Goal: Task Accomplishment & Management: Complete application form

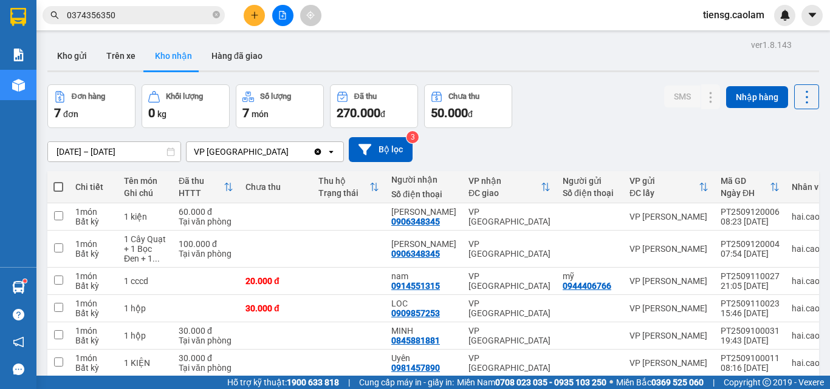
click at [284, 14] on icon "file-add" at bounding box center [282, 15] width 7 height 9
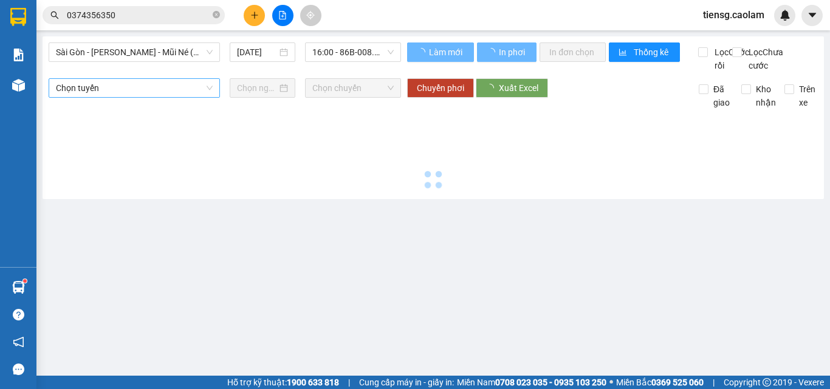
click at [160, 53] on span "Sài Gòn - [PERSON_NAME] - Mũi Né (CT Ông Đồn)" at bounding box center [134, 52] width 157 height 18
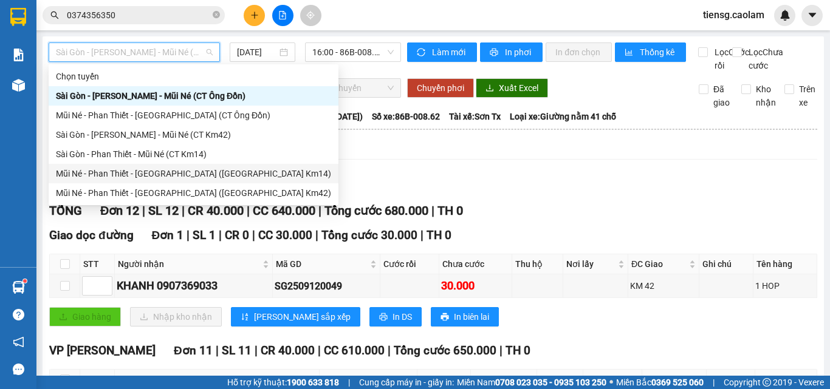
click at [197, 175] on div "Mũi Né - Phan Thiết - [GEOGRAPHIC_DATA] ([GEOGRAPHIC_DATA] Km14)" at bounding box center [193, 173] width 275 height 13
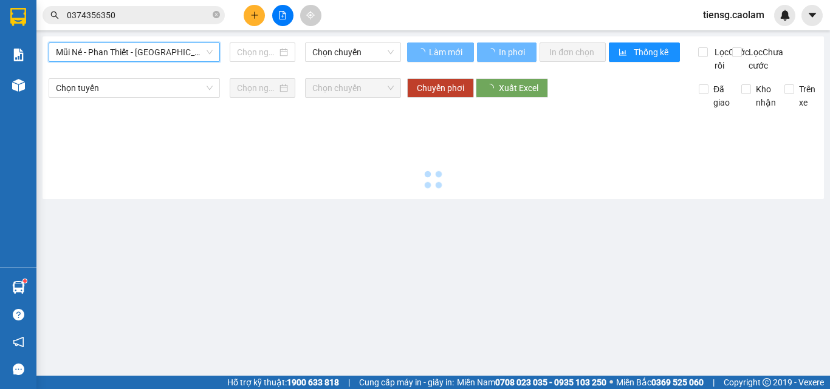
type input "[DATE]"
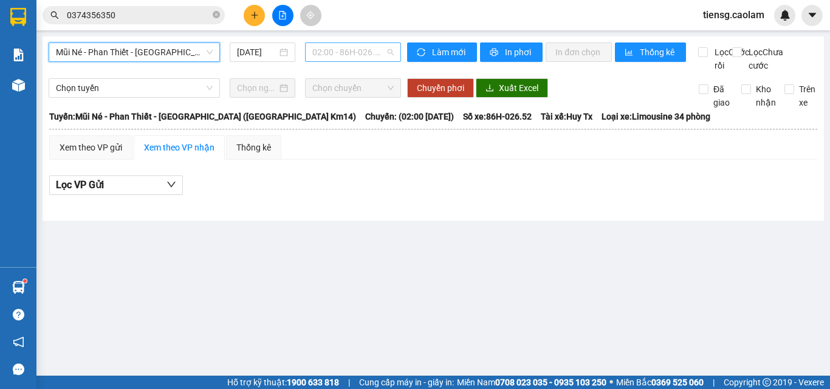
click at [349, 49] on span "02:00 - 86H-026.52" at bounding box center [352, 52] width 81 height 18
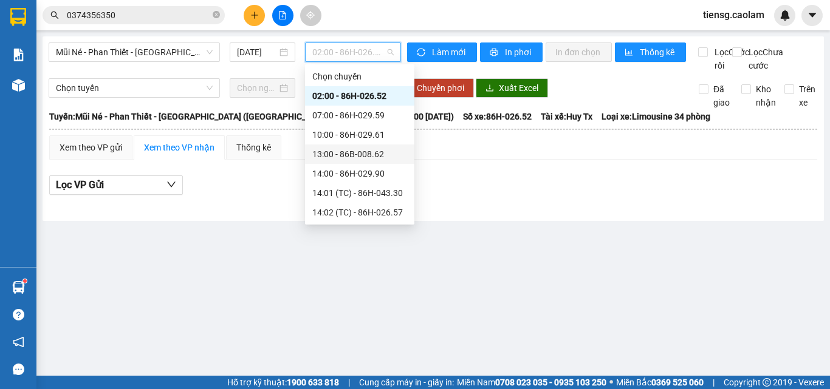
click at [344, 151] on div "13:00 - 86B-008.62" at bounding box center [359, 154] width 95 height 13
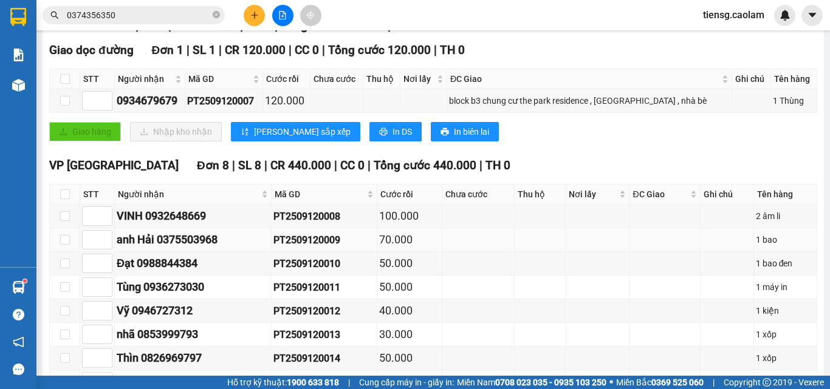
scroll to position [243, 0]
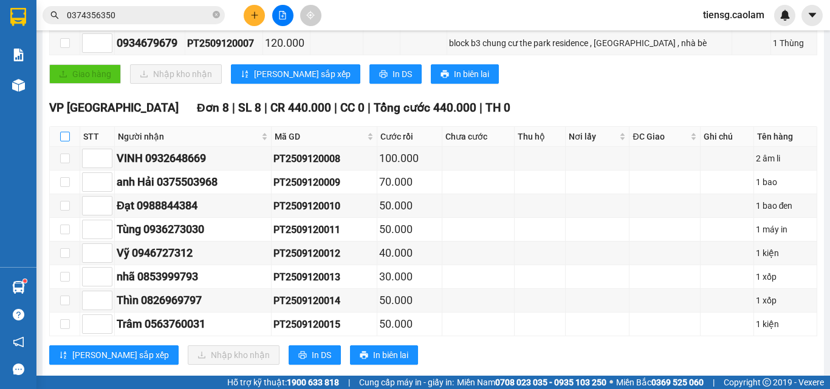
click at [63, 142] on input "checkbox" at bounding box center [65, 137] width 10 height 10
checkbox input "true"
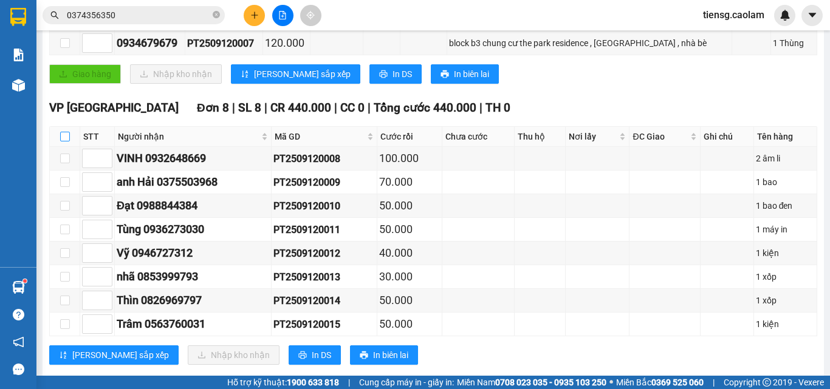
checkbox input "true"
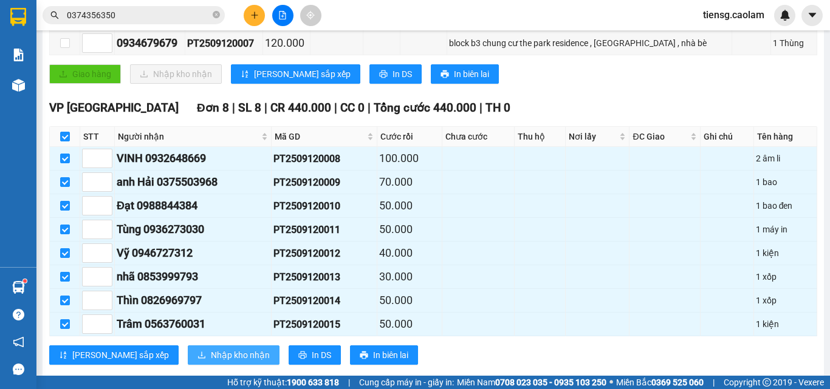
click at [211, 362] on span "Nhập kho nhận" at bounding box center [240, 355] width 59 height 13
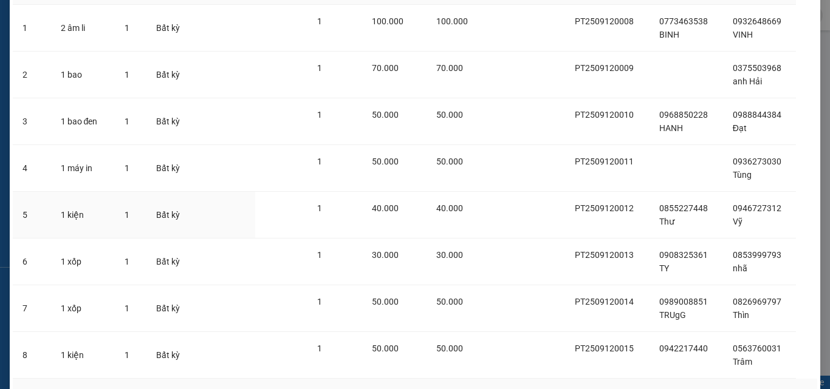
scroll to position [176, 0]
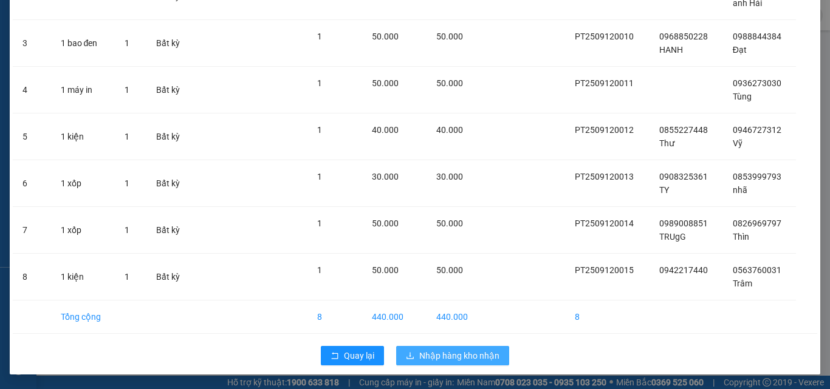
click at [476, 353] on span "Nhập hàng kho nhận" at bounding box center [459, 355] width 80 height 13
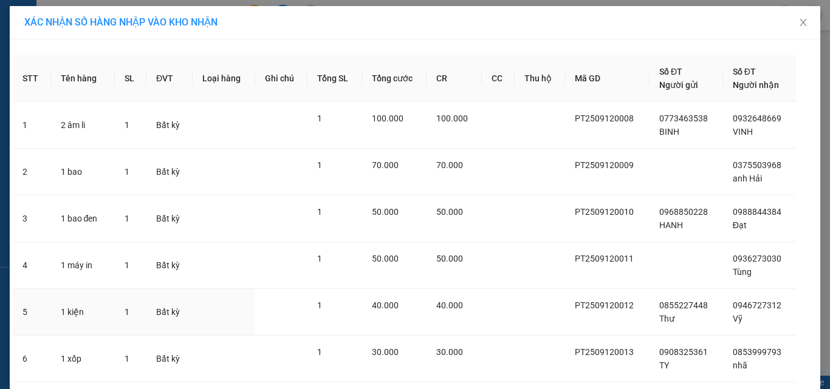
scroll to position [95, 0]
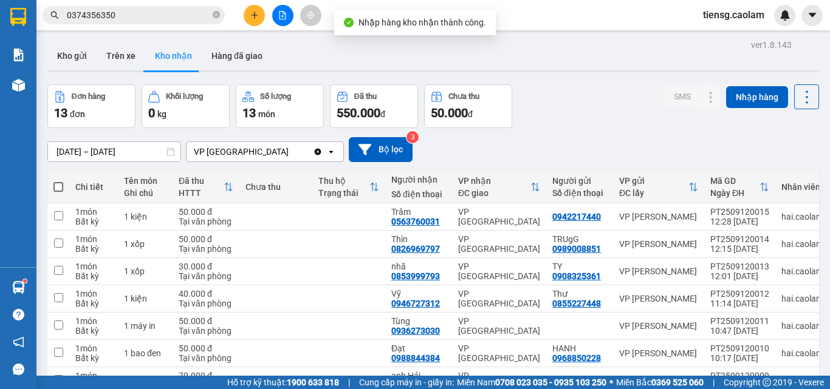
click at [292, 16] on button at bounding box center [282, 15] width 21 height 21
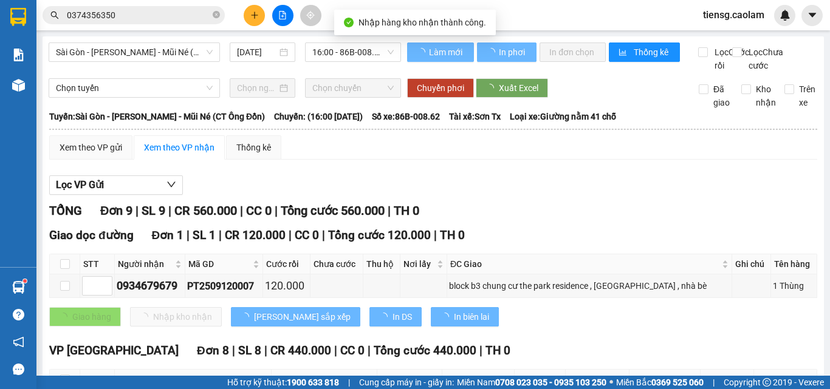
click at [193, 49] on span "Sài Gòn - [PERSON_NAME] - Mũi Né (CT Ông Đồn)" at bounding box center [134, 52] width 157 height 18
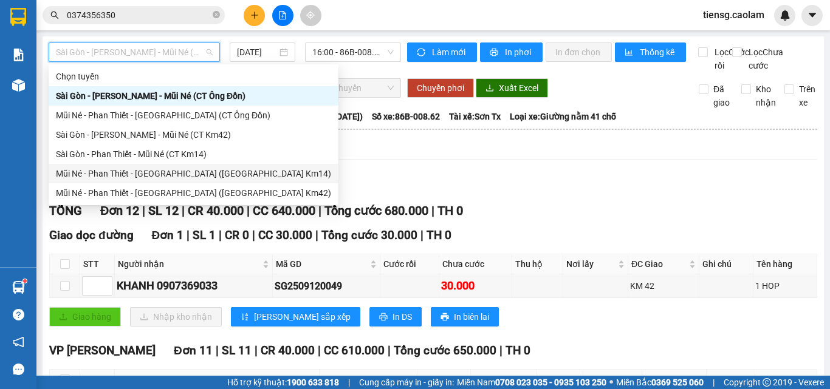
click at [186, 178] on div "Mũi Né - Phan Thiết - [GEOGRAPHIC_DATA] ([GEOGRAPHIC_DATA] Km14)" at bounding box center [193, 173] width 275 height 13
type input "[DATE]"
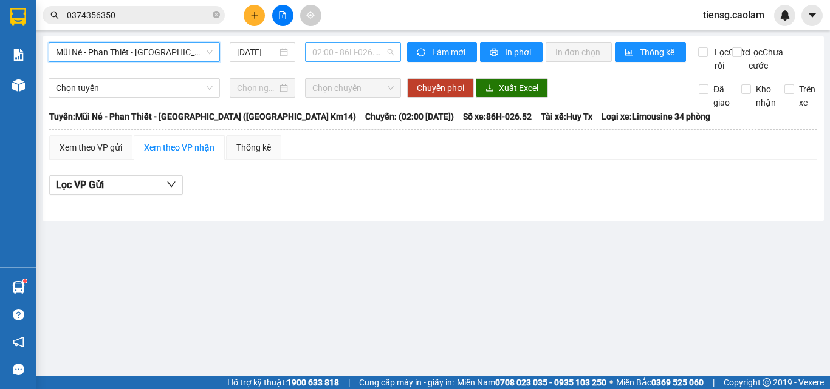
click at [338, 60] on span "02:00 - 86H-026.52" at bounding box center [352, 52] width 81 height 18
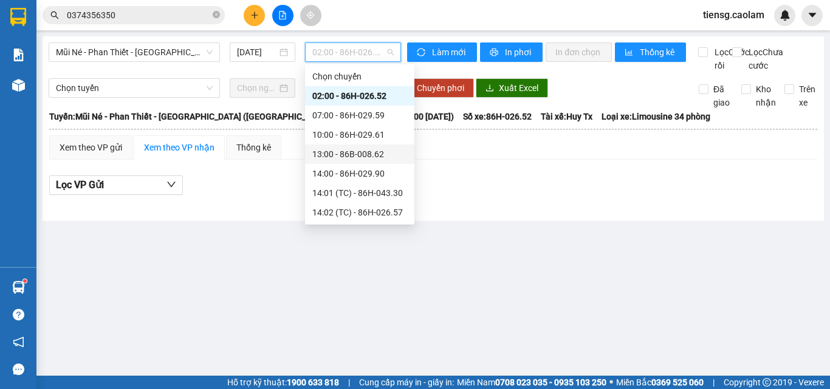
click at [351, 152] on div "13:00 - 86B-008.62" at bounding box center [359, 154] width 95 height 13
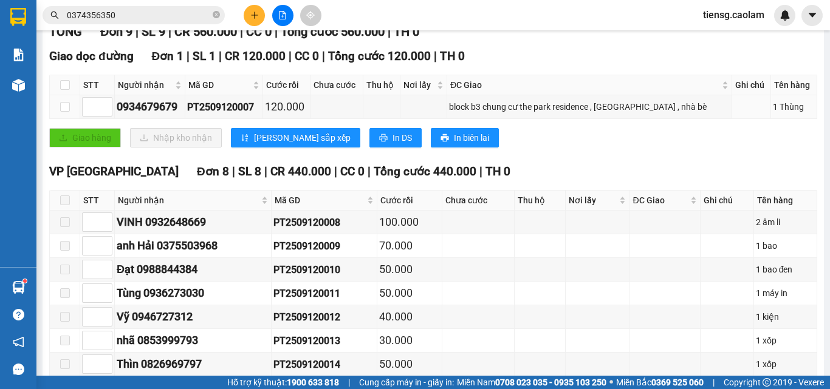
scroll to position [182, 0]
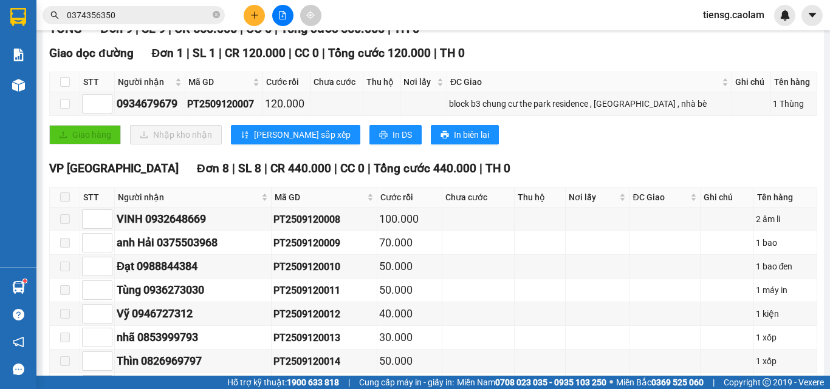
click at [509, 169] on div "TỔNG Đơn 9 | SL 9 | CR 560.000 | CC 0 | Tổng cước 560.000 | TH 0 Giao dọc đường…" at bounding box center [433, 229] width 768 height 421
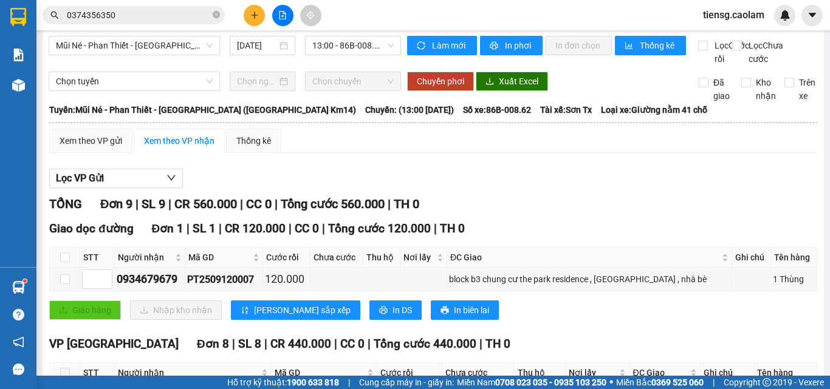
scroll to position [0, 0]
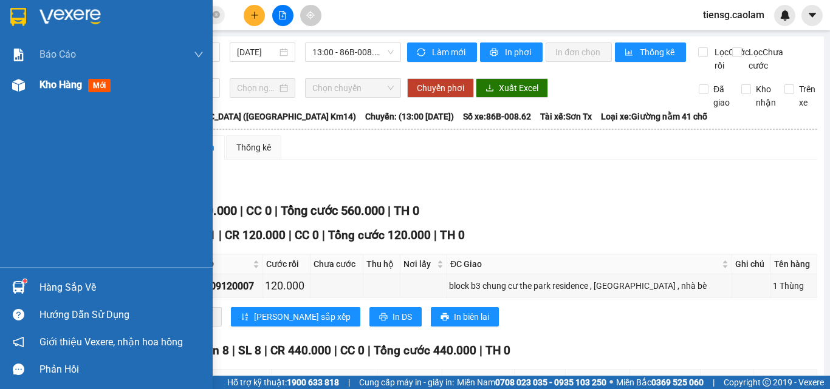
click at [59, 87] on span "Kho hàng" at bounding box center [60, 85] width 43 height 12
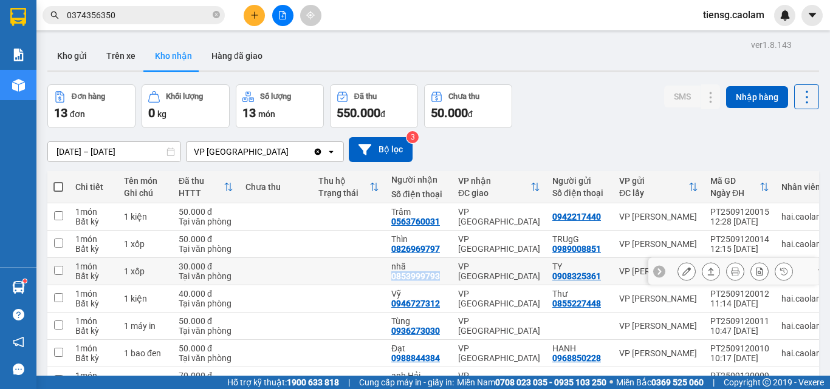
drag, startPoint x: 389, startPoint y: 276, endPoint x: 439, endPoint y: 279, distance: 49.9
click at [442, 279] on td "nhã 0853999793" at bounding box center [418, 271] width 67 height 27
checkbox input "true"
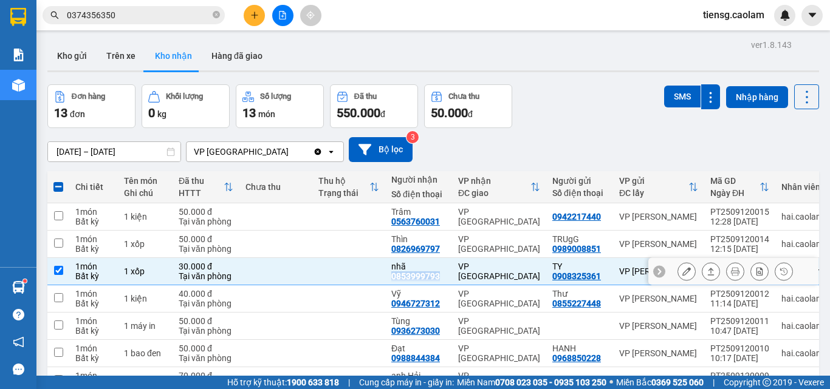
copy div "0853999793"
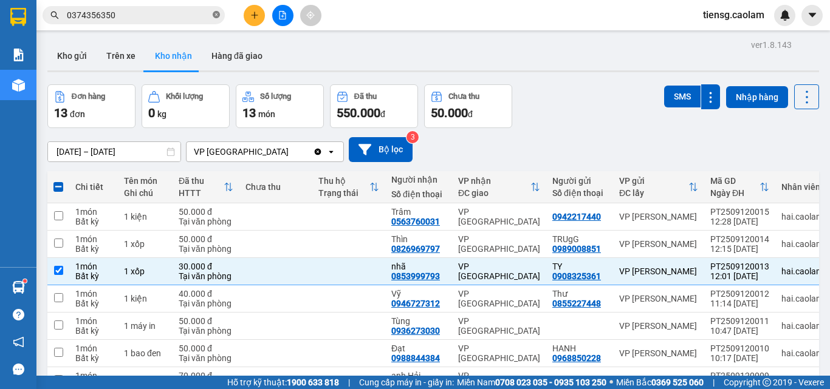
click at [216, 18] on icon "close-circle" at bounding box center [216, 14] width 7 height 7
paste input "0853999793"
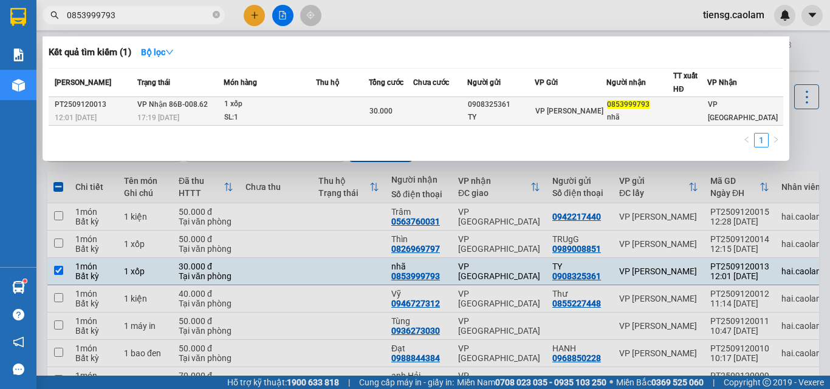
type input "0853999793"
click at [283, 120] on div "SL: 1" at bounding box center [269, 117] width 91 height 13
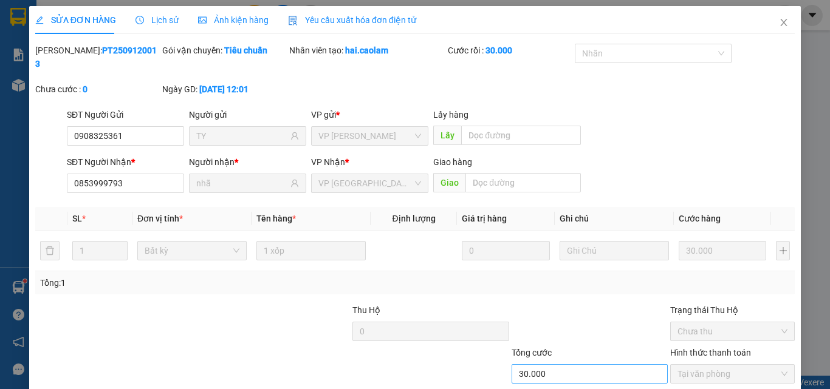
type input "0908325361"
type input "TY"
type input "0853999793"
type input "nhã"
type input "30.000"
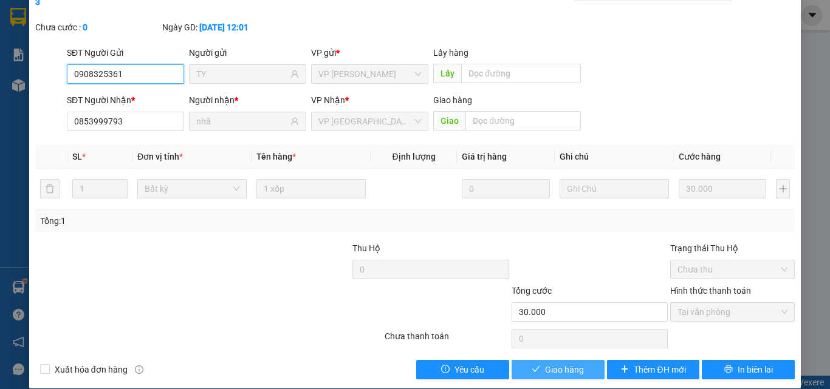
scroll to position [63, 0]
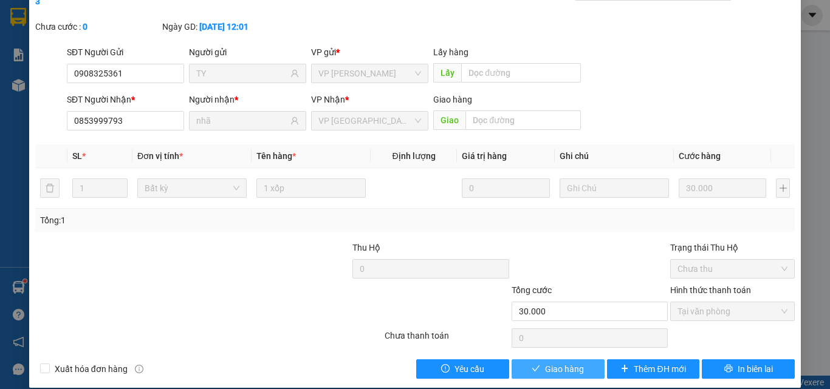
click at [558, 363] on span "Giao hàng" at bounding box center [564, 369] width 39 height 13
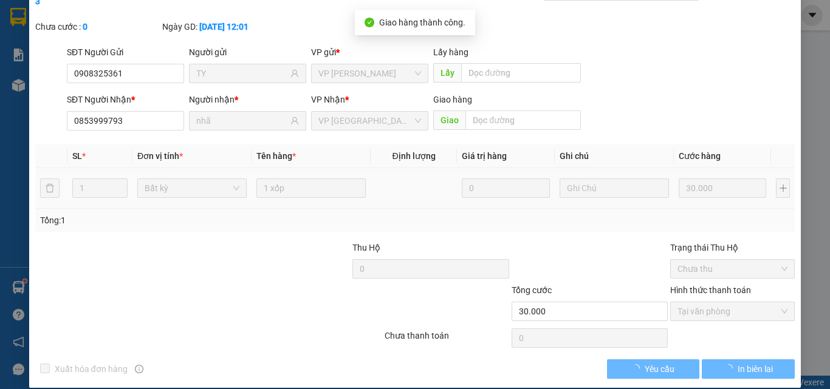
scroll to position [0, 0]
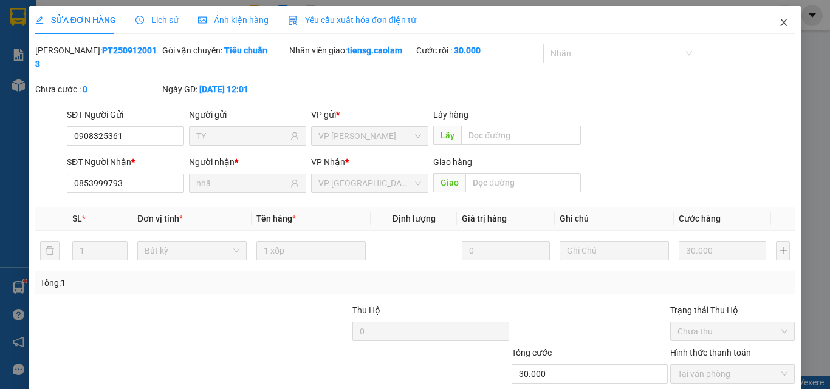
click at [779, 21] on icon "close" at bounding box center [784, 23] width 10 height 10
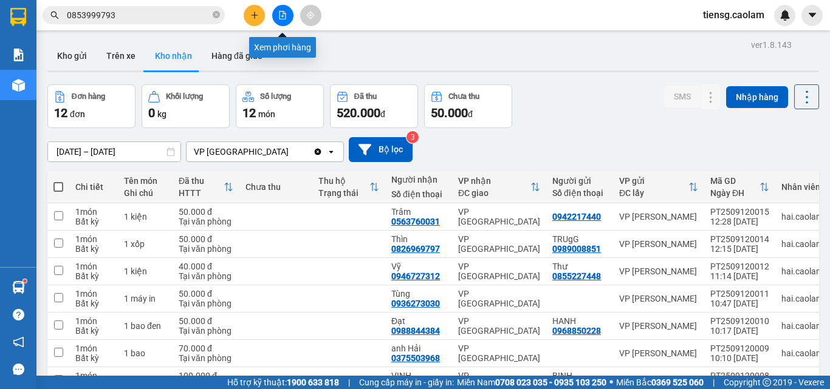
click at [283, 18] on icon "file-add" at bounding box center [282, 15] width 9 height 9
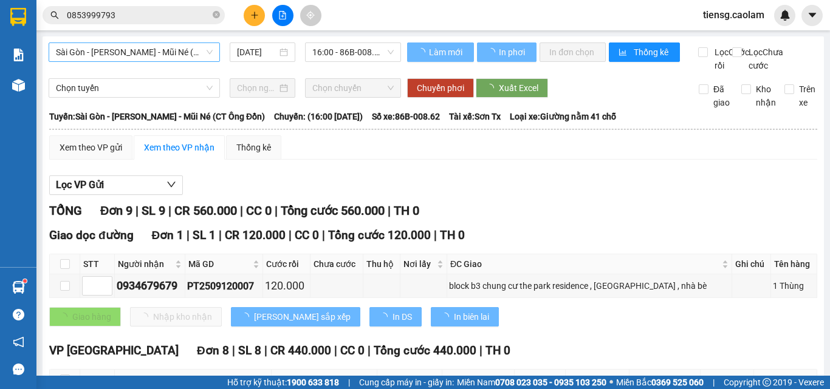
click at [149, 44] on span "Sài Gòn - [PERSON_NAME] - Mũi Né (CT Ông Đồn)" at bounding box center [134, 52] width 157 height 18
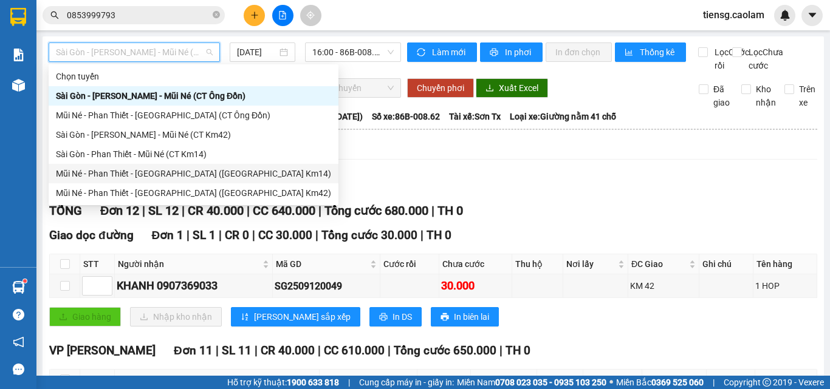
drag, startPoint x: 197, startPoint y: 172, endPoint x: 269, endPoint y: 114, distance: 92.5
click at [200, 165] on div "Mũi Né - Phan Thiết - [GEOGRAPHIC_DATA] ([GEOGRAPHIC_DATA] Km14)" at bounding box center [194, 173] width 290 height 19
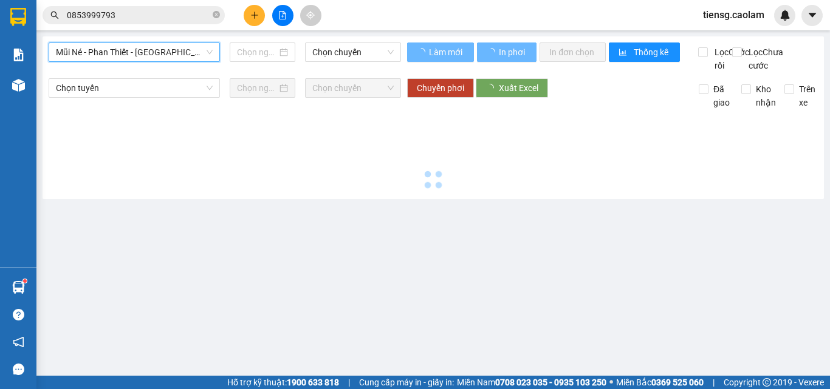
type input "[DATE]"
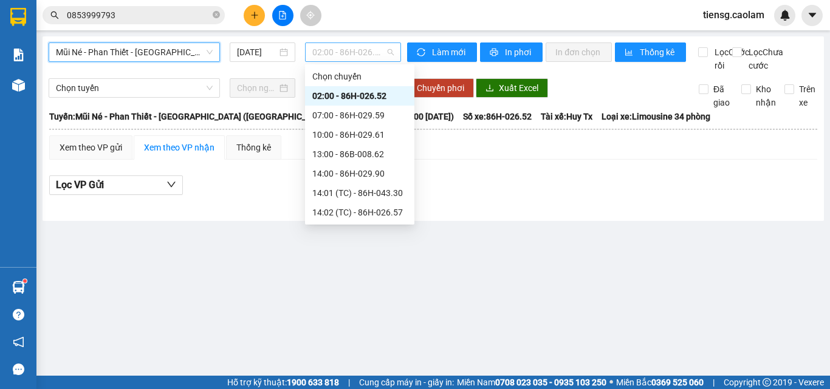
click at [350, 53] on span "02:00 - 86H-026.52" at bounding box center [352, 52] width 81 height 18
click at [345, 158] on div "13:00 - 86B-008.62" at bounding box center [359, 154] width 95 height 13
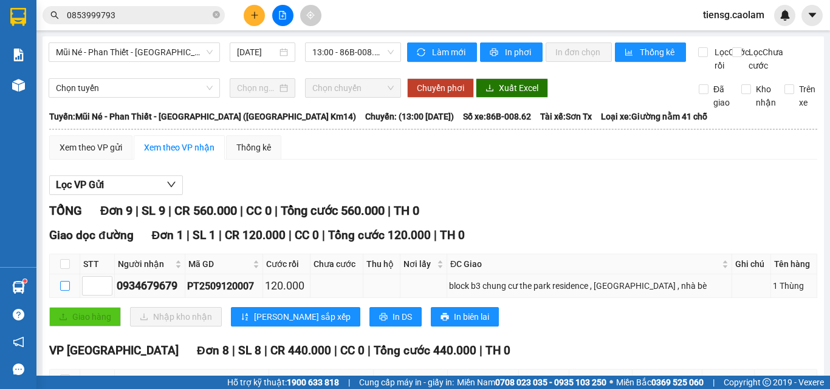
click at [63, 291] on input "checkbox" at bounding box center [65, 286] width 10 height 10
checkbox input "true"
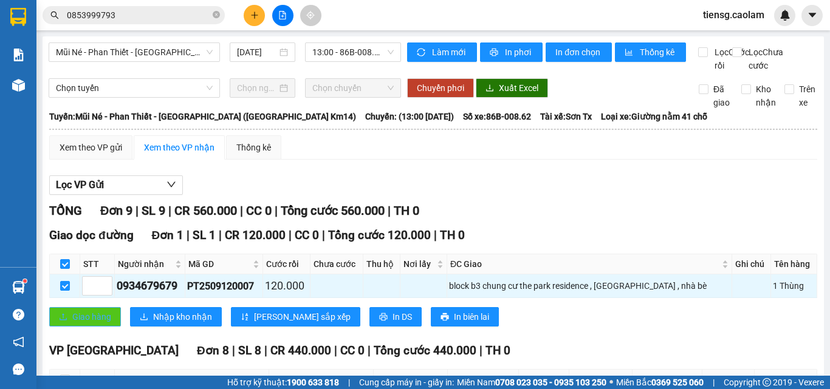
click at [88, 324] on span "Giao hàng" at bounding box center [91, 316] width 39 height 13
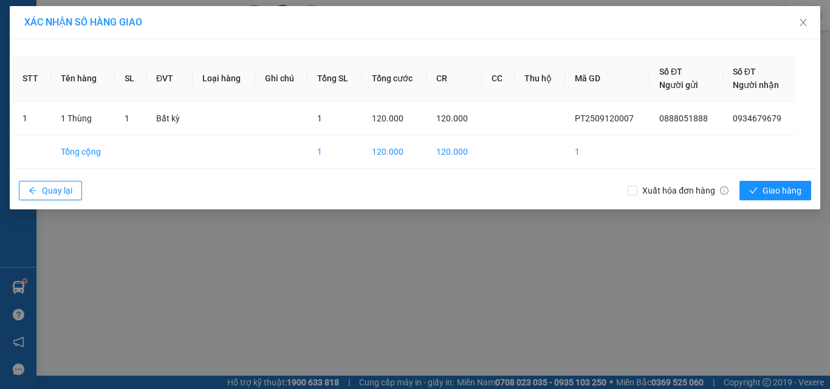
click at [780, 255] on div "XÁC NHẬN SỐ HÀNG GIAO STT Tên hàng SL ĐVT Loại hàng Ghi chú Tổng SL Tổng cước C…" at bounding box center [415, 194] width 830 height 389
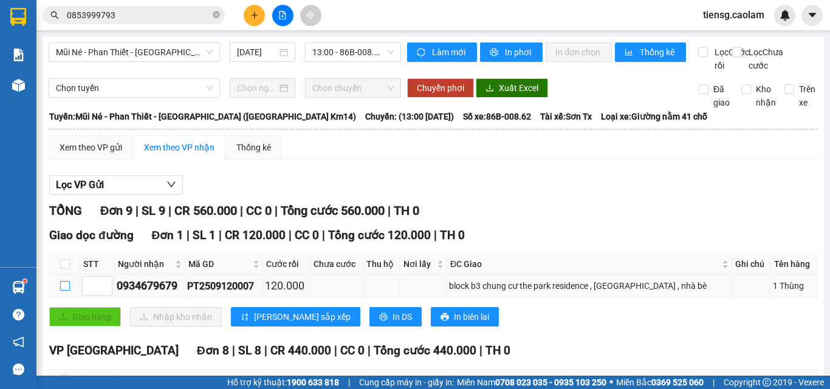
click at [66, 291] on input "checkbox" at bounding box center [65, 286] width 10 height 10
checkbox input "true"
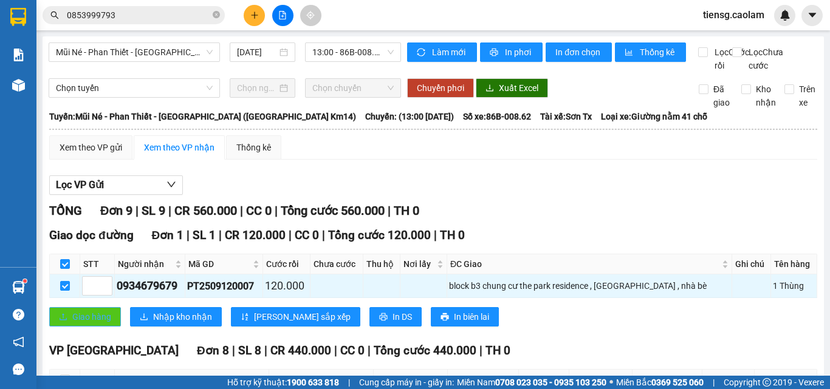
click at [87, 324] on span "Giao hàng" at bounding box center [91, 316] width 39 height 13
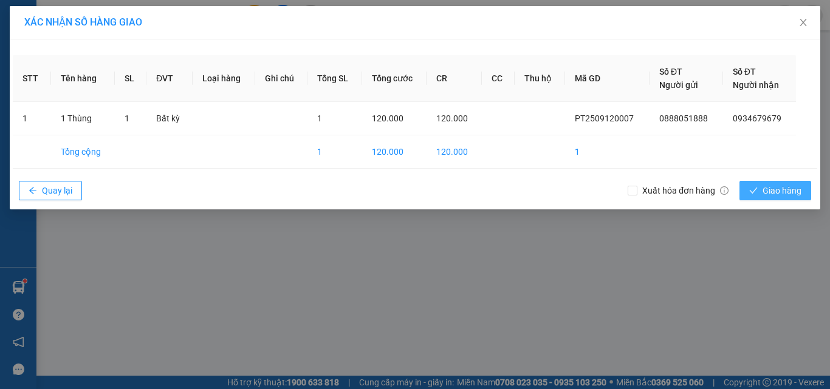
click at [773, 193] on span "Giao hàng" at bounding box center [781, 190] width 39 height 13
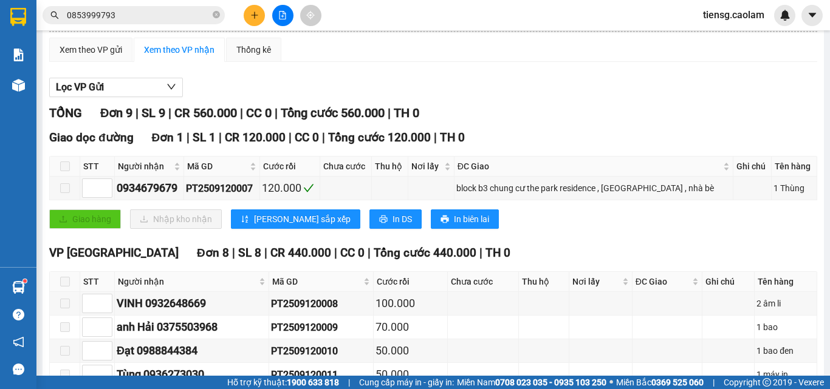
scroll to position [97, 0]
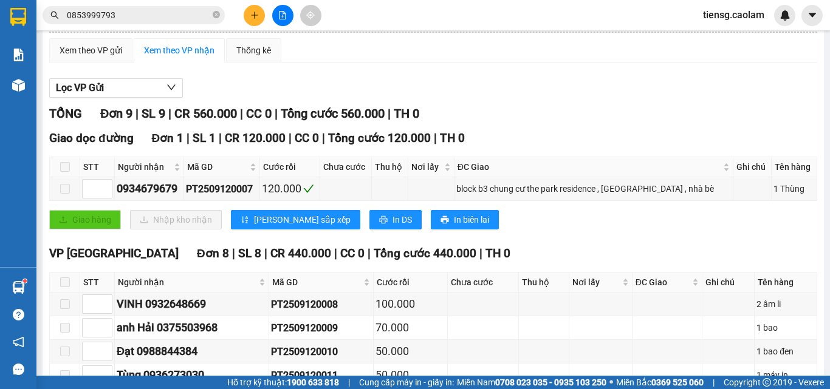
click at [262, 7] on div at bounding box center [282, 15] width 91 height 21
click at [256, 18] on icon "plus" at bounding box center [254, 15] width 9 height 9
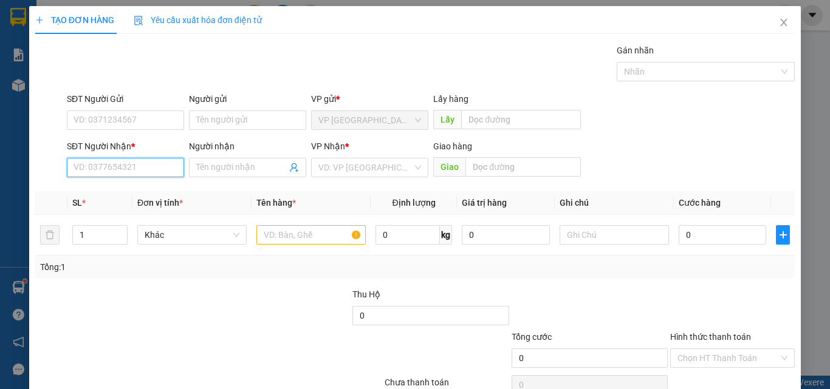
drag, startPoint x: 143, startPoint y: 173, endPoint x: 145, endPoint y: 152, distance: 21.4
click at [143, 172] on input "SĐT Người Nhận *" at bounding box center [125, 167] width 117 height 19
click at [125, 191] on div "0972324468 - HUY" at bounding box center [123, 191] width 101 height 13
type input "0972324468"
type input "HUY"
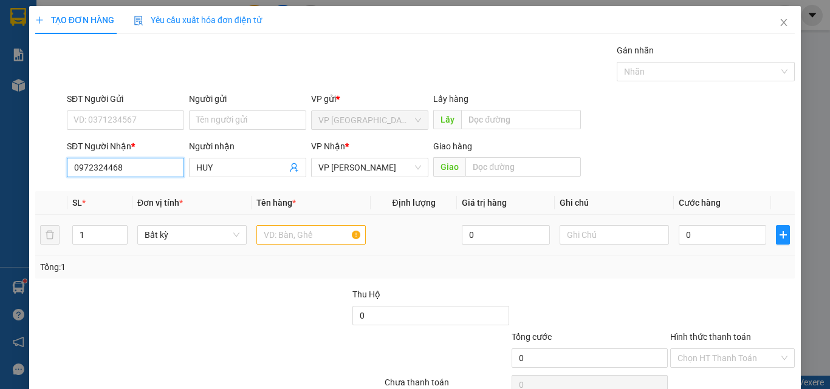
type input "0972324468"
click at [322, 237] on input "text" at bounding box center [310, 234] width 109 height 19
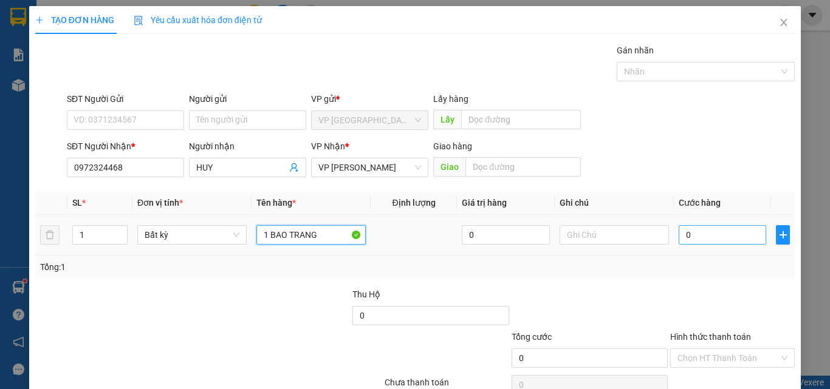
type input "1 BAO TRANG"
click at [707, 231] on input "0" at bounding box center [721, 234] width 87 height 19
type input "3"
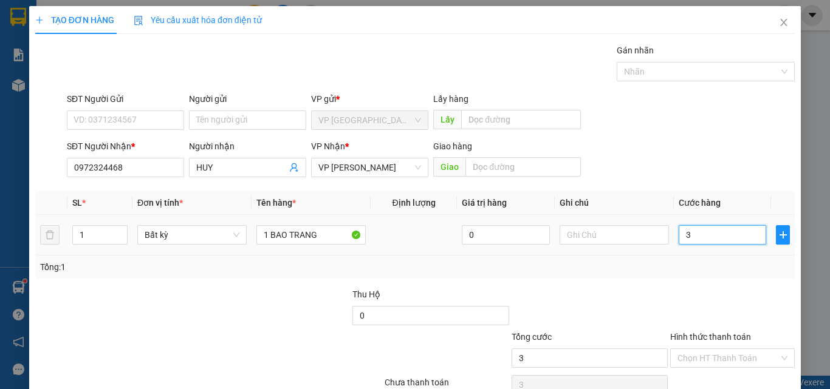
type input "30"
type input "300"
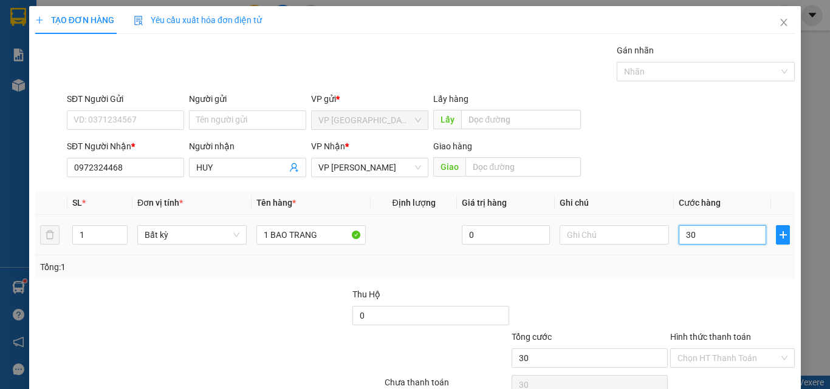
type input "300"
type input "3.000"
type input "30.000"
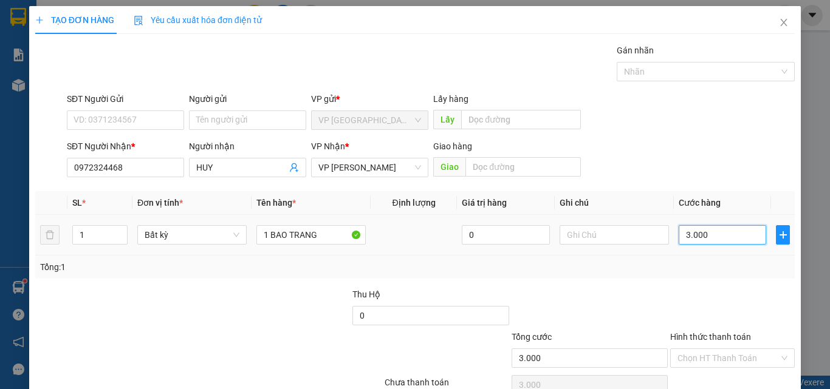
type input "30.000"
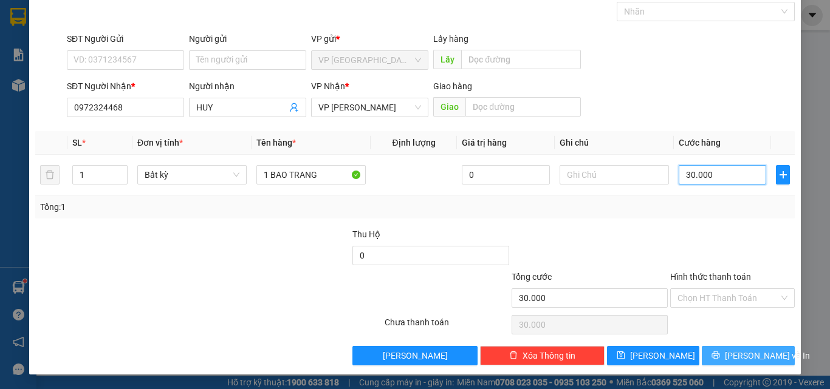
type input "30.000"
click at [732, 357] on span "[PERSON_NAME] và In" at bounding box center [767, 355] width 85 height 13
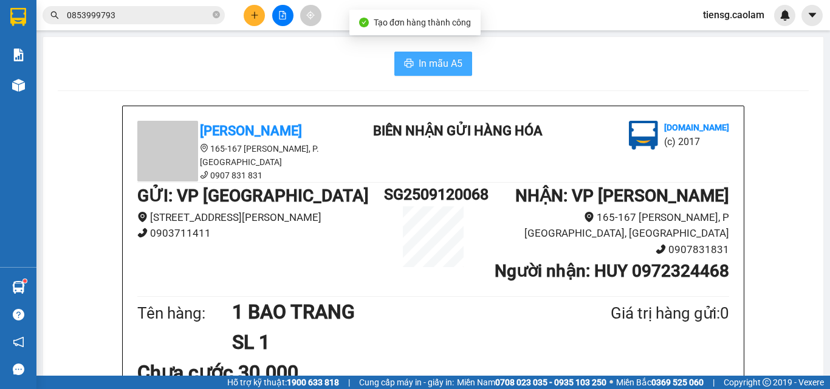
click at [425, 58] on span "In mẫu A5" at bounding box center [440, 63] width 44 height 15
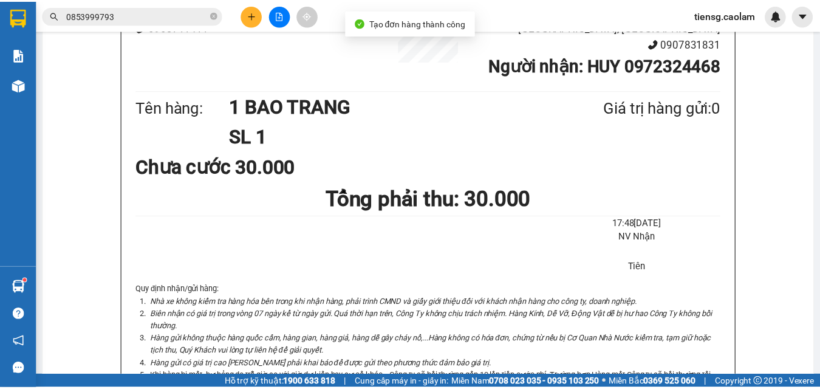
scroll to position [314, 0]
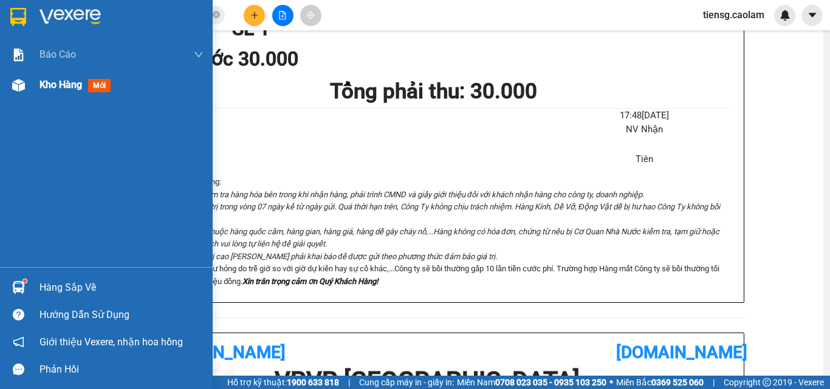
click at [68, 89] on span "Kho hàng" at bounding box center [60, 85] width 43 height 12
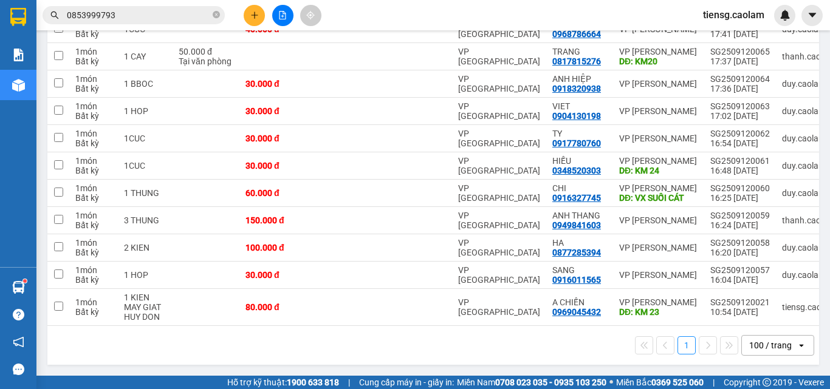
checkbox input "true"
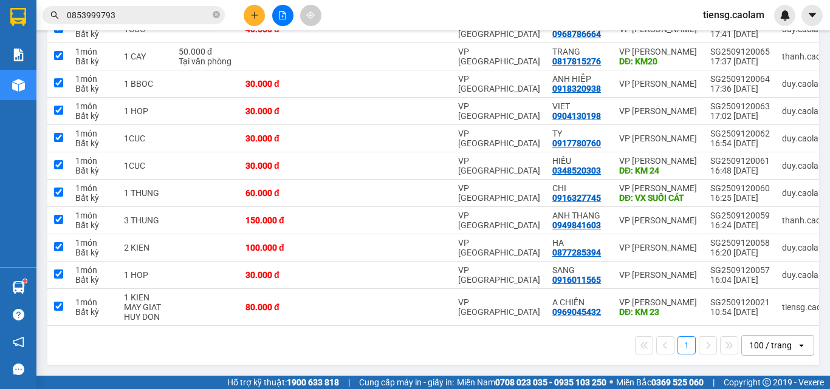
checkbox input "true"
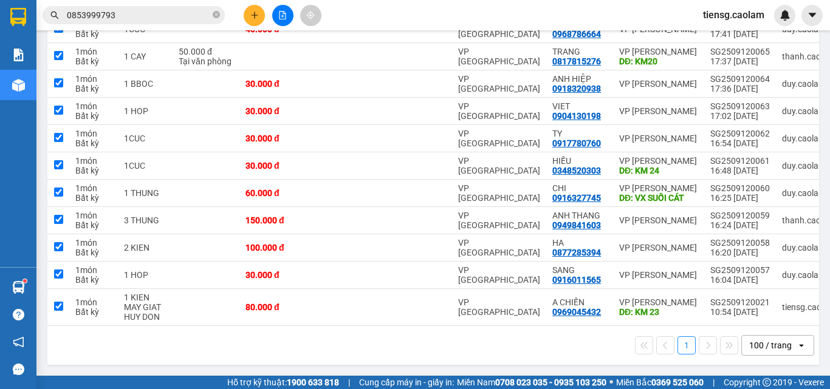
checkbox input "true"
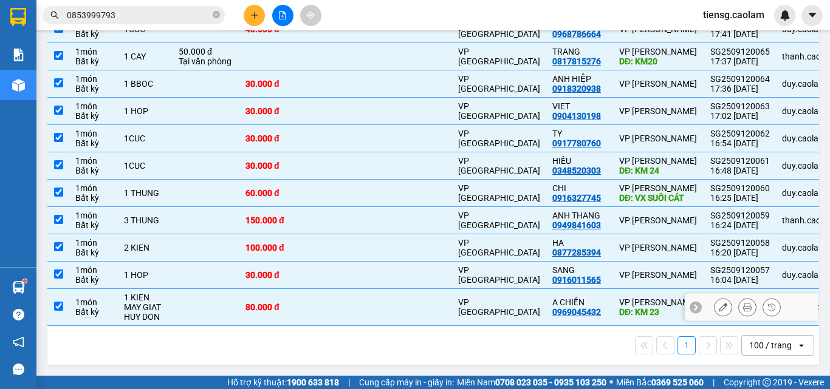
click at [179, 310] on td at bounding box center [205, 307] width 67 height 37
checkbox input "false"
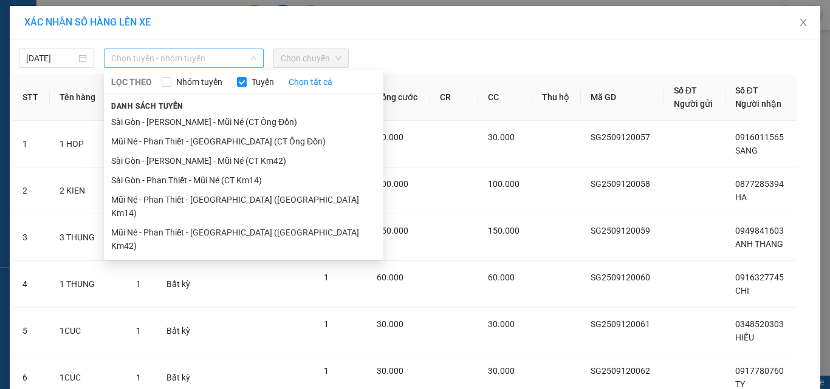
click at [166, 61] on span "Chọn tuyến - nhóm tuyến" at bounding box center [183, 58] width 145 height 18
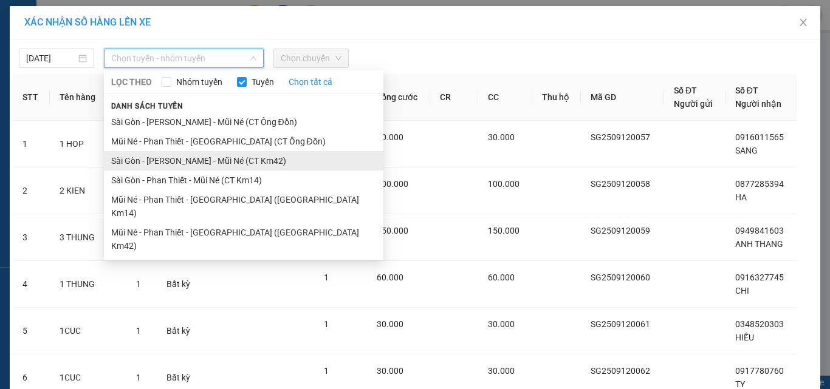
click at [227, 165] on li "Sài Gòn - [PERSON_NAME] - Mũi Né (CT Km42)" at bounding box center [243, 160] width 279 height 19
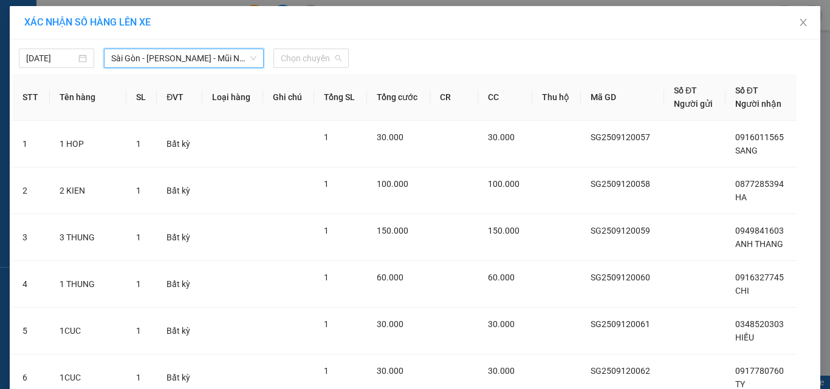
drag, startPoint x: 305, startPoint y: 58, endPoint x: 316, endPoint y: 111, distance: 54.0
click at [305, 60] on span "Chọn chuyến" at bounding box center [311, 58] width 61 height 18
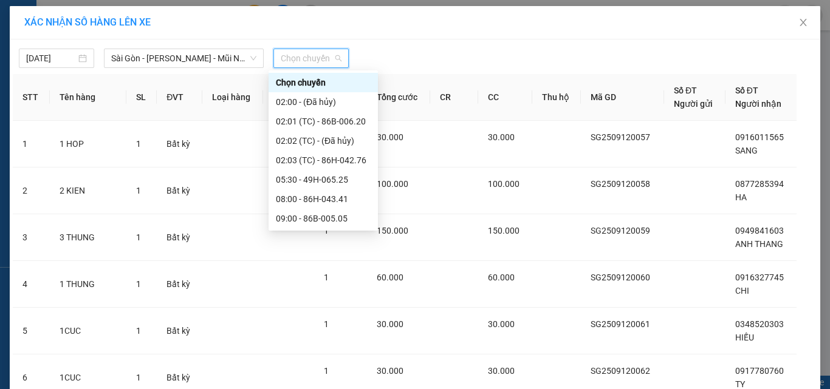
click at [301, 348] on div "18:00 - 86H-043.41" at bounding box center [323, 354] width 95 height 13
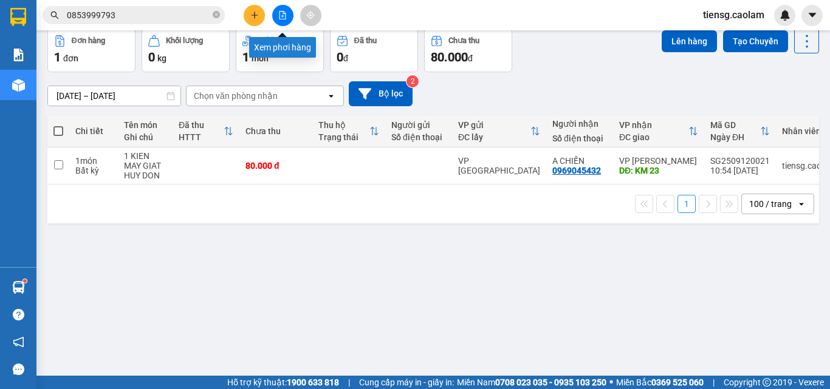
click at [280, 12] on icon "file-add" at bounding box center [282, 15] width 9 height 9
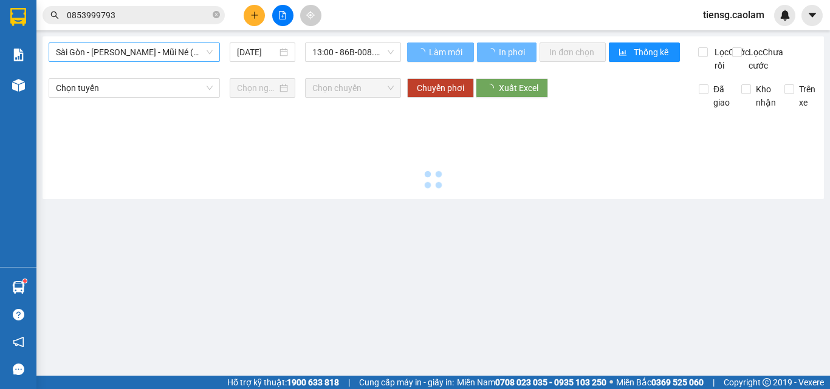
drag, startPoint x: 125, startPoint y: 44, endPoint x: 137, endPoint y: 57, distance: 17.7
click at [126, 44] on span "Sài Gòn - [PERSON_NAME] - Mũi Né (CT Ông Đồn)" at bounding box center [134, 52] width 157 height 18
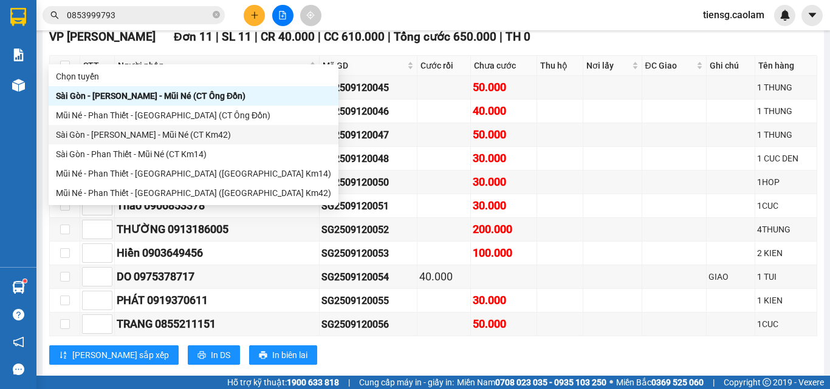
click at [183, 134] on div "Sài Gòn - [PERSON_NAME] - Mũi Né (CT Km42)" at bounding box center [193, 134] width 275 height 13
type input "[DATE]"
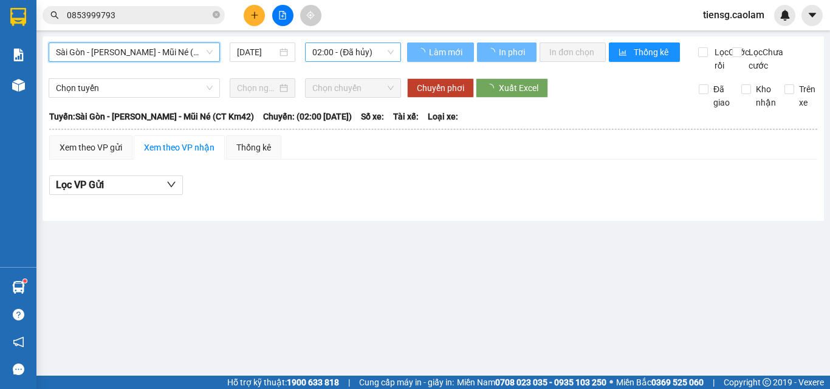
click at [340, 56] on span "02:00 - (Đã hủy)" at bounding box center [352, 52] width 81 height 18
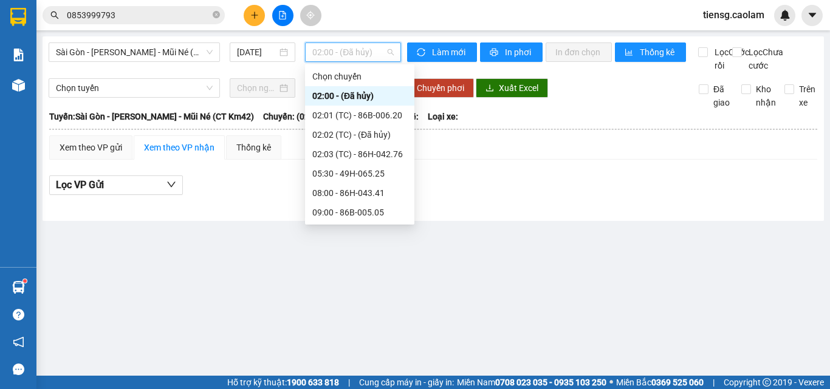
click at [341, 342] on div "18:00 - 86H-043.41" at bounding box center [359, 348] width 95 height 13
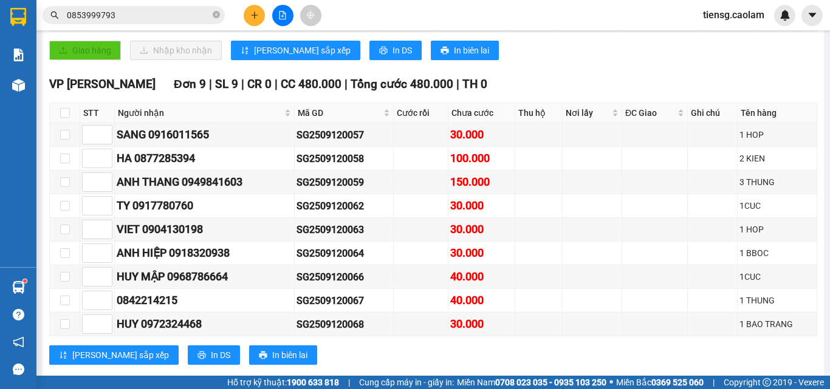
click at [254, 20] on button at bounding box center [254, 15] width 21 height 21
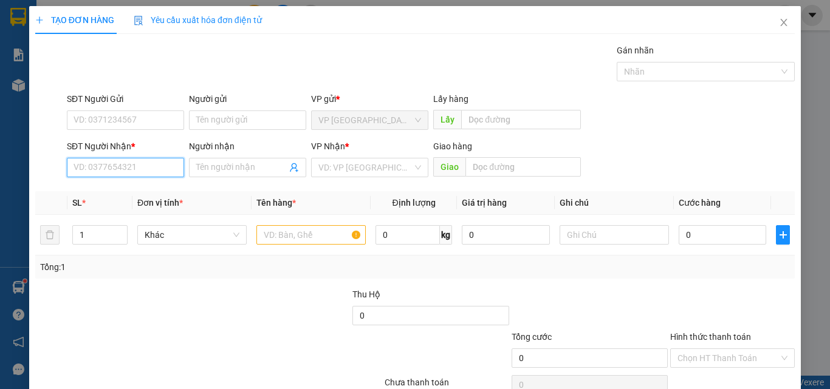
click at [142, 165] on input "SĐT Người Nhận *" at bounding box center [125, 167] width 117 height 19
click at [125, 191] on div "0916990777 - PHONG" at bounding box center [123, 191] width 101 height 13
type input "0916990777"
type input "PHONG"
type input "0916990777"
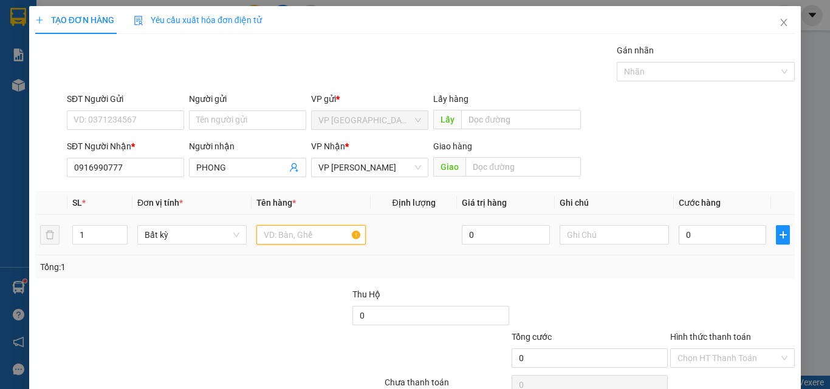
click at [319, 239] on input "text" at bounding box center [310, 234] width 109 height 19
type input "1 KIEN DEN"
click at [700, 242] on input "0" at bounding box center [721, 234] width 87 height 19
type input "3"
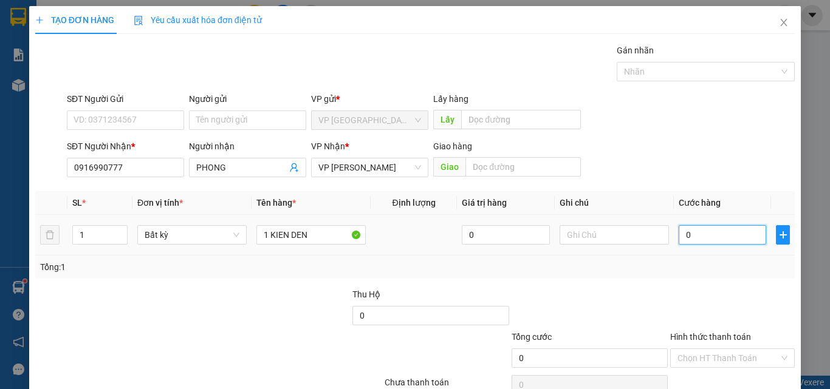
type input "3"
type input "30"
type input "300"
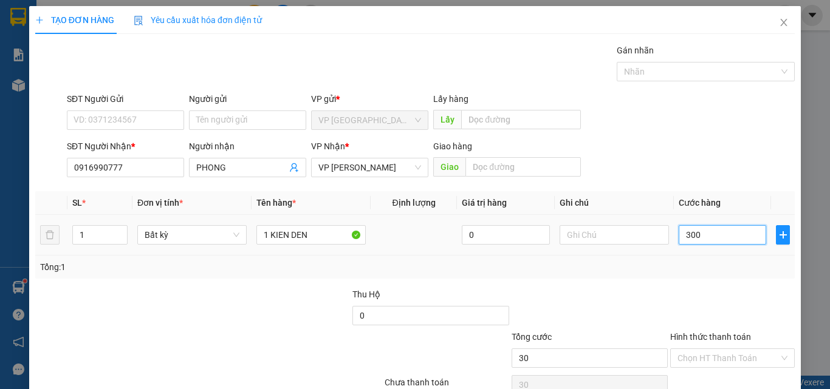
type input "300"
type input "3.000"
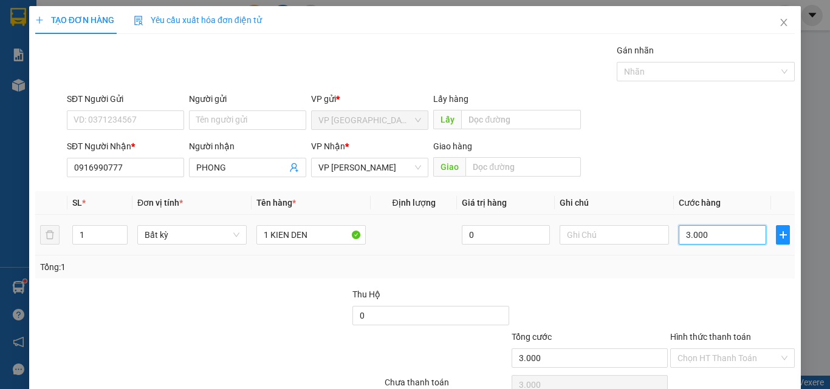
type input "30.000"
drag, startPoint x: 728, startPoint y: 351, endPoint x: 723, endPoint y: 346, distance: 6.5
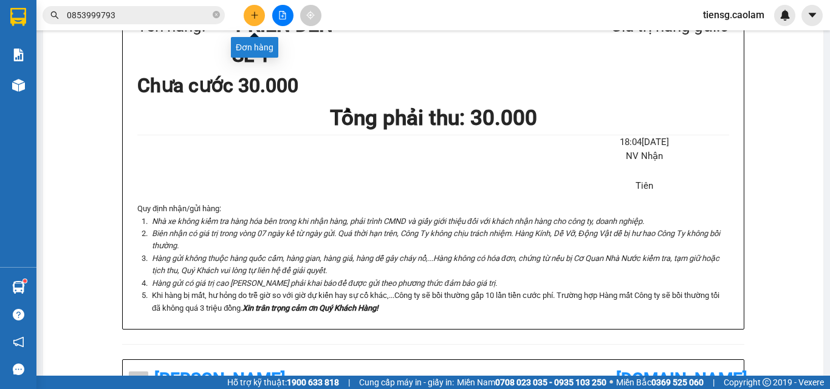
click at [256, 10] on button at bounding box center [254, 15] width 21 height 21
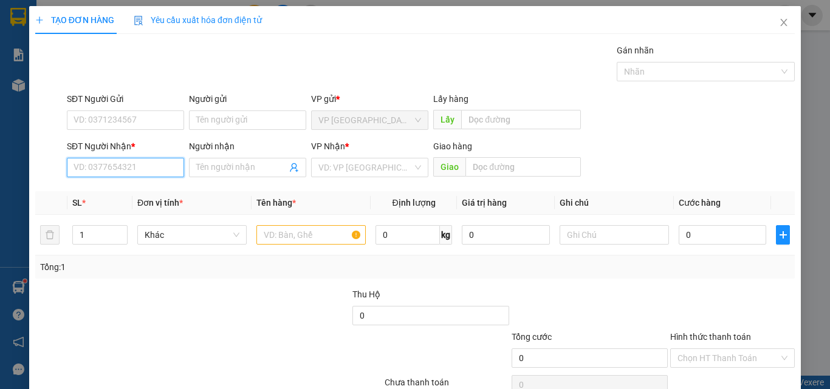
drag, startPoint x: 129, startPoint y: 164, endPoint x: 111, endPoint y: 142, distance: 28.5
click at [128, 164] on input "SĐT Người Nhận *" at bounding box center [125, 167] width 117 height 19
click at [95, 188] on div "0348520303 - HIẾU" at bounding box center [123, 191] width 101 height 13
type input "0348520303"
type input "HIẾU"
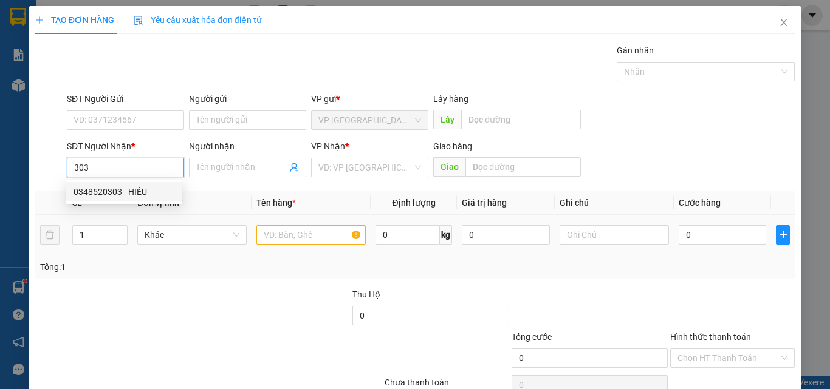
type input "KM 24"
type input "0348520303"
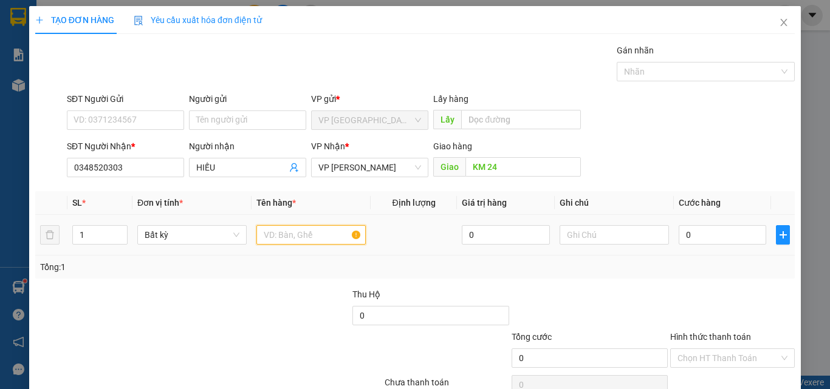
click at [306, 237] on input "text" at bounding box center [310, 234] width 109 height 19
type input "1 THUNG"
click at [704, 234] on input "0" at bounding box center [721, 234] width 87 height 19
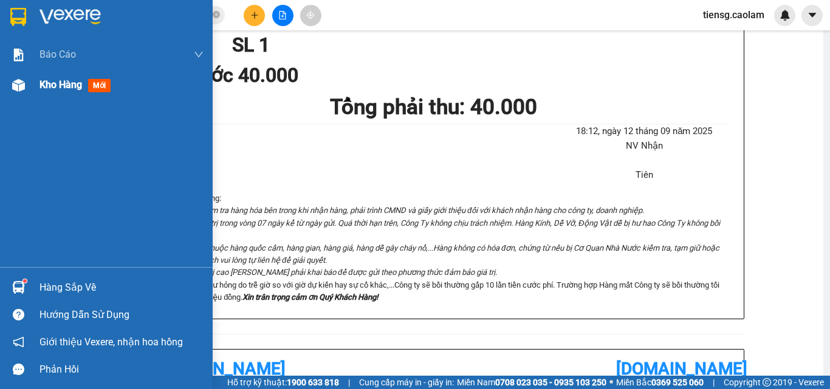
click at [37, 84] on div "Kho hàng mới" at bounding box center [106, 85] width 213 height 30
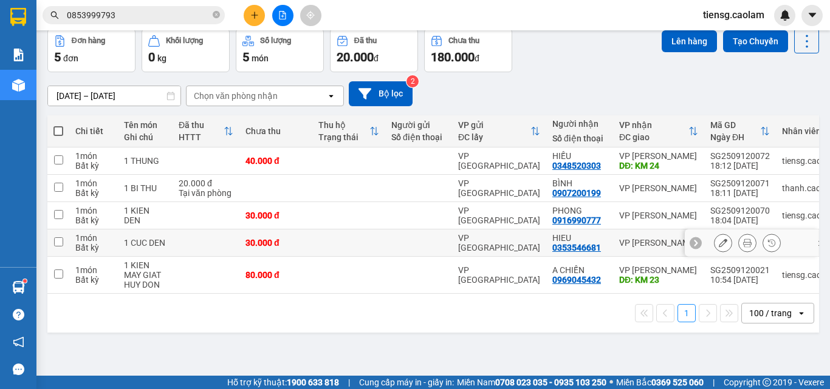
click at [211, 257] on td at bounding box center [205, 243] width 67 height 27
checkbox input "true"
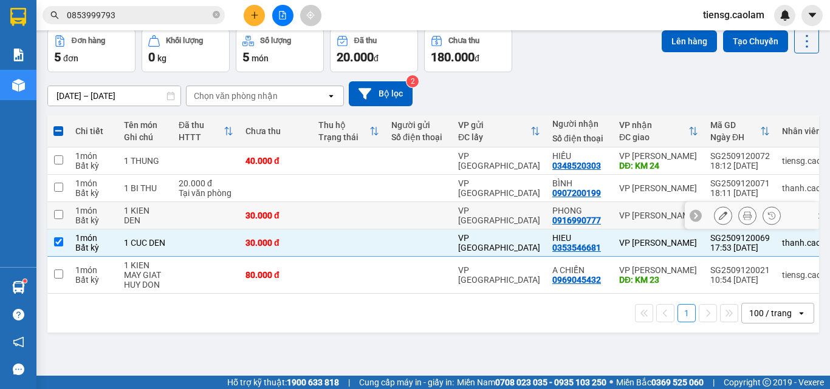
click at [185, 230] on td at bounding box center [205, 215] width 67 height 27
checkbox input "true"
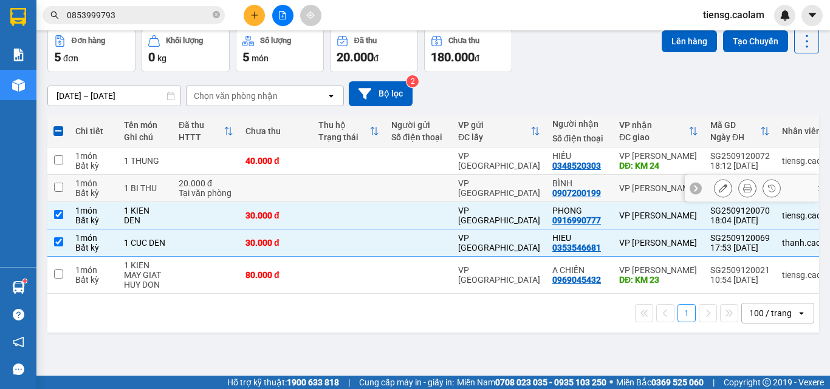
click at [202, 198] on div "Tại văn phòng" at bounding box center [206, 193] width 55 height 10
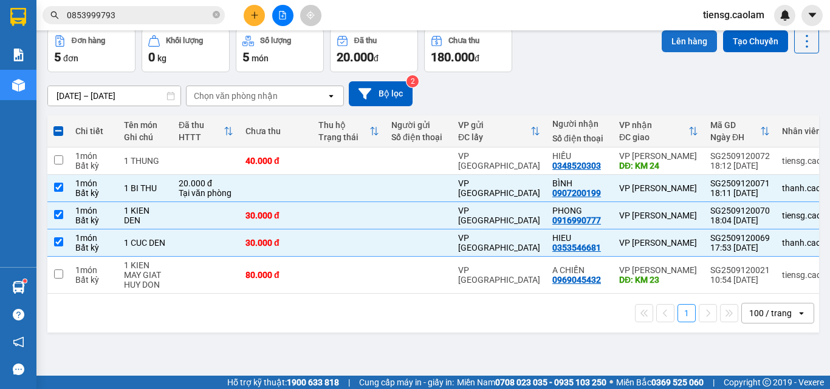
click at [670, 52] on button "Lên hàng" at bounding box center [688, 41] width 55 height 22
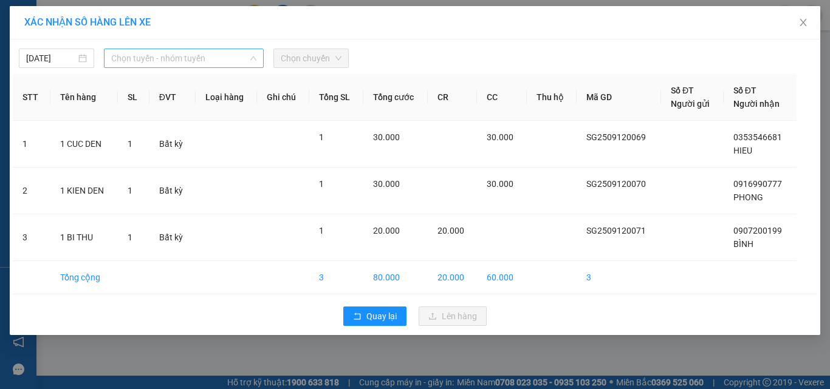
click at [194, 62] on span "Chọn tuyến - nhóm tuyến" at bounding box center [183, 58] width 145 height 18
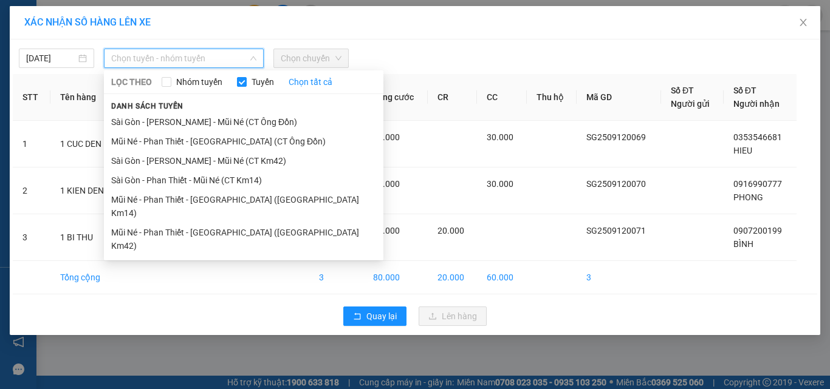
drag, startPoint x: 228, startPoint y: 162, endPoint x: 295, endPoint y: 97, distance: 93.6
click at [231, 159] on li "Sài Gòn - [PERSON_NAME] - Mũi Né (CT Km42)" at bounding box center [243, 160] width 279 height 19
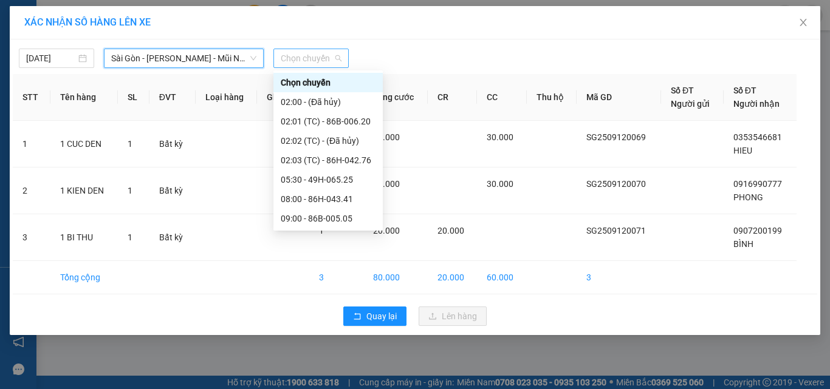
click at [321, 57] on span "Chọn chuyến" at bounding box center [311, 58] width 61 height 18
click at [310, 348] on div "18:00 - 86H-043.41" at bounding box center [328, 354] width 95 height 13
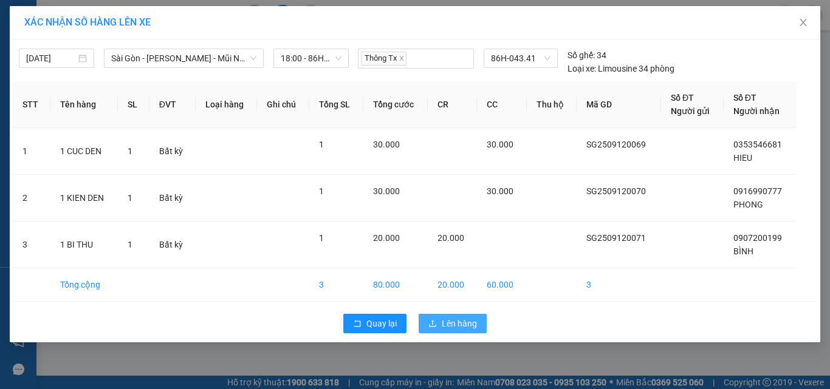
click at [455, 327] on span "Lên hàng" at bounding box center [459, 323] width 35 height 13
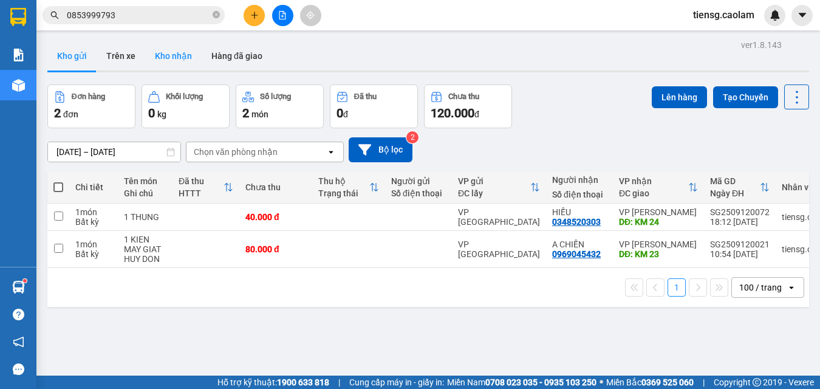
click at [179, 50] on button "Kho nhận" at bounding box center [173, 55] width 56 height 29
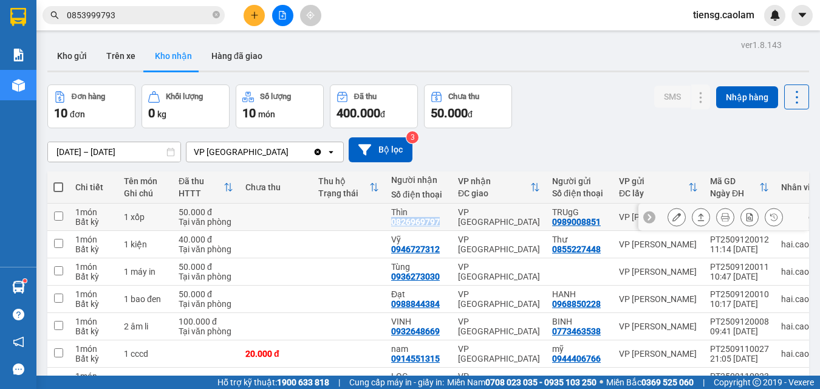
drag, startPoint x: 388, startPoint y: 227, endPoint x: 442, endPoint y: 225, distance: 53.5
click at [442, 225] on td "Thìn 0826969797" at bounding box center [418, 216] width 67 height 27
checkbox input "true"
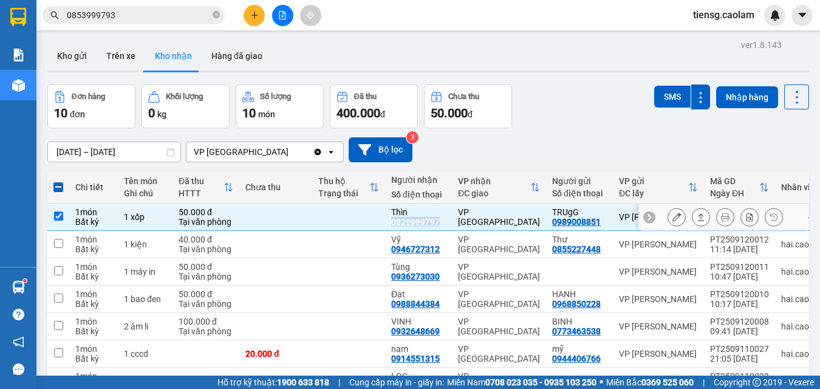
copy div "0826969797"
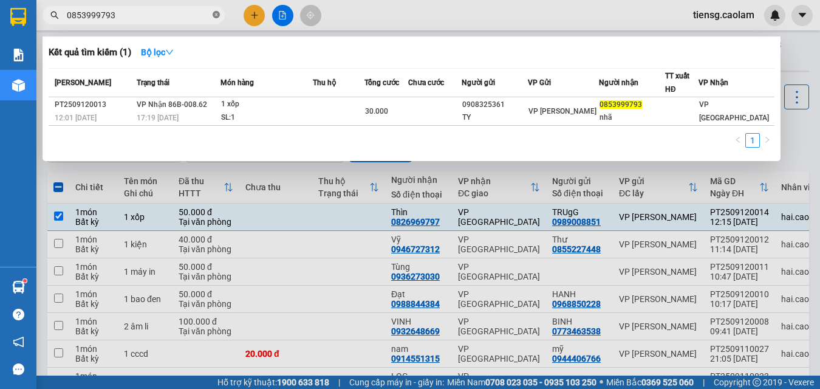
click at [215, 16] on icon "close-circle" at bounding box center [216, 14] width 7 height 7
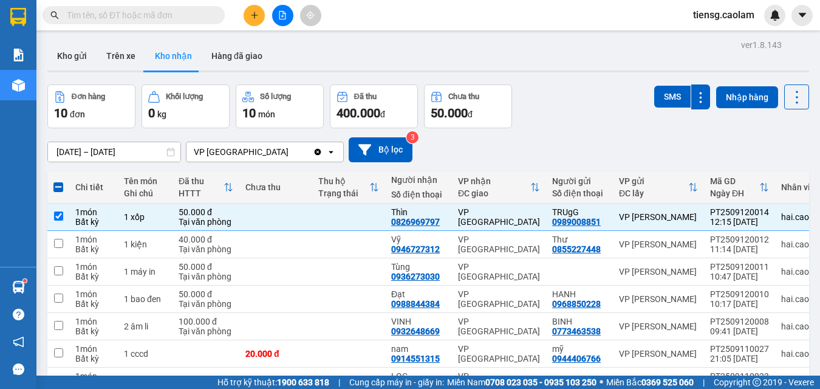
paste input "0826969797"
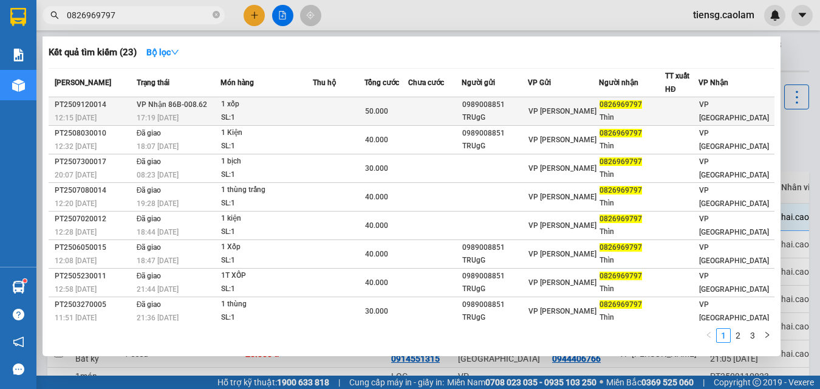
type input "0826969797"
click at [425, 115] on td at bounding box center [434, 111] width 53 height 29
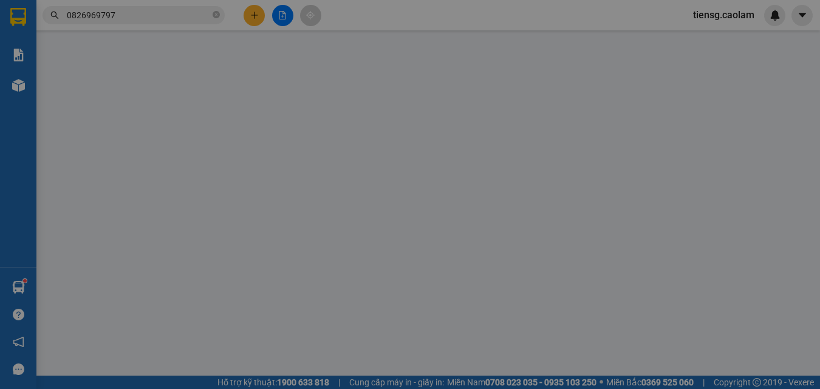
type input "0989008851"
type input "TRUgG"
type input "0826969797"
type input "Thìn"
type input "50.000"
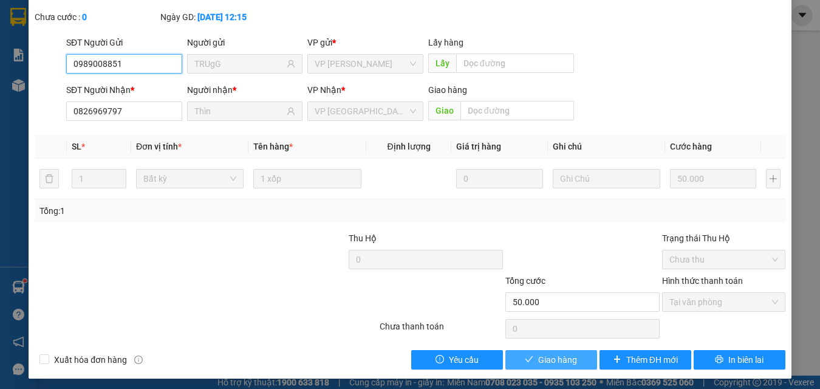
scroll to position [77, 0]
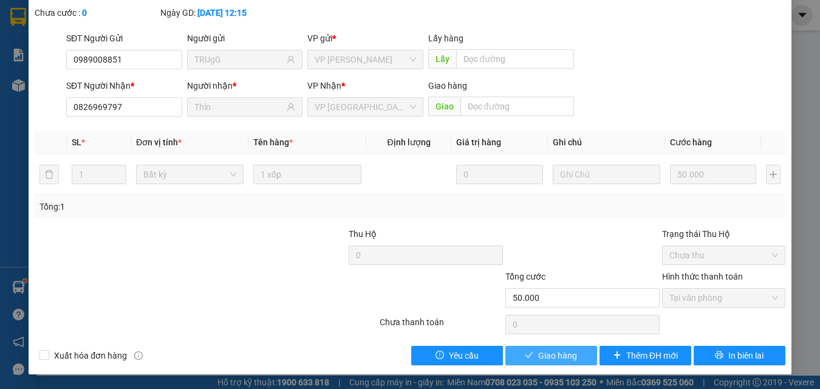
click at [536, 346] on button "Giao hàng" at bounding box center [551, 355] width 92 height 19
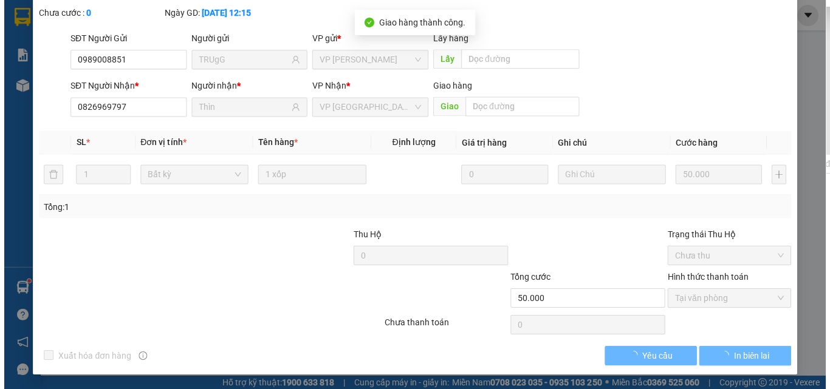
scroll to position [0, 0]
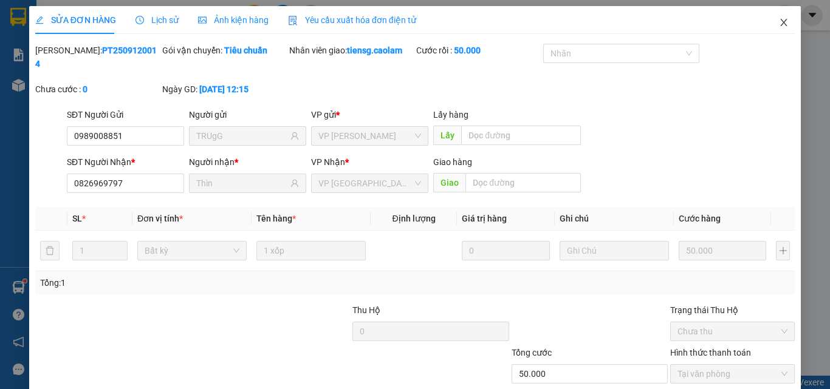
click at [779, 19] on icon "close" at bounding box center [784, 23] width 10 height 10
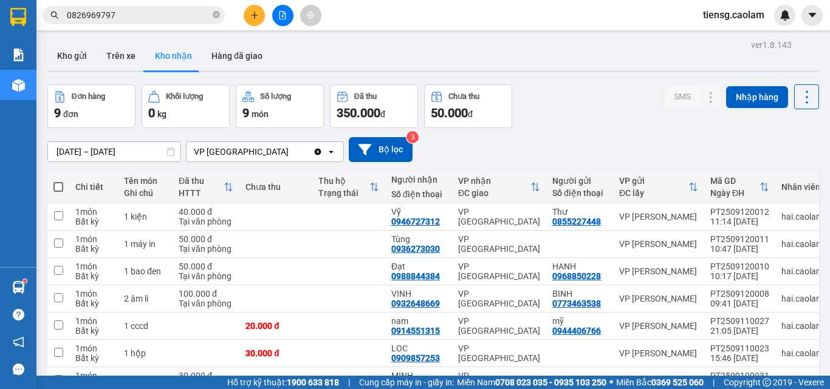
click at [259, 10] on button at bounding box center [254, 15] width 21 height 21
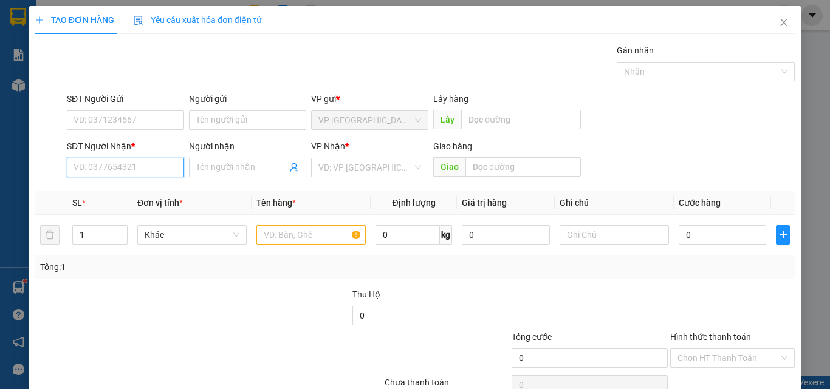
click at [126, 172] on input "SĐT Người Nhận *" at bounding box center [125, 167] width 117 height 19
drag, startPoint x: 98, startPoint y: 200, endPoint x: 175, endPoint y: 208, distance: 77.5
click at [101, 200] on div "0919003097 - HUNG" at bounding box center [124, 191] width 116 height 19
type input "0919003097"
type input "HUNG"
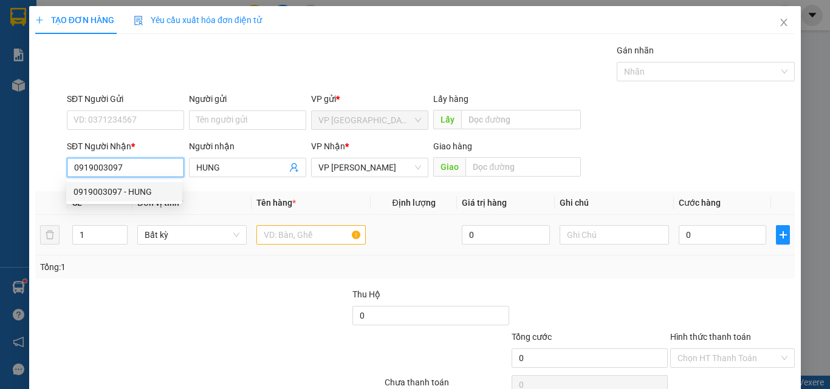
type input "0919003097"
click at [290, 225] on input "text" at bounding box center [310, 234] width 109 height 19
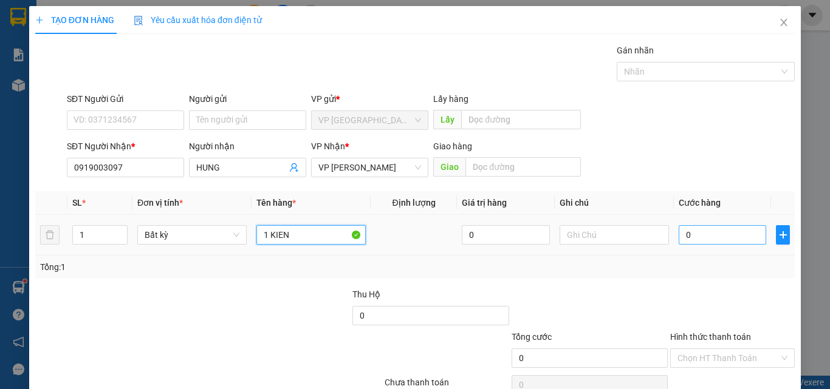
type input "1 KIEN"
drag, startPoint x: 709, startPoint y: 234, endPoint x: 697, endPoint y: 228, distance: 14.1
click at [708, 234] on input "0" at bounding box center [721, 234] width 87 height 19
type input "5"
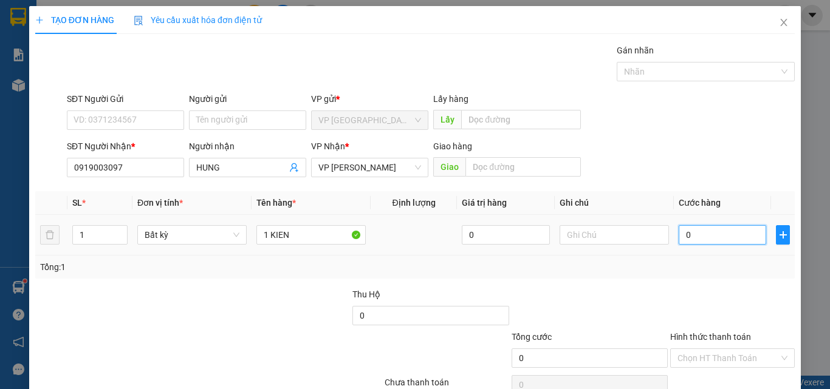
type input "5"
type input "50"
type input "500"
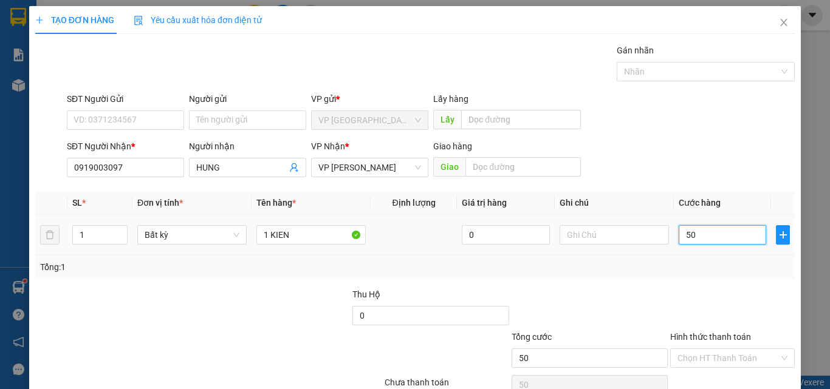
type input "500"
type input "5.000"
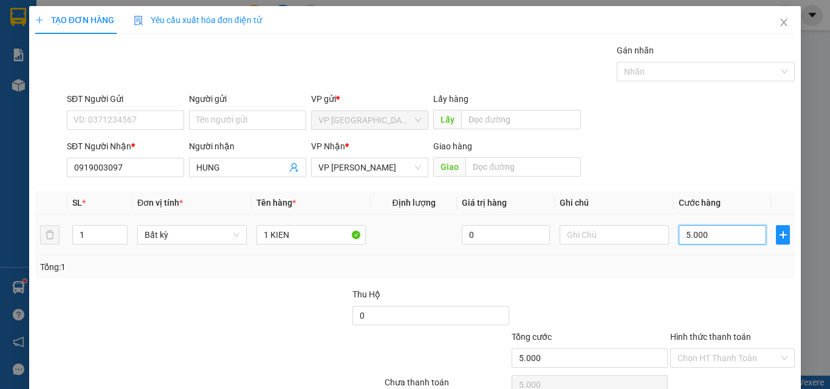
type input "50.000"
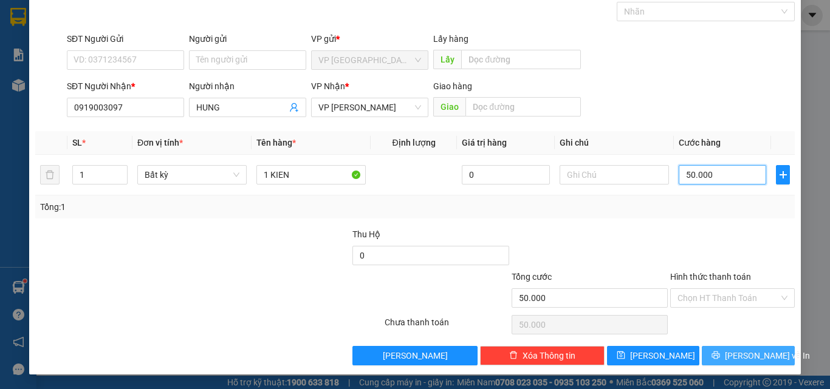
type input "50.000"
click at [728, 348] on button "[PERSON_NAME] và In" at bounding box center [747, 355] width 93 height 19
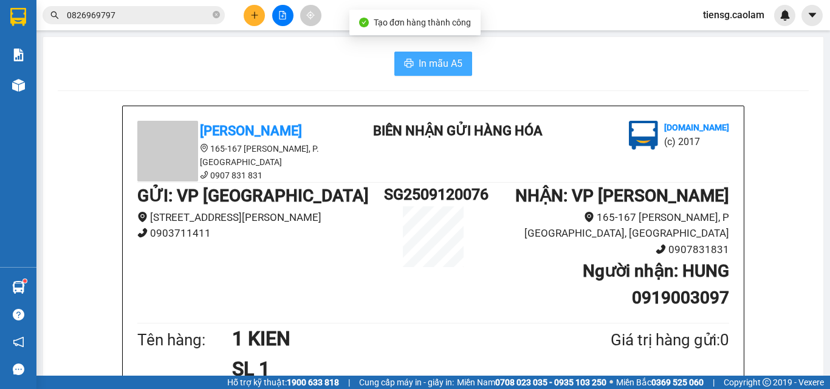
click at [444, 61] on span "In mẫu A5" at bounding box center [440, 63] width 44 height 15
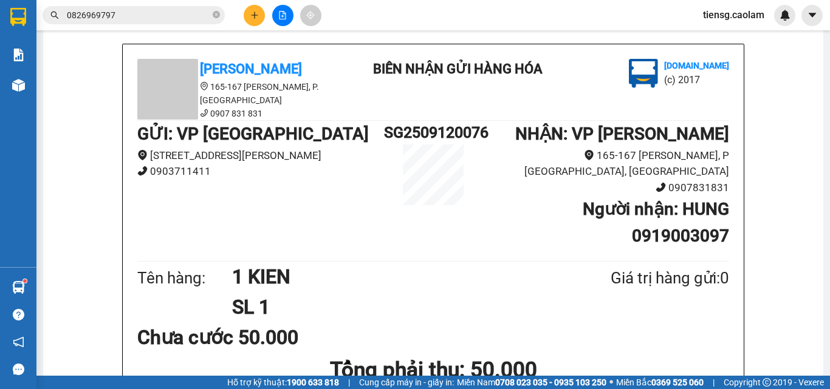
scroll to position [61, 0]
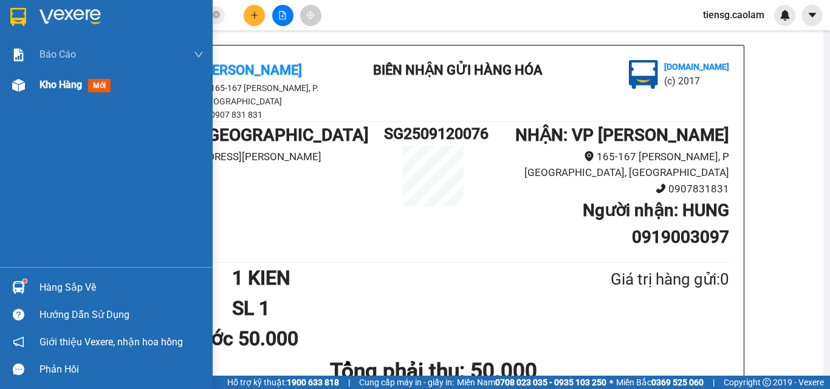
click at [25, 88] on div at bounding box center [18, 85] width 21 height 21
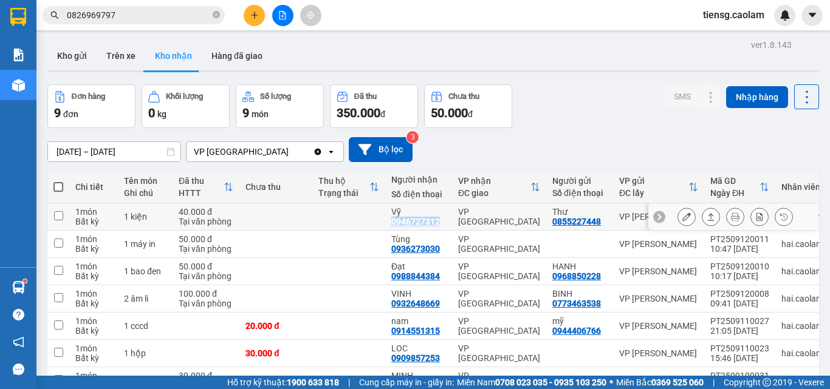
drag, startPoint x: 387, startPoint y: 222, endPoint x: 442, endPoint y: 225, distance: 54.7
click at [442, 225] on td "Vỹ 0946727312" at bounding box center [418, 216] width 67 height 27
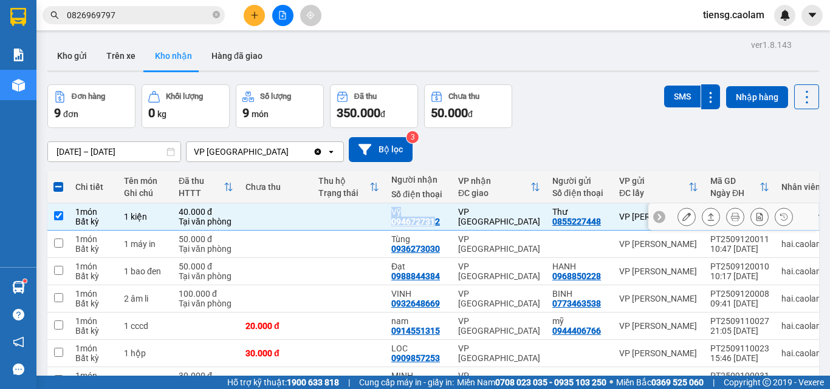
drag, startPoint x: 418, startPoint y: 227, endPoint x: 433, endPoint y: 223, distance: 15.2
click at [433, 223] on tr "1 món Bất kỳ 1 kiện 40.000 đ Tại văn phòng Vỹ 0946727312 VP [GEOGRAPHIC_DATA] 0…" at bounding box center [458, 216] width 822 height 27
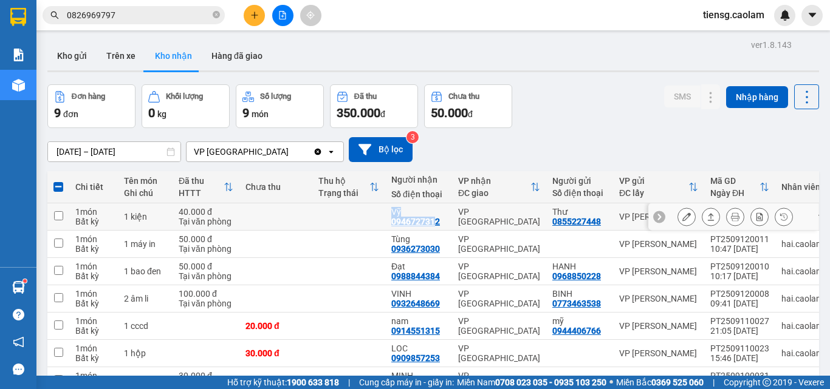
click at [397, 221] on div "0946727312" at bounding box center [415, 222] width 49 height 10
click at [389, 225] on td "Vỹ 0946727312" at bounding box center [418, 216] width 67 height 27
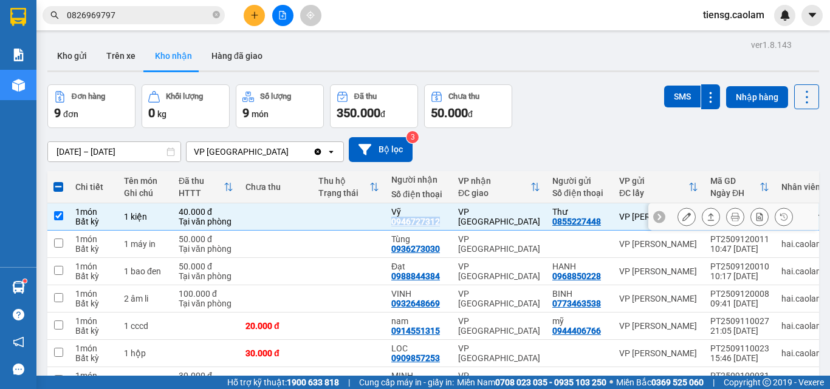
drag, startPoint x: 390, startPoint y: 223, endPoint x: 437, endPoint y: 225, distance: 46.8
click at [437, 225] on td "Vỹ 0946727312" at bounding box center [418, 216] width 67 height 27
checkbox input "false"
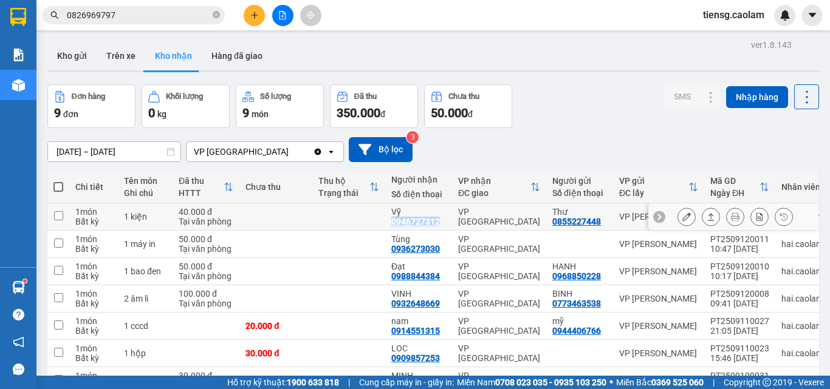
copy div "0946727312"
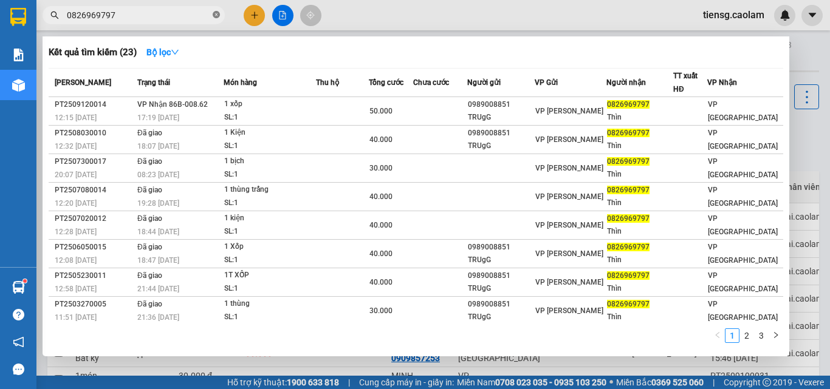
click at [214, 15] on icon "close-circle" at bounding box center [216, 14] width 7 height 7
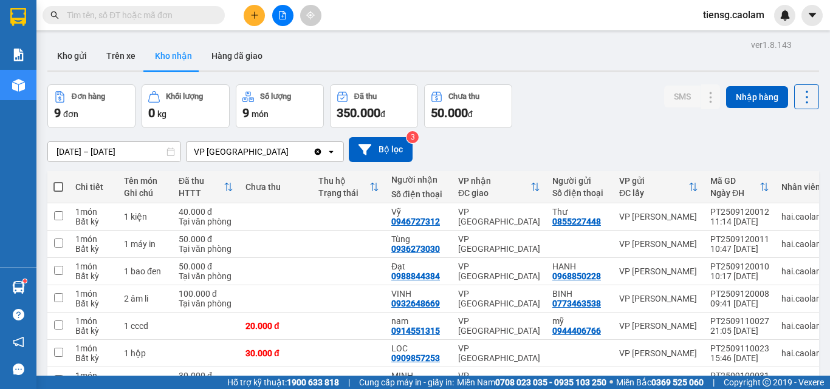
paste input "0946727312"
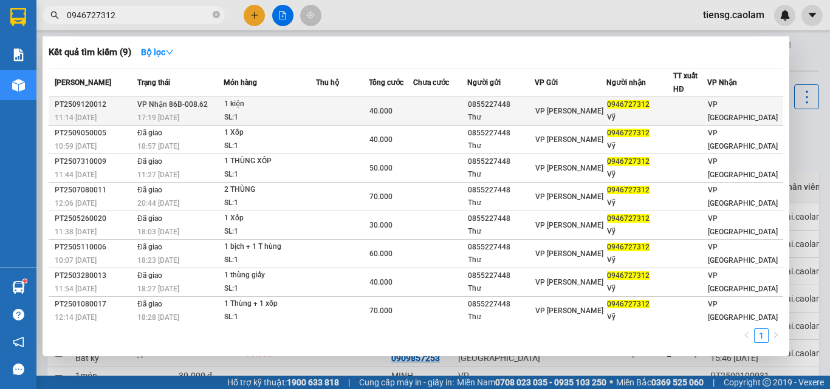
type input "0946727312"
click at [392, 114] on span "40.000" at bounding box center [380, 111] width 23 height 9
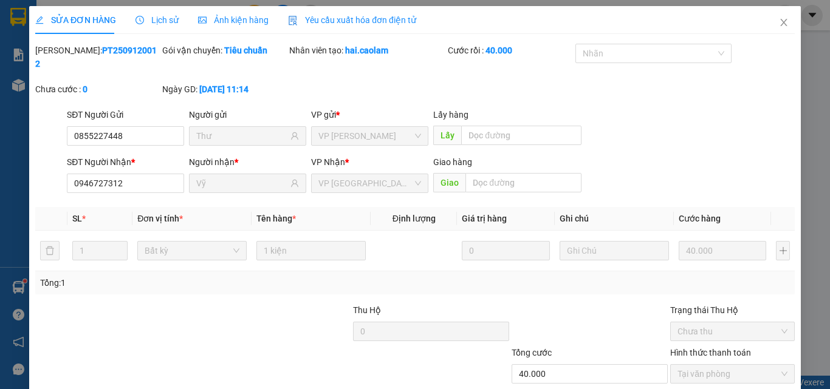
type input "0855227448"
type input "Thư"
type input "0946727312"
type input "Vỹ"
type input "40.000"
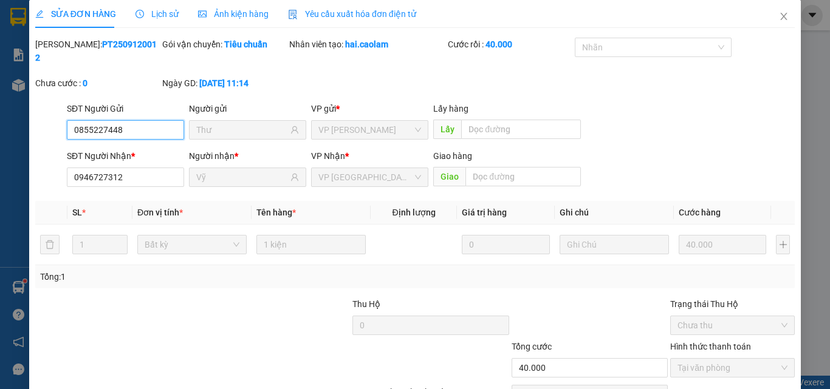
scroll to position [63, 0]
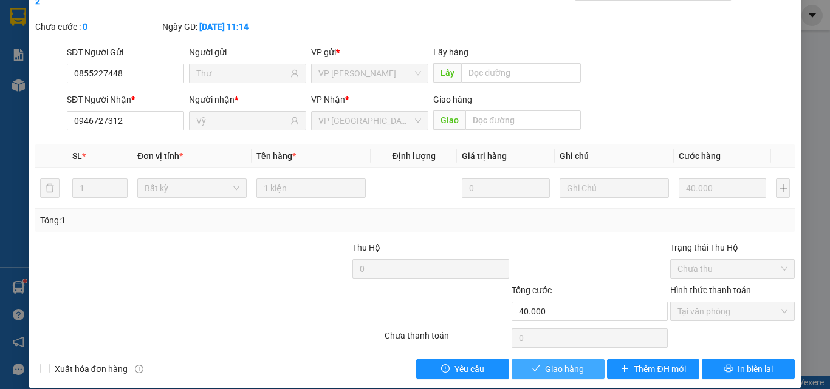
click at [538, 360] on button "Giao hàng" at bounding box center [557, 369] width 93 height 19
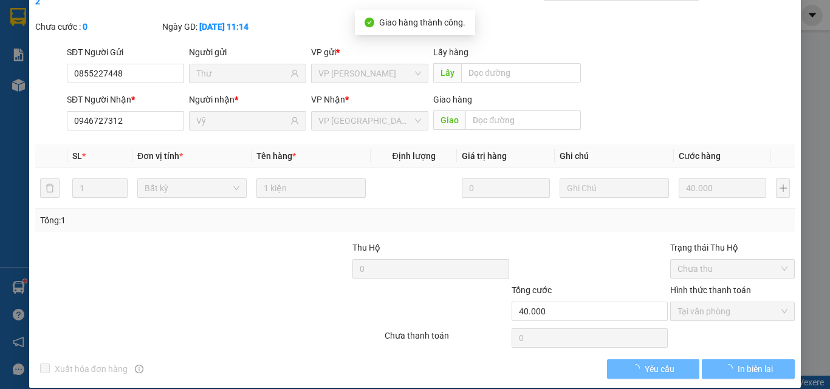
scroll to position [0, 0]
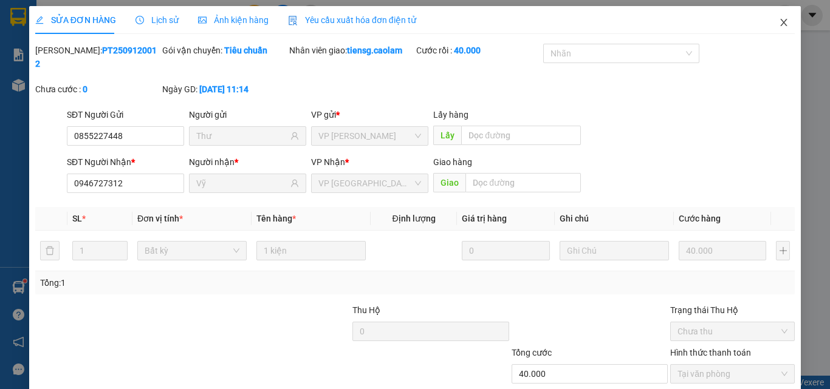
click at [780, 21] on icon "close" at bounding box center [783, 22] width 7 height 7
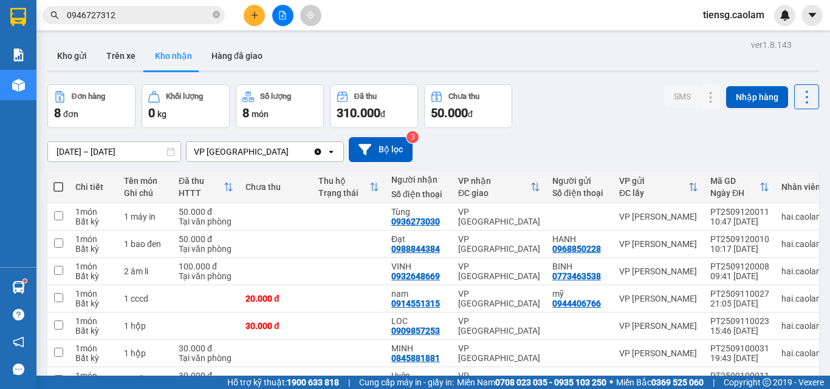
click at [250, 22] on button at bounding box center [254, 15] width 21 height 21
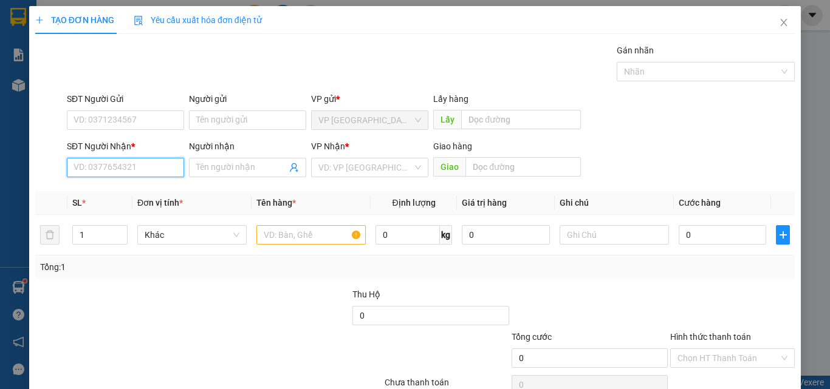
click at [140, 171] on input "SĐT Người Nhận *" at bounding box center [125, 167] width 117 height 19
click at [135, 194] on div "08444451683 - TUAN" at bounding box center [123, 191] width 101 height 13
type input "08444451683"
type input "TUAN"
type input "08444451683"
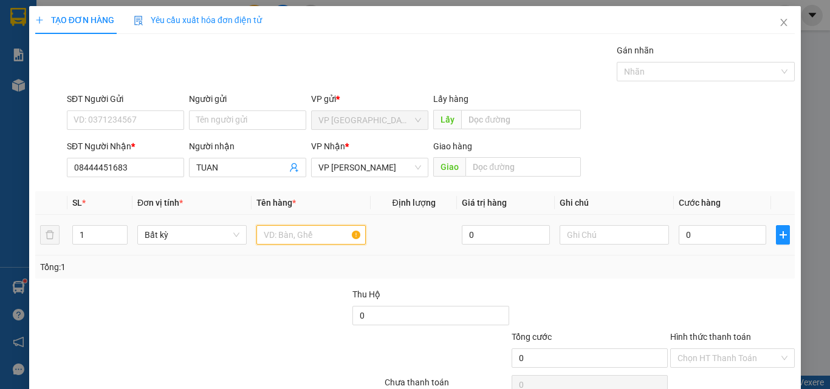
click at [298, 234] on input "text" at bounding box center [310, 234] width 109 height 19
type input "1 BAO"
type input "5"
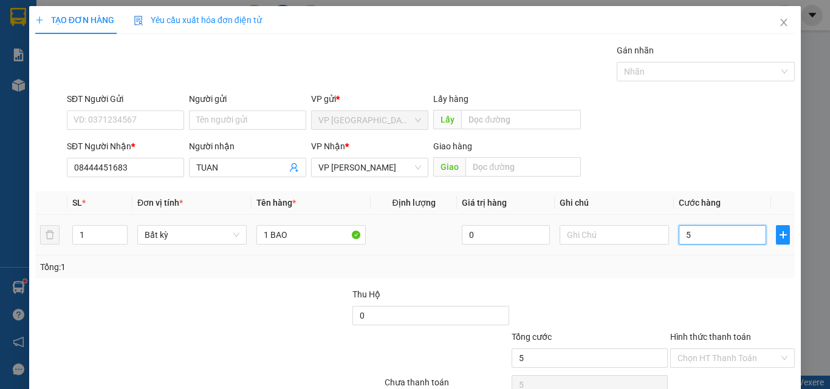
type input "50"
type input "500"
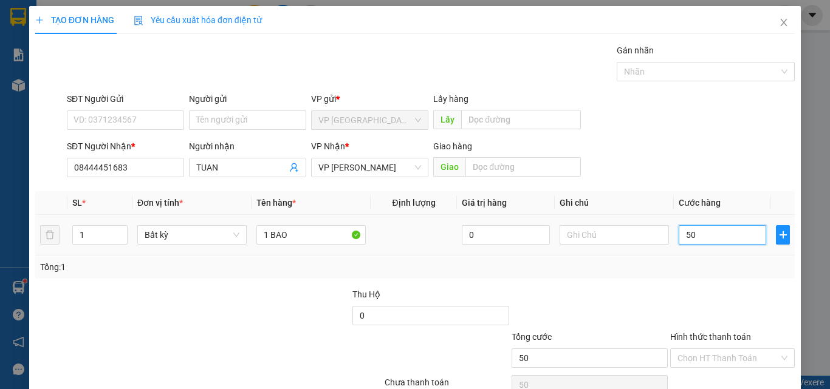
type input "500"
type input "5.000"
type input "50.000"
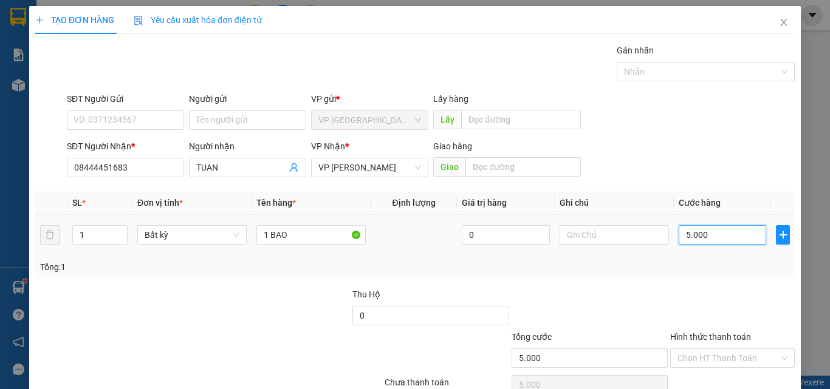
type input "50.000"
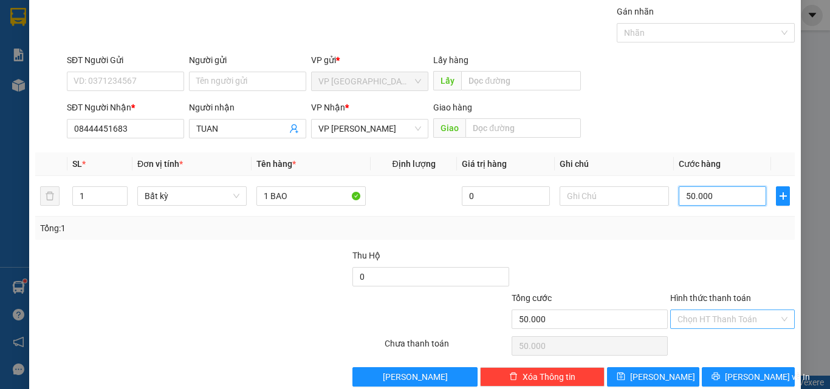
scroll to position [60, 0]
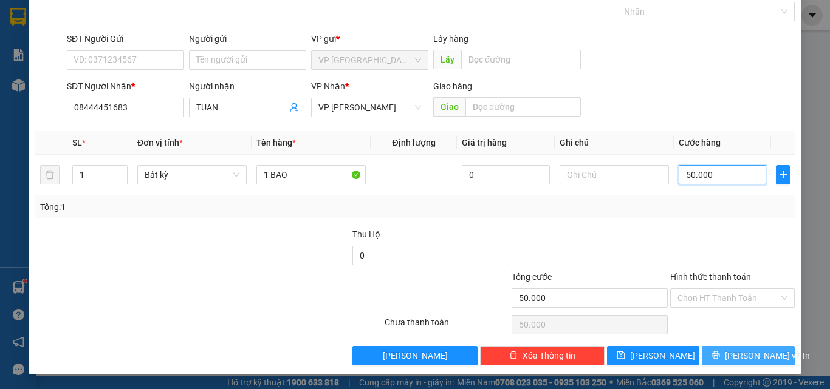
type input "50.000"
click at [743, 347] on button "[PERSON_NAME] và In" at bounding box center [747, 355] width 93 height 19
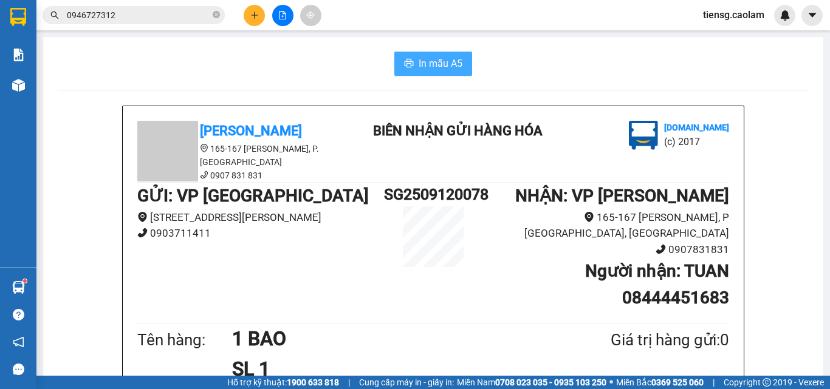
click at [440, 61] on span "In mẫu A5" at bounding box center [440, 63] width 44 height 15
click at [258, 23] on button at bounding box center [254, 15] width 21 height 21
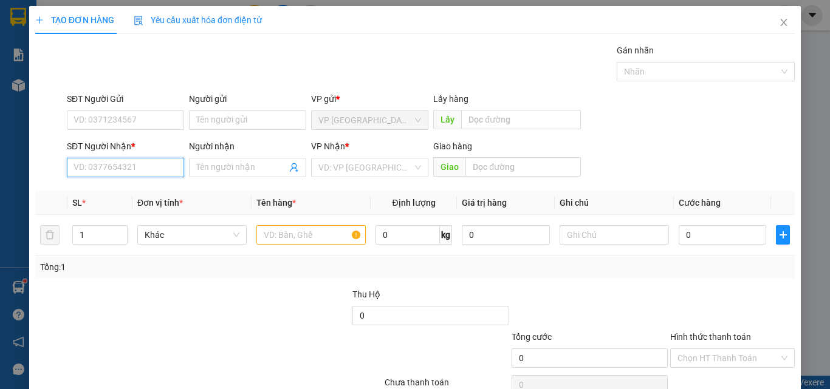
click at [129, 165] on input "SĐT Người Nhận *" at bounding box center [125, 167] width 117 height 19
click at [133, 193] on div "0845040941 - YẾN" at bounding box center [123, 191] width 101 height 13
type input "0845040941"
type input "YẾN"
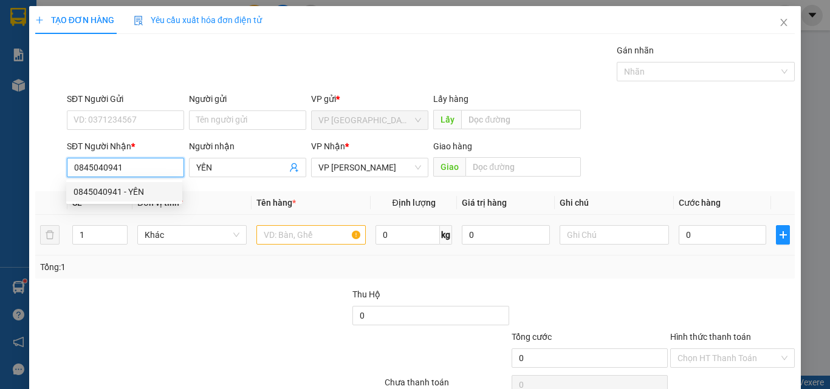
type input "0845040941"
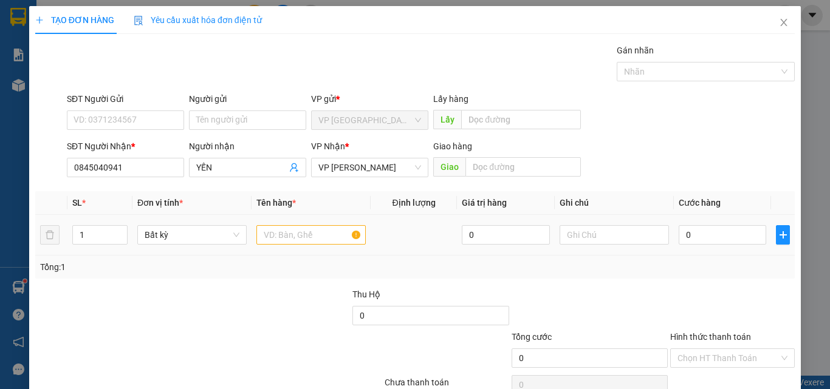
drag, startPoint x: 271, startPoint y: 224, endPoint x: 277, endPoint y: 231, distance: 9.1
click at [275, 228] on div at bounding box center [310, 235] width 109 height 24
click at [279, 233] on input "text" at bounding box center [310, 234] width 109 height 19
type input "2 BAO"
click at [705, 239] on input "0" at bounding box center [721, 234] width 87 height 19
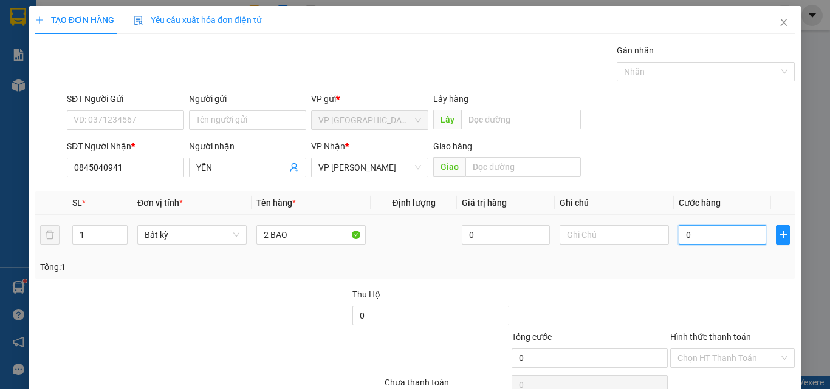
type input "1"
type input "12"
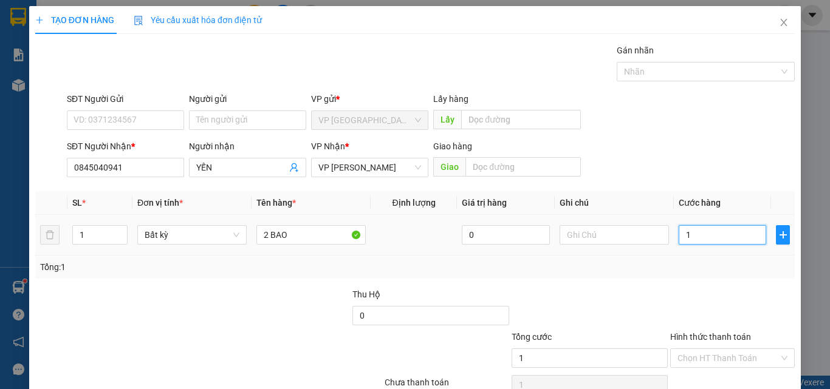
type input "12"
type input "120"
type input "1.200"
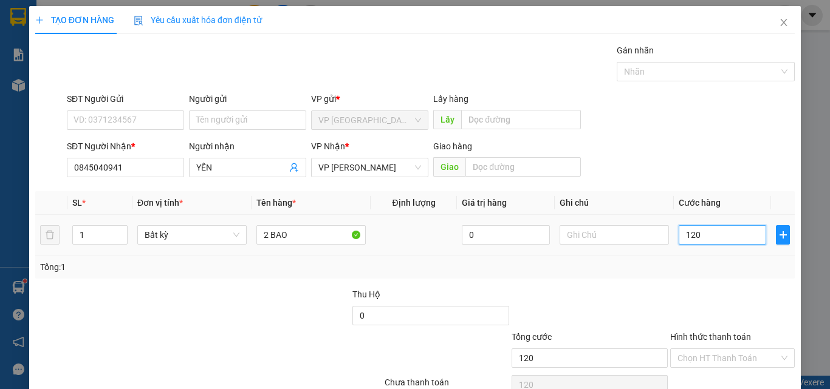
type input "1.200"
type input "12.000"
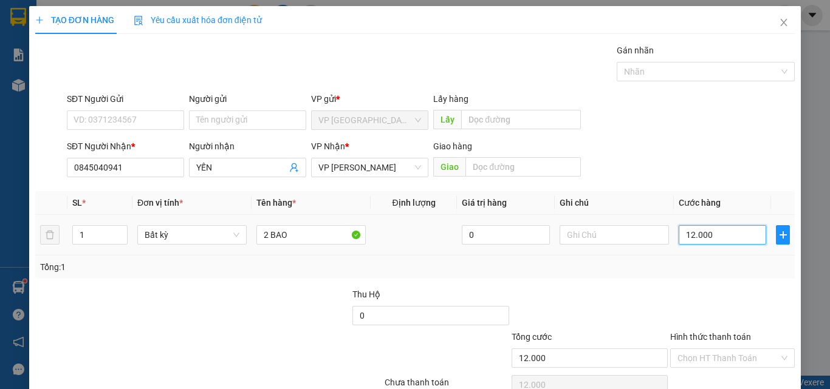
type input "120.000"
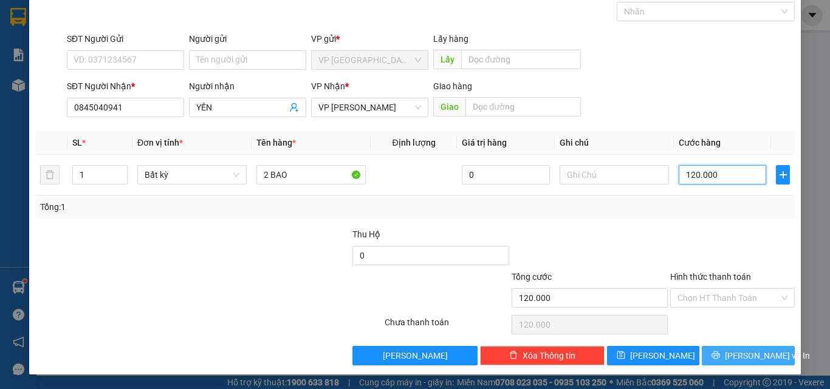
type input "120.000"
click at [720, 352] on icon "printer" at bounding box center [716, 356] width 8 height 8
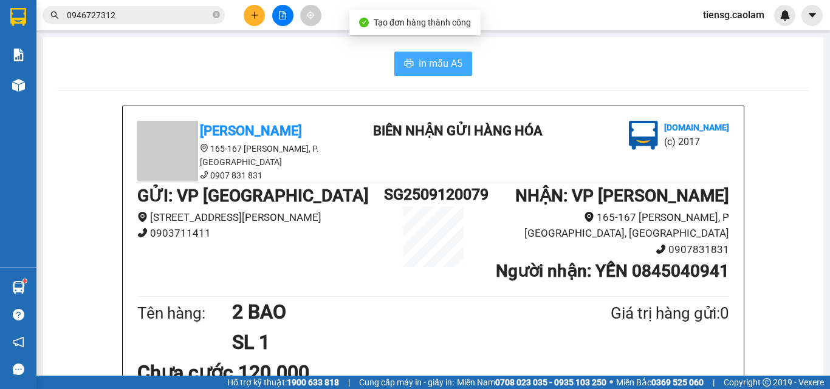
click at [428, 63] on span "In mẫu A5" at bounding box center [440, 63] width 44 height 15
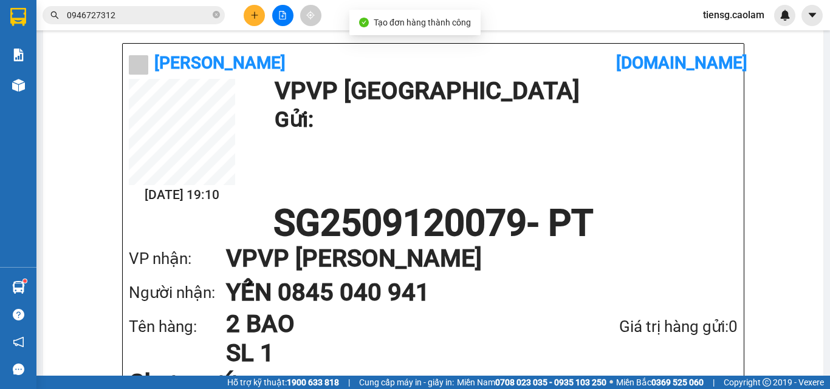
scroll to position [722, 0]
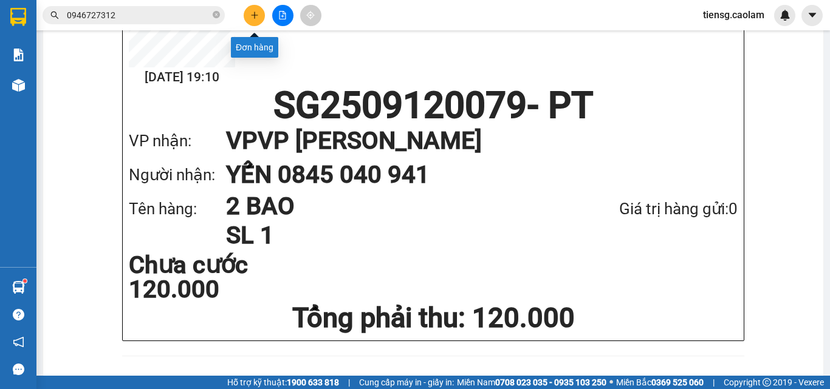
click at [251, 18] on icon "plus" at bounding box center [254, 15] width 9 height 9
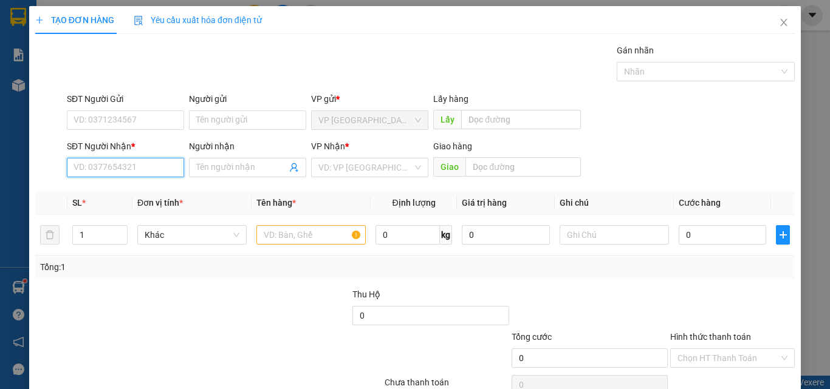
drag, startPoint x: 149, startPoint y: 166, endPoint x: 147, endPoint y: 159, distance: 7.5
click at [149, 166] on input "SĐT Người Nhận *" at bounding box center [125, 167] width 117 height 19
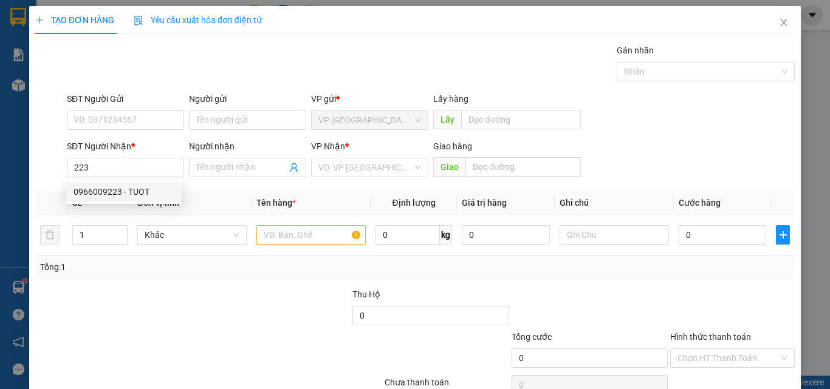
click at [117, 203] on div "0966009223 0966009223 - TUOT" at bounding box center [124, 192] width 116 height 24
click at [123, 193] on th "SL *" at bounding box center [99, 203] width 65 height 24
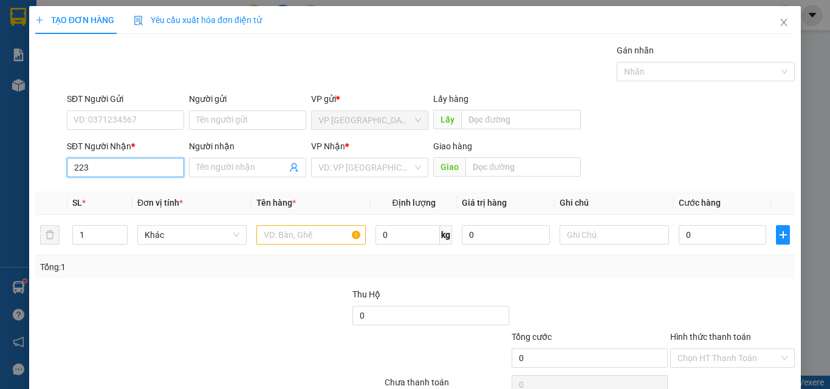
click at [122, 173] on input "223" at bounding box center [125, 167] width 117 height 19
drag, startPoint x: 115, startPoint y: 194, endPoint x: 283, endPoint y: 231, distance: 172.4
click at [115, 194] on div "0966009223 - TUOT" at bounding box center [123, 191] width 101 height 13
type input "0966009223"
type input "TUOT"
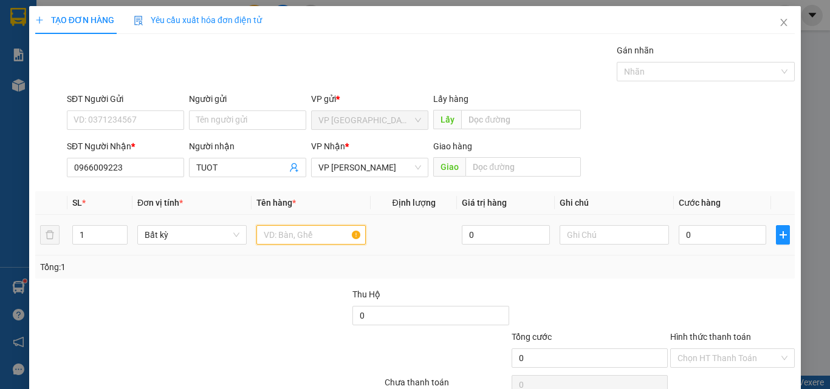
drag, startPoint x: 283, startPoint y: 231, endPoint x: 228, endPoint y: 231, distance: 55.3
click at [281, 231] on input "text" at bounding box center [310, 234] width 109 height 19
type input "1 AO"
drag, startPoint x: 301, startPoint y: 242, endPoint x: 94, endPoint y: 256, distance: 207.0
click at [98, 258] on div "SL * Đơn vị tính * Tên hàng * Định lượng Giá trị hàng Ghi chú Cước hàng 1 Bất k…" at bounding box center [414, 234] width 759 height 87
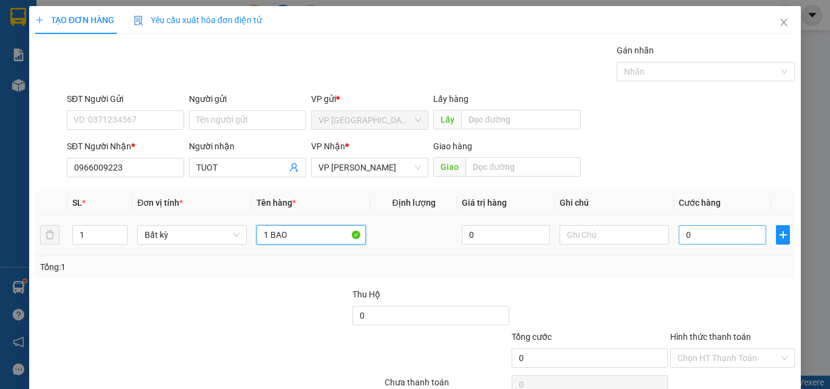
type input "1 BAO"
click at [699, 239] on input "0" at bounding box center [721, 234] width 87 height 19
type input "1"
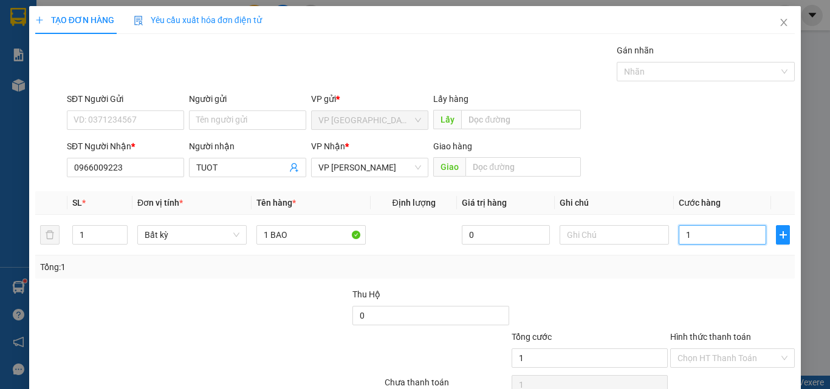
type input "12"
type input "120"
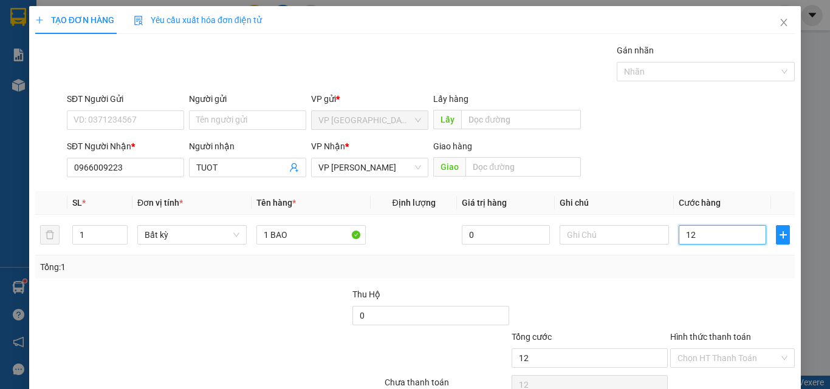
type input "120"
type input "1.200"
type input "12.000"
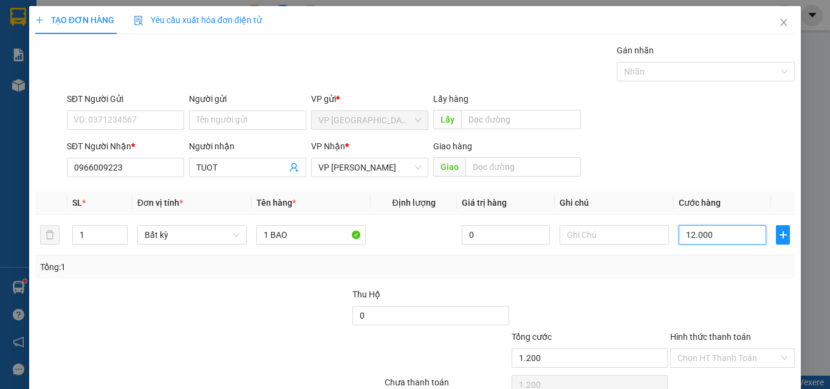
type input "12.000"
type input "120.000"
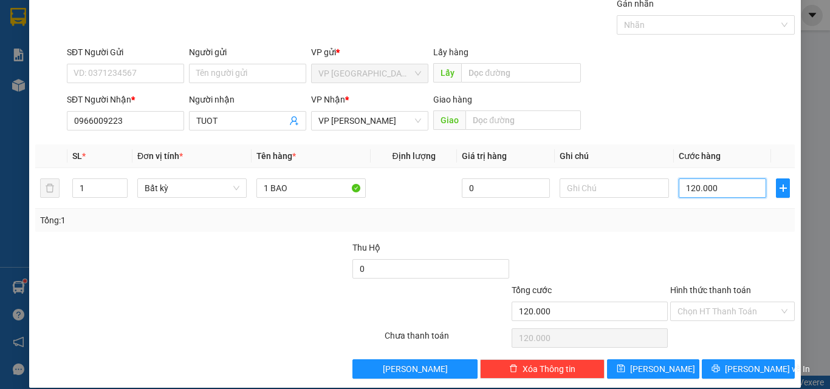
scroll to position [60, 0]
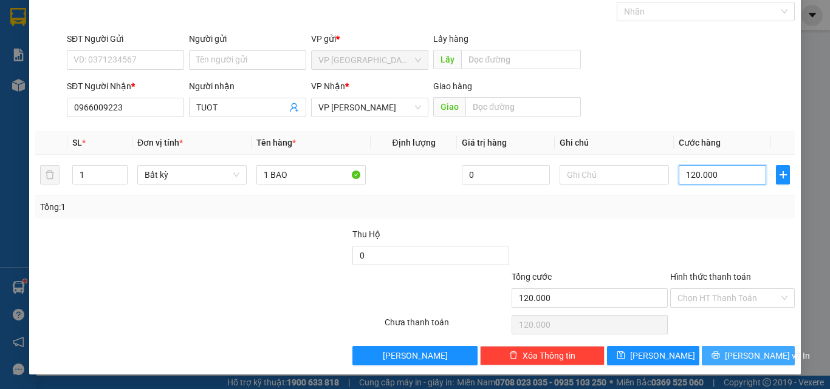
type input "120.000"
click at [730, 356] on span "[PERSON_NAME] và In" at bounding box center [767, 355] width 85 height 13
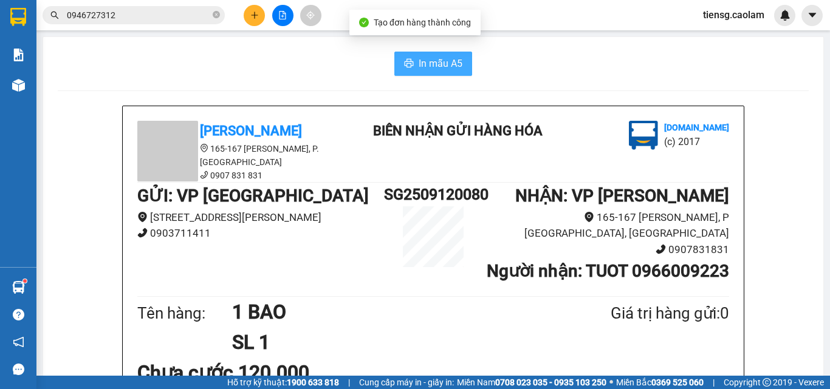
click at [456, 52] on button "In mẫu A5" at bounding box center [433, 64] width 78 height 24
click at [292, 23] on div at bounding box center [282, 15] width 91 height 21
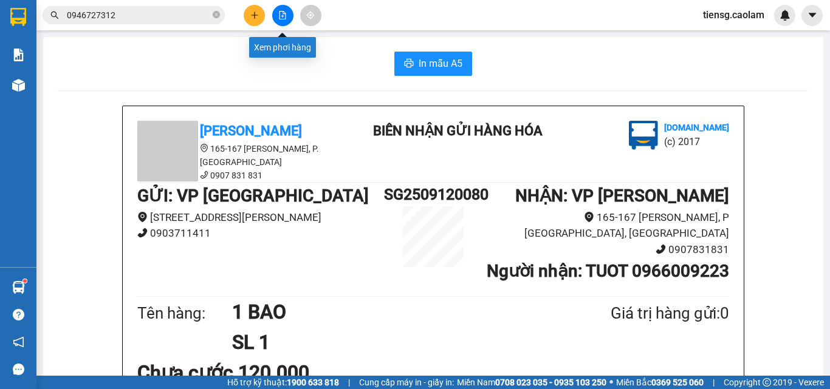
click at [285, 21] on button at bounding box center [282, 15] width 21 height 21
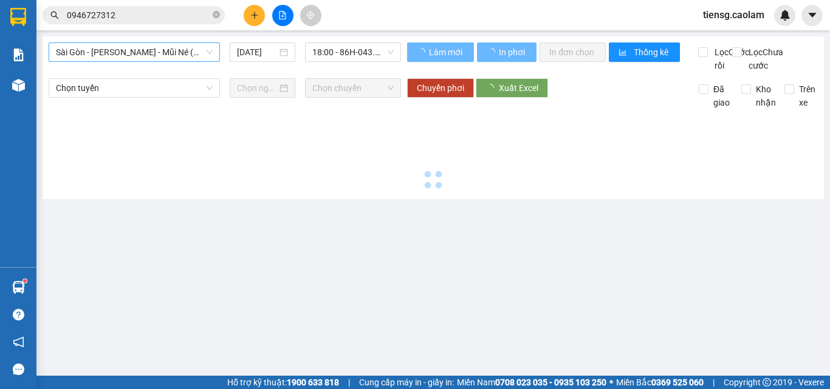
click at [155, 49] on span "Sài Gòn - [PERSON_NAME] - Mũi Né (CT Ông Đồn)" at bounding box center [134, 52] width 157 height 18
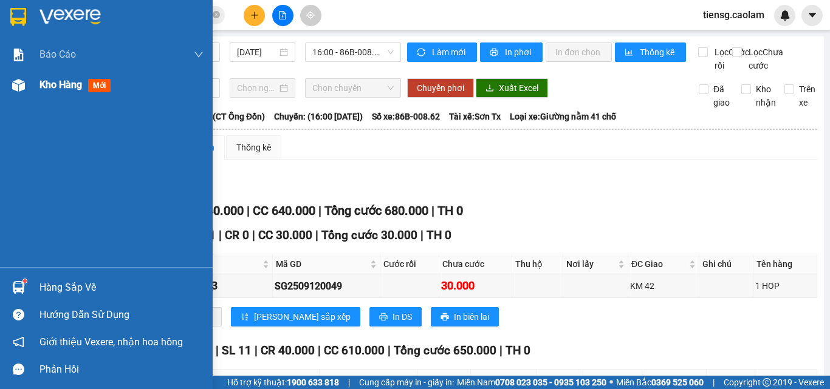
click at [63, 93] on div "Kho hàng mới" at bounding box center [121, 85] width 164 height 30
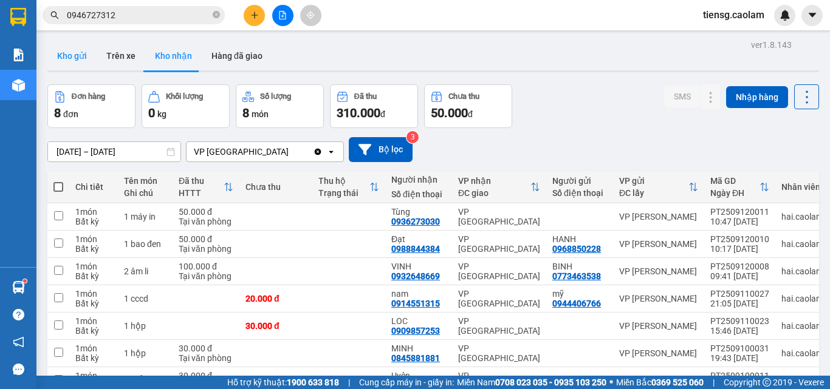
click at [70, 56] on button "Kho gửi" at bounding box center [71, 55] width 49 height 29
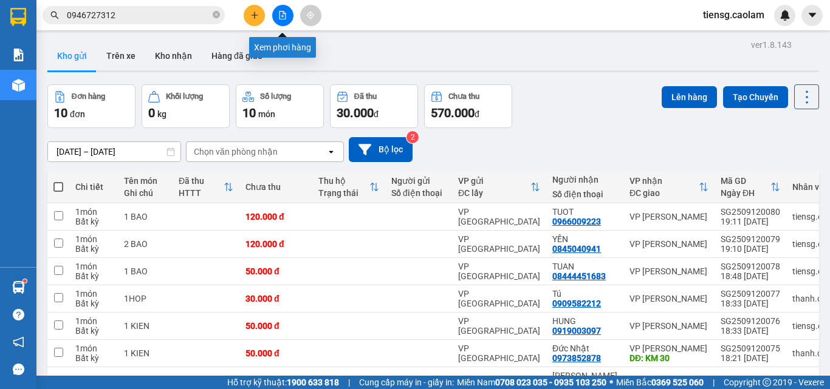
click at [282, 5] on button at bounding box center [282, 15] width 21 height 21
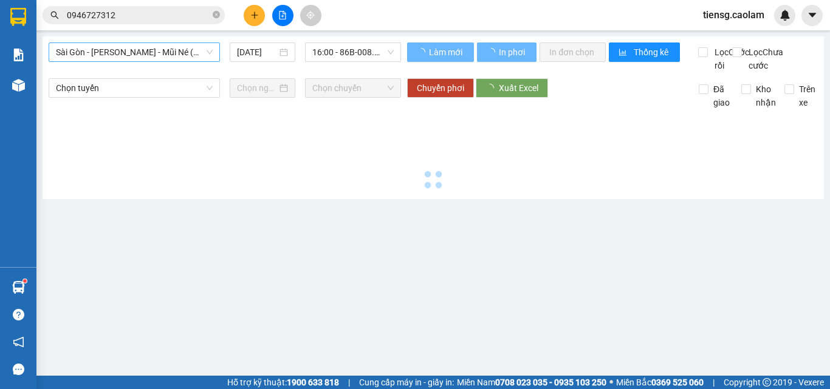
click at [155, 51] on span "Sài Gòn - [PERSON_NAME] - Mũi Né (CT Ông Đồn)" at bounding box center [134, 52] width 157 height 18
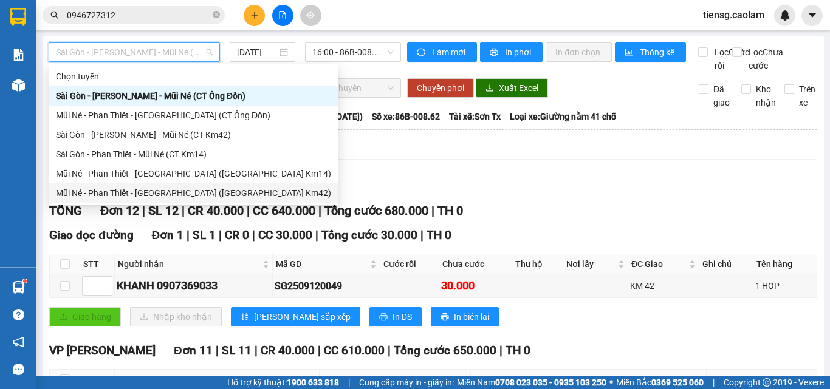
drag, startPoint x: 176, startPoint y: 168, endPoint x: 190, endPoint y: 189, distance: 25.8
click at [190, 189] on div "Chọn tuyến [GEOGRAPHIC_DATA] - [GEOGRAPHIC_DATA] - Mũi Né (CT Ông Đồn) Mũi Né -…" at bounding box center [194, 135] width 290 height 136
click at [190, 189] on div "Mũi Né - Phan Thiết - [GEOGRAPHIC_DATA] ([GEOGRAPHIC_DATA] Km42)" at bounding box center [193, 192] width 275 height 13
type input "[DATE]"
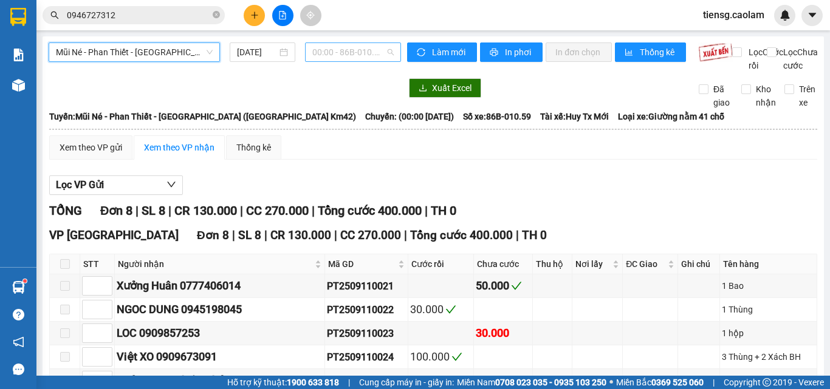
click at [366, 45] on span "00:00 - 86B-010.59" at bounding box center [352, 52] width 81 height 18
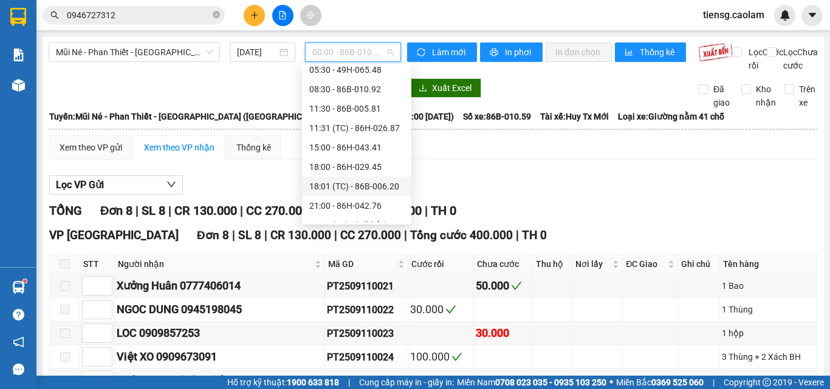
scroll to position [117, 0]
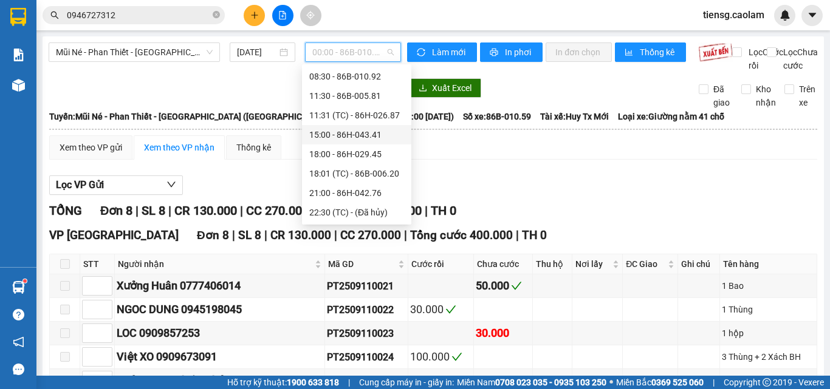
click at [343, 132] on div "15:00 - 86H-043.41" at bounding box center [356, 134] width 95 height 13
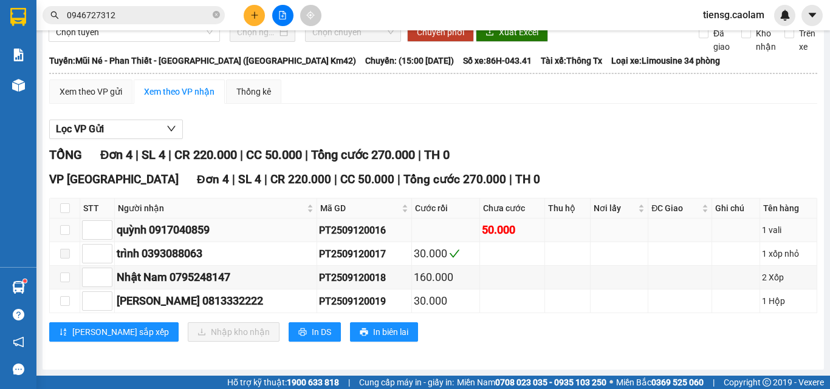
scroll to position [69, 0]
click at [62, 210] on input "checkbox" at bounding box center [65, 208] width 10 height 10
checkbox input "true"
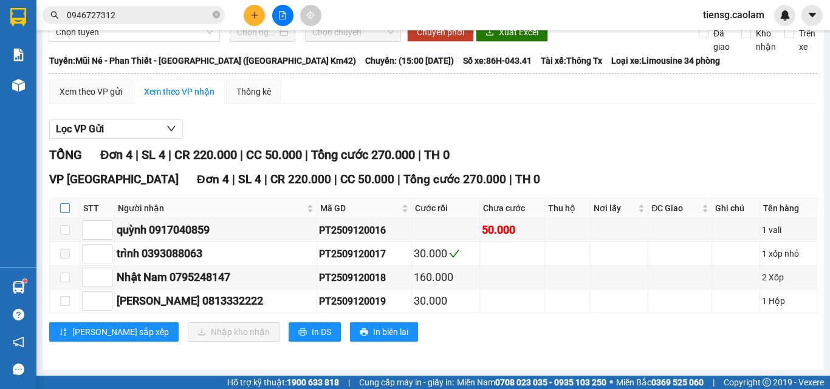
checkbox input "true"
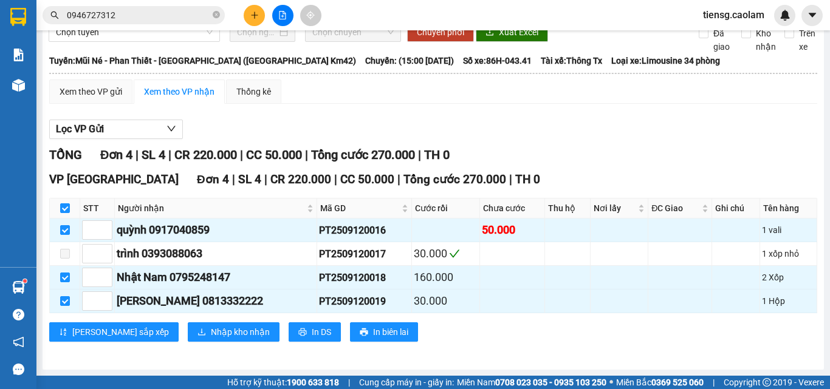
click at [186, 343] on div "VP [GEOGRAPHIC_DATA] 4 | SL 4 | CR 220.000 | CC 50.000 | Tổng cước 270.000 | TH…" at bounding box center [433, 261] width 768 height 180
click at [211, 329] on span "Nhập kho nhận" at bounding box center [240, 332] width 59 height 13
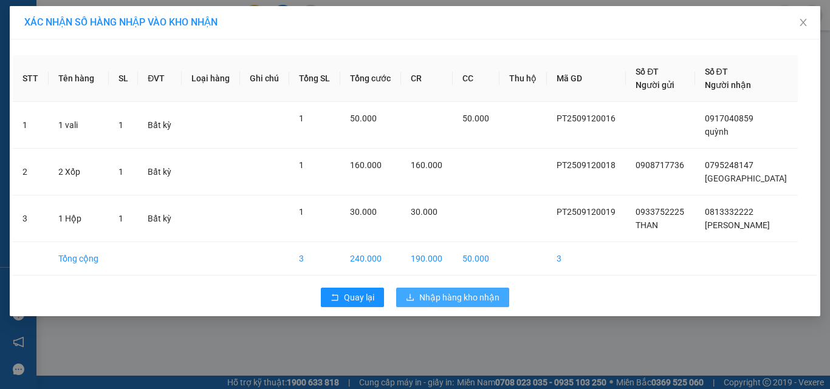
drag, startPoint x: 445, startPoint y: 302, endPoint x: 437, endPoint y: 297, distance: 9.3
click at [442, 301] on span "Nhập hàng kho nhận" at bounding box center [459, 297] width 80 height 13
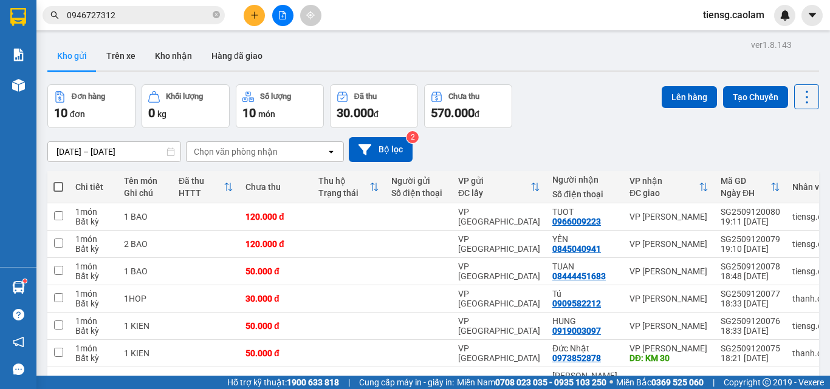
click at [276, 16] on button at bounding box center [282, 15] width 21 height 21
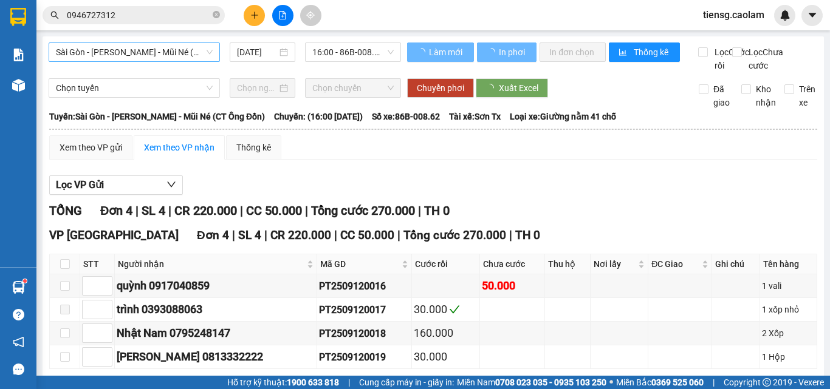
click at [164, 47] on span "Sài Gòn - [PERSON_NAME] - Mũi Né (CT Ông Đồn)" at bounding box center [134, 52] width 157 height 18
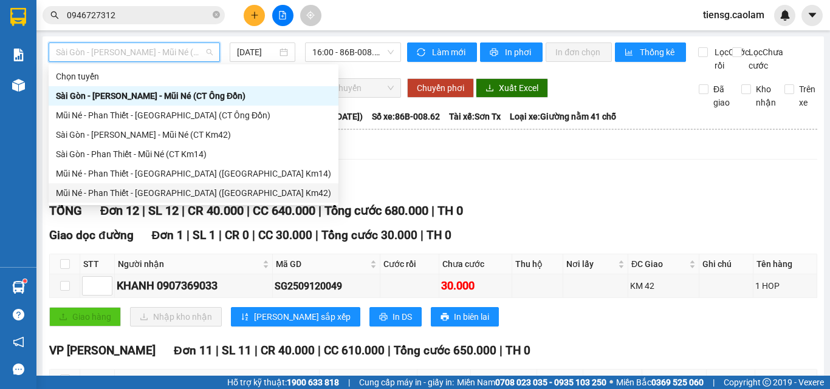
click at [166, 193] on div "Mũi Né - Phan Thiết - [GEOGRAPHIC_DATA] ([GEOGRAPHIC_DATA] Km42)" at bounding box center [193, 192] width 275 height 13
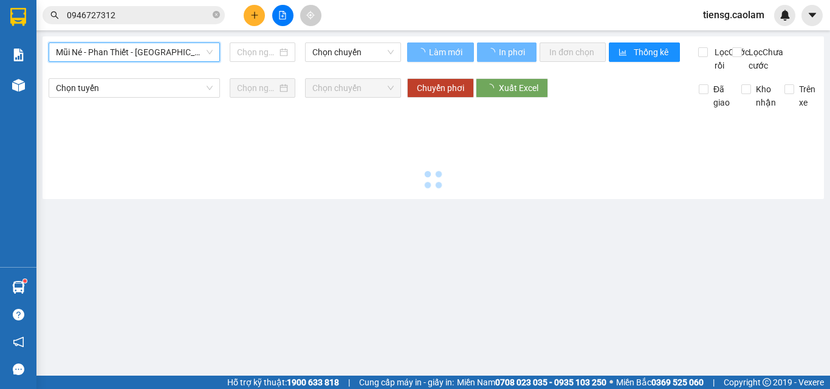
type input "[DATE]"
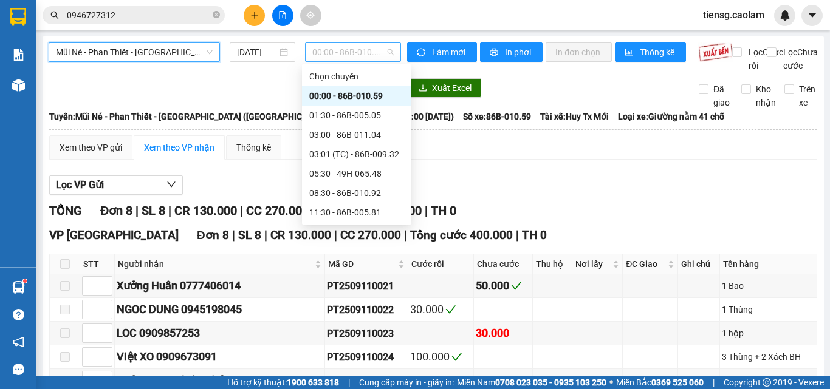
click at [352, 52] on span "00:00 - 86B-010.59" at bounding box center [352, 52] width 81 height 18
click at [345, 193] on div "08:30 - 86B-010.92" at bounding box center [356, 192] width 95 height 13
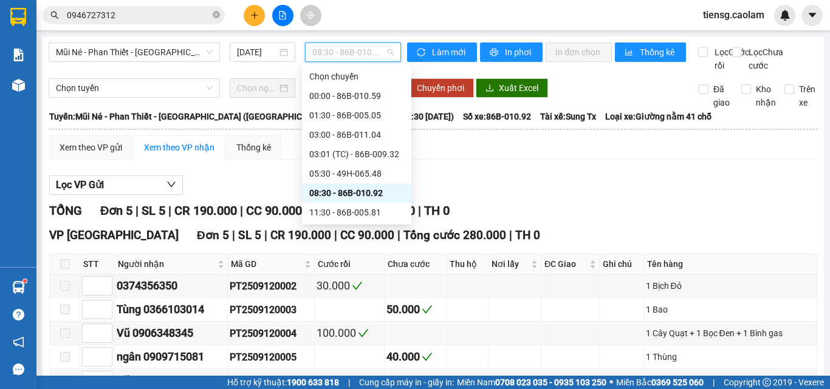
click at [364, 59] on span "08:30 - 86B-010.92" at bounding box center [352, 52] width 81 height 18
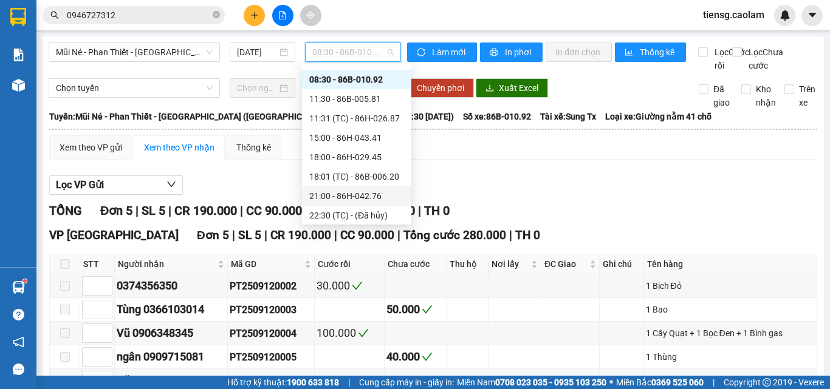
scroll to position [117, 0]
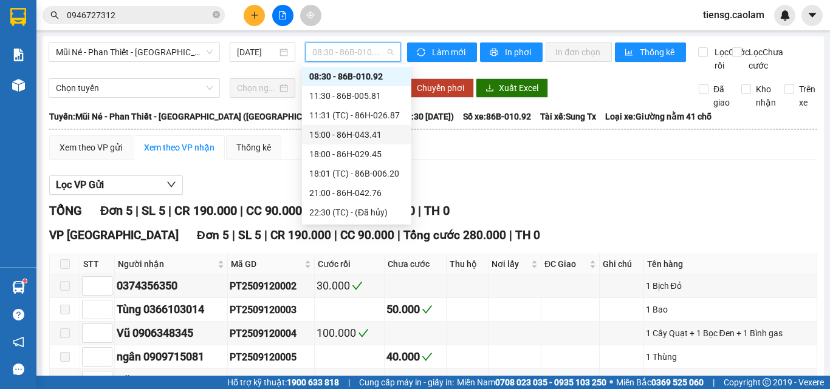
click at [349, 134] on div "15:00 - 86H-043.41" at bounding box center [356, 134] width 95 height 13
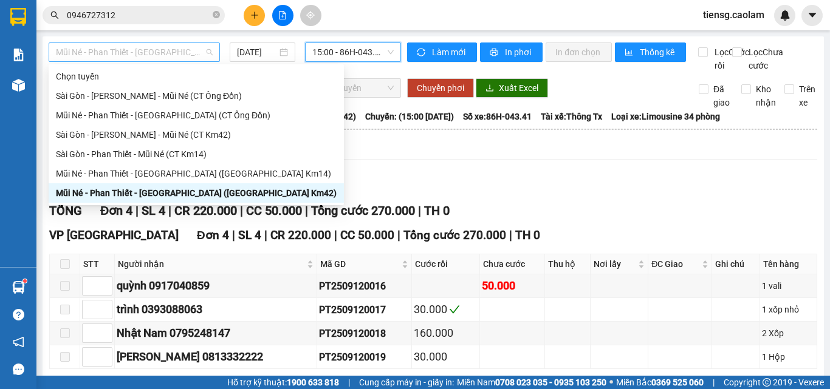
click at [189, 58] on span "Mũi Né - Phan Thiết - [GEOGRAPHIC_DATA] ([GEOGRAPHIC_DATA] Km42)" at bounding box center [134, 52] width 157 height 18
drag, startPoint x: 186, startPoint y: 155, endPoint x: 196, endPoint y: 176, distance: 22.8
click at [196, 176] on div "Chọn tuyến [GEOGRAPHIC_DATA] - [GEOGRAPHIC_DATA] - Mũi Né (CT Ông Đồn) Mũi Né -…" at bounding box center [196, 135] width 295 height 136
click at [196, 176] on div "Mũi Né - Phan Thiết - [GEOGRAPHIC_DATA] ([GEOGRAPHIC_DATA] Km14)" at bounding box center [196, 173] width 281 height 13
type input "[DATE]"
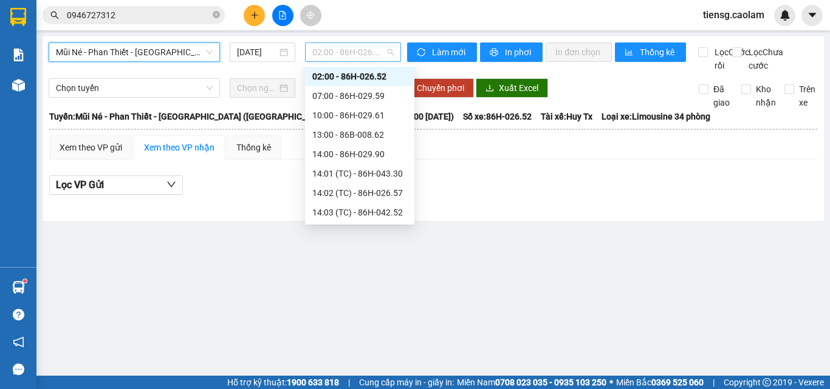
click at [362, 50] on span "02:00 - 86H-026.52" at bounding box center [352, 52] width 81 height 18
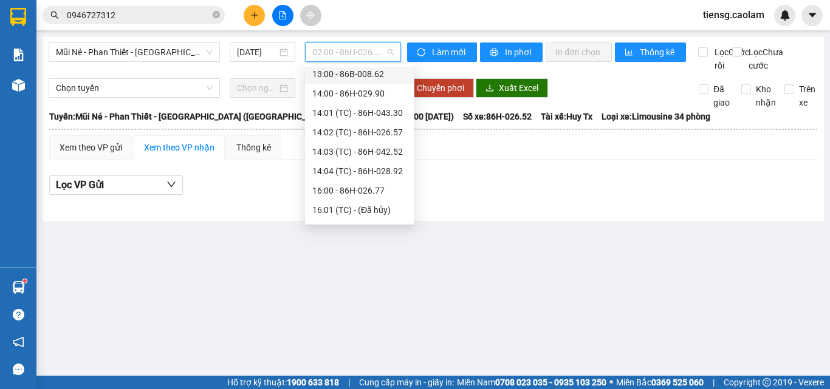
click at [354, 69] on div "13:00 - 86B-008.62" at bounding box center [359, 73] width 95 height 13
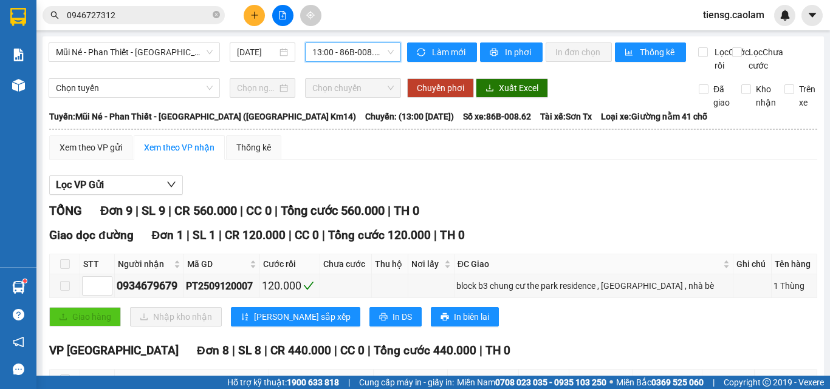
scroll to position [78, 0]
click at [391, 55] on div "13:00 - 86B-008.62" at bounding box center [353, 52] width 96 height 19
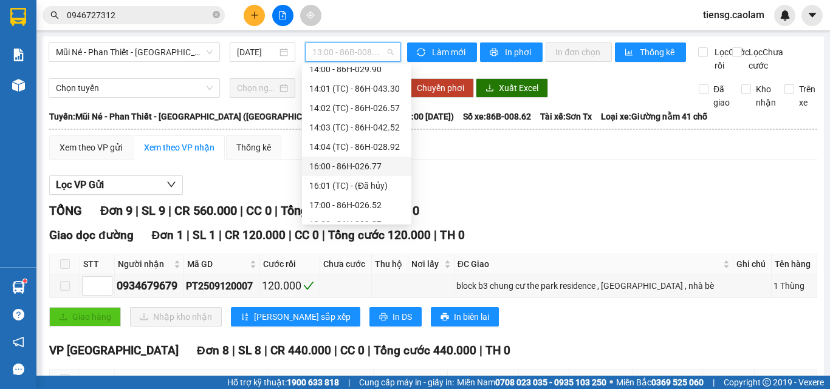
scroll to position [117, 0]
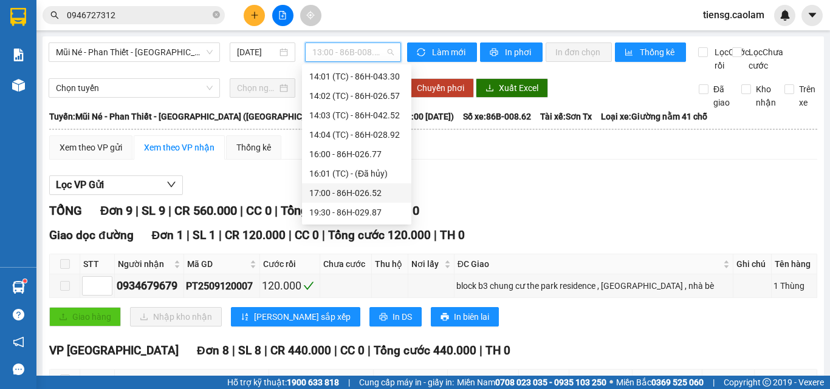
click at [337, 192] on div "17:00 - 86H-026.52" at bounding box center [356, 192] width 95 height 13
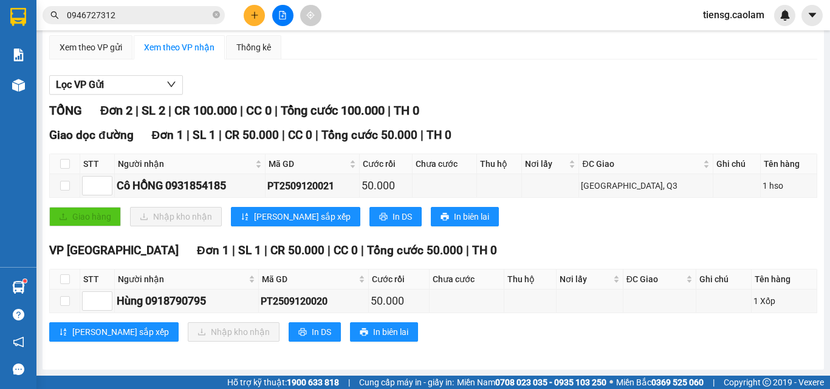
scroll to position [114, 0]
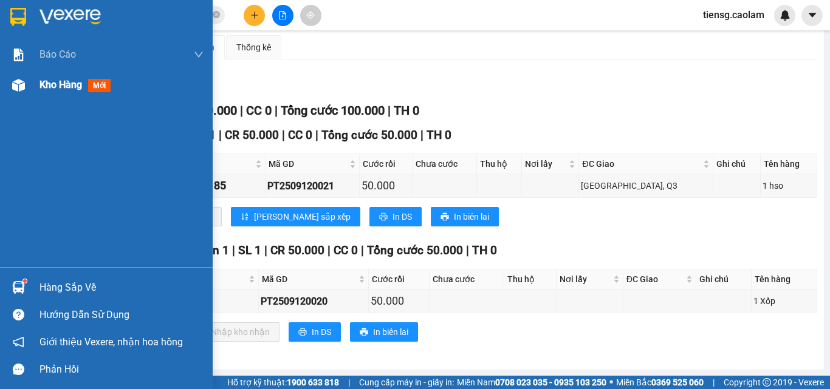
click at [65, 84] on span "Kho hàng" at bounding box center [60, 85] width 43 height 12
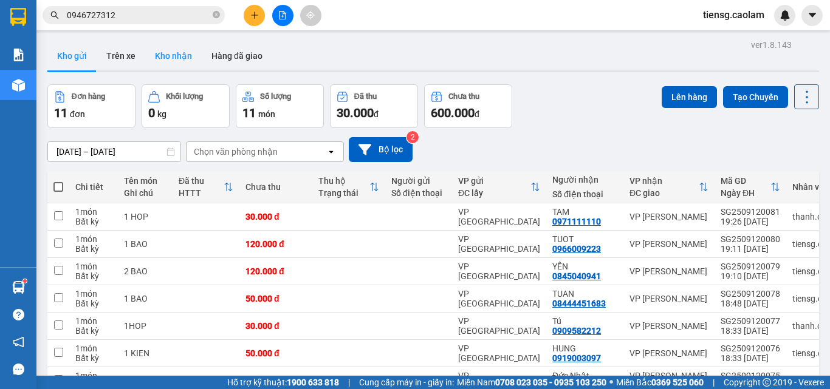
click at [183, 61] on button "Kho nhận" at bounding box center [173, 55] width 56 height 29
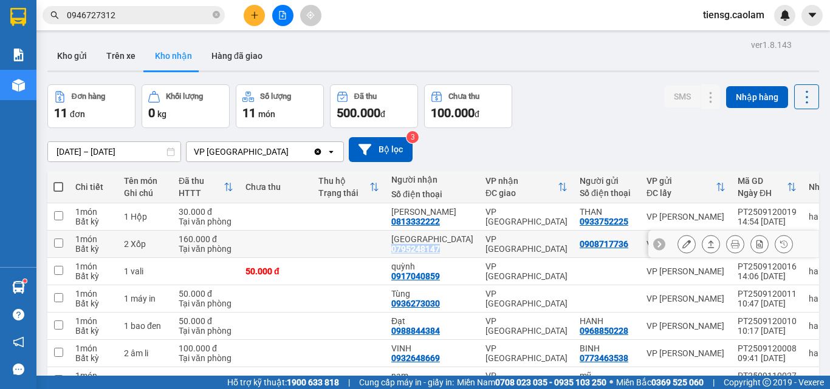
drag, startPoint x: 390, startPoint y: 250, endPoint x: 442, endPoint y: 246, distance: 52.4
click at [442, 246] on td "Nhật Nam 0795248147" at bounding box center [432, 244] width 94 height 27
checkbox input "true"
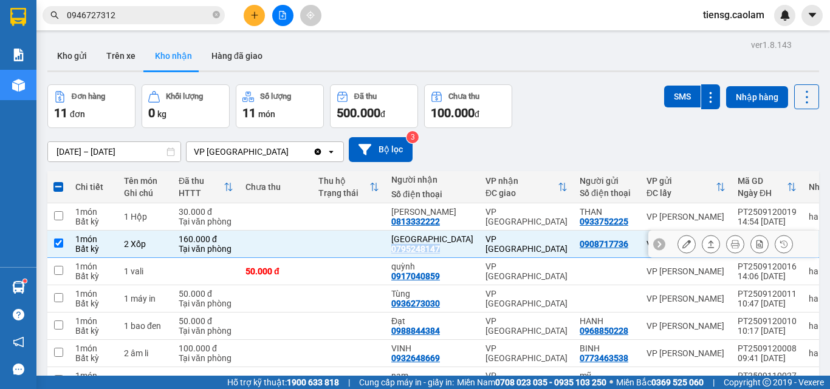
copy div "0795248147"
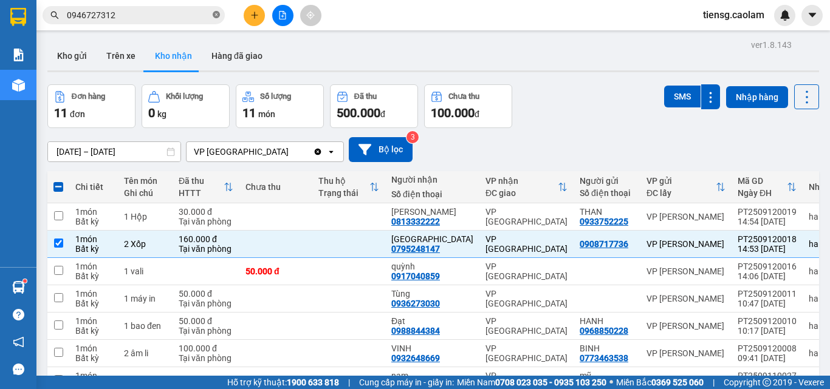
click at [215, 15] on icon "close-circle" at bounding box center [216, 14] width 7 height 7
paste input "0795248147"
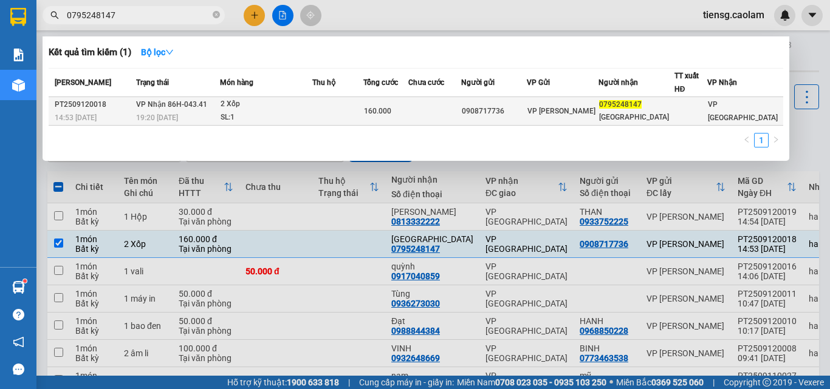
type input "0795248147"
click at [391, 104] on td "160.000" at bounding box center [385, 111] width 45 height 29
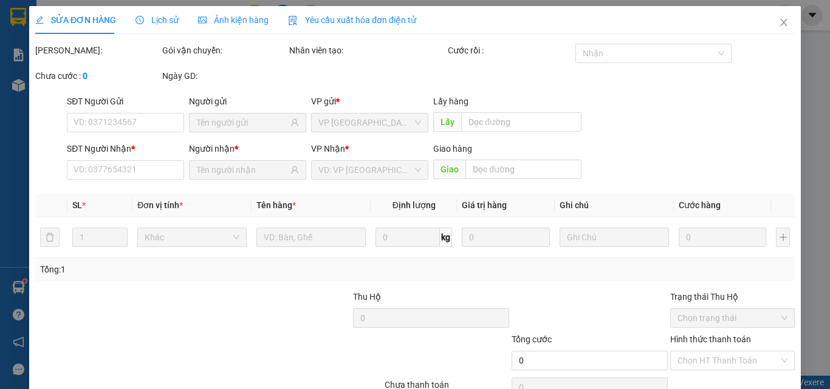
scroll to position [38, 0]
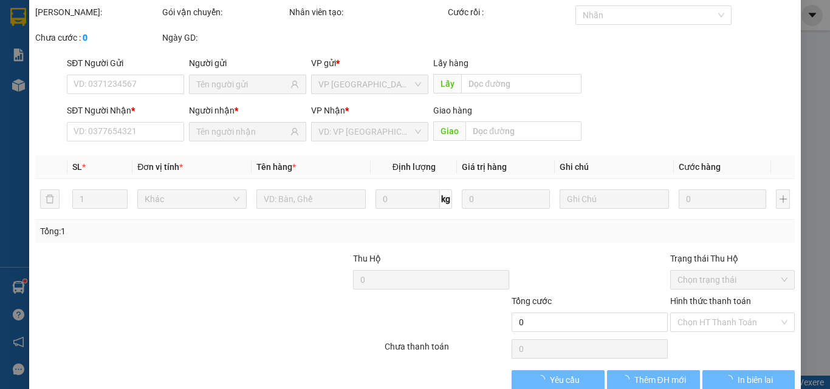
type input "0908717736"
type input "0795248147"
type input "[GEOGRAPHIC_DATA]"
type input "160.000"
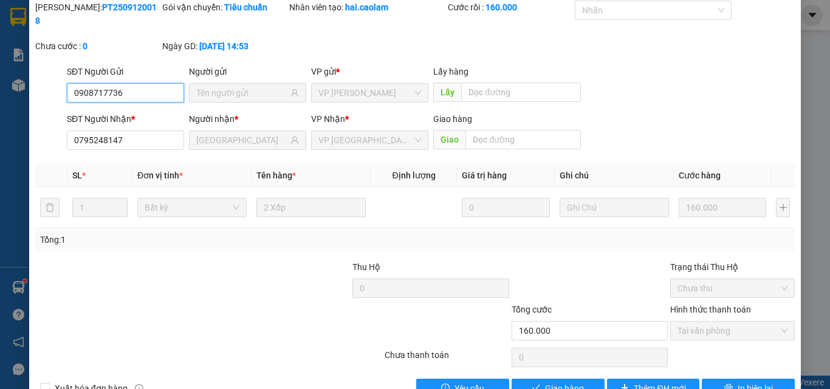
scroll to position [63, 0]
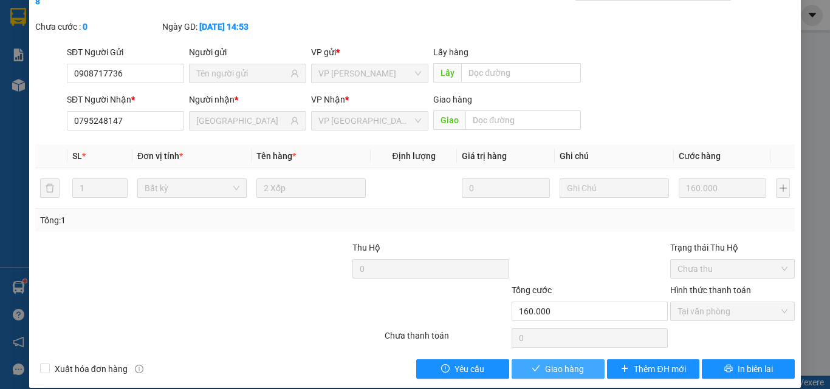
drag, startPoint x: 548, startPoint y: 357, endPoint x: 525, endPoint y: 335, distance: 32.2
click at [547, 363] on span "Giao hàng" at bounding box center [564, 369] width 39 height 13
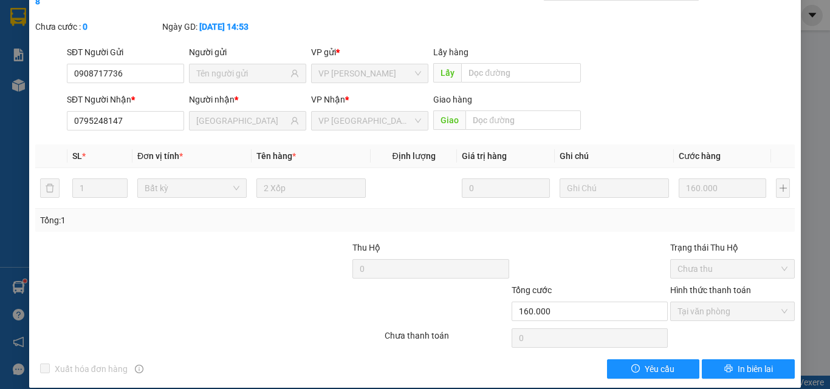
scroll to position [0, 0]
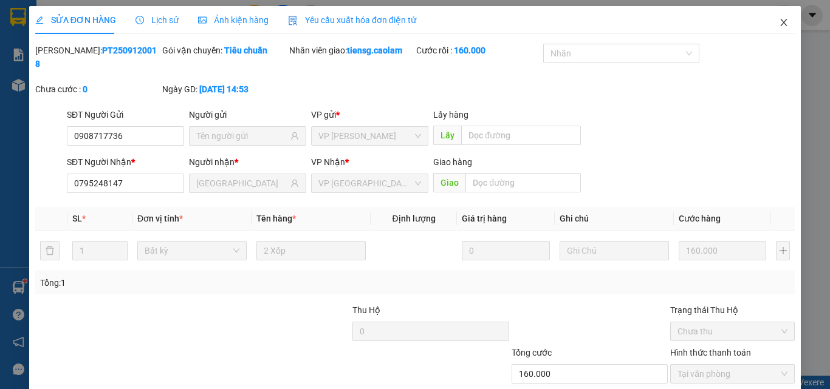
click at [779, 22] on icon "close" at bounding box center [784, 23] width 10 height 10
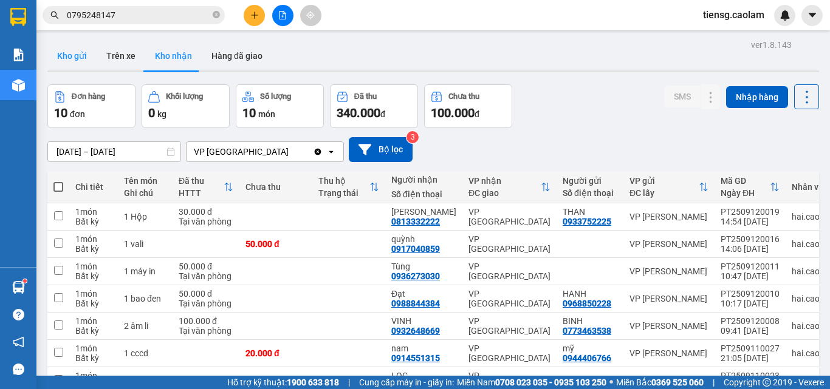
click at [63, 54] on button "Kho gửi" at bounding box center [71, 55] width 49 height 29
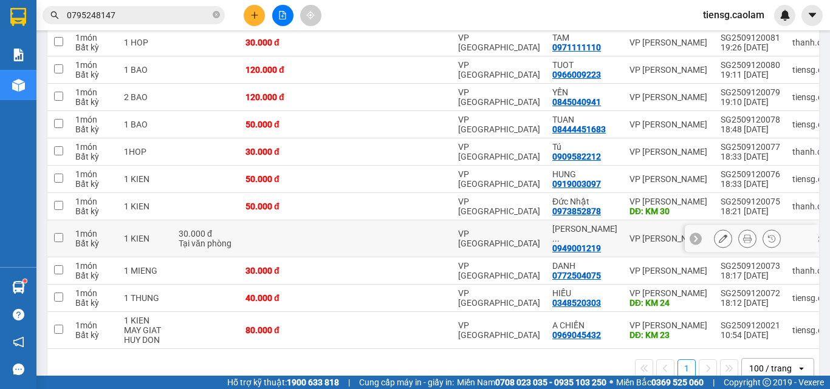
scroll to position [193, 0]
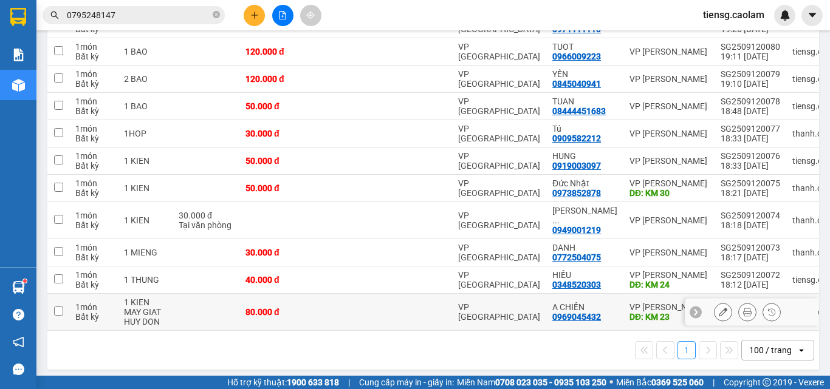
click at [244, 301] on td "80.000 đ" at bounding box center [275, 312] width 73 height 37
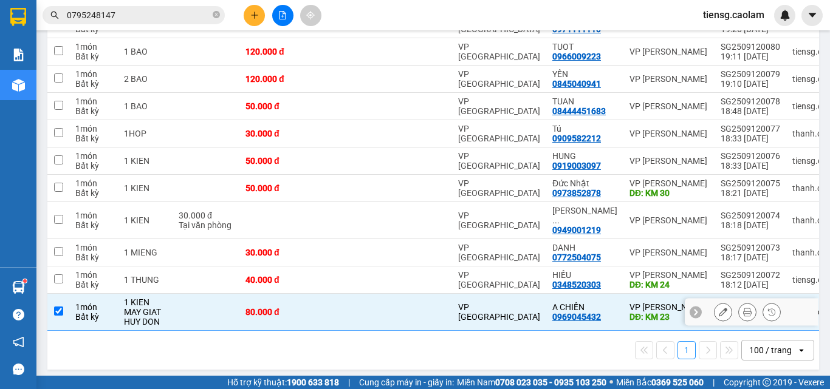
drag, startPoint x: 189, startPoint y: 298, endPoint x: 176, endPoint y: 282, distance: 20.6
click at [189, 298] on td at bounding box center [205, 312] width 67 height 37
checkbox input "false"
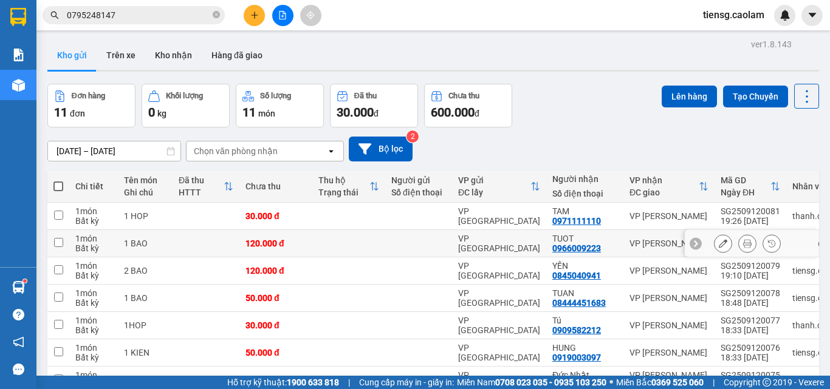
scroll to position [0, 0]
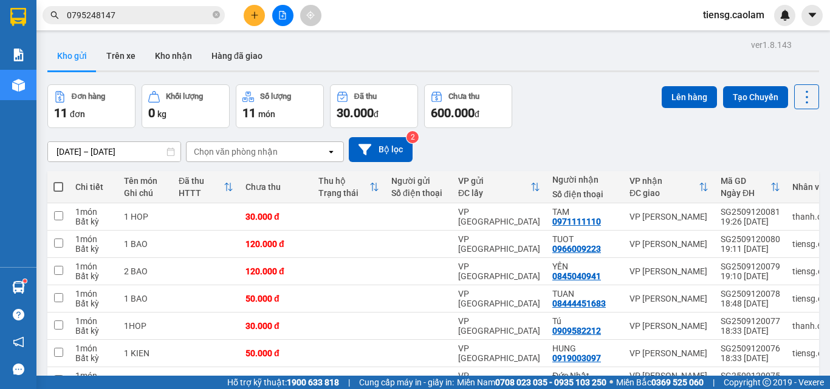
click at [58, 189] on span at bounding box center [58, 187] width 10 height 10
click at [58, 181] on input "checkbox" at bounding box center [58, 181] width 0 height 0
checkbox input "true"
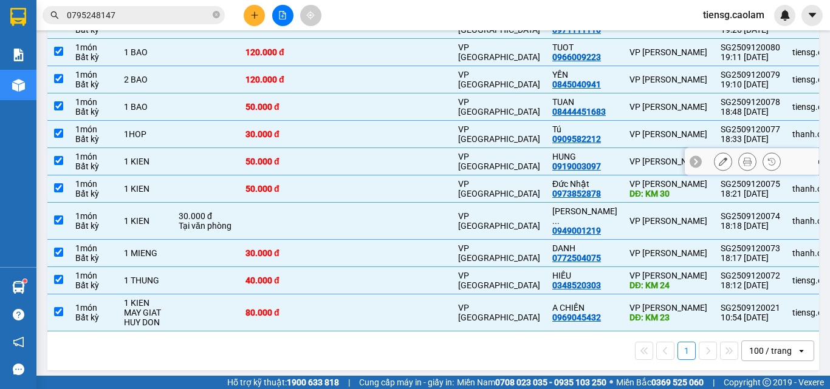
scroll to position [193, 0]
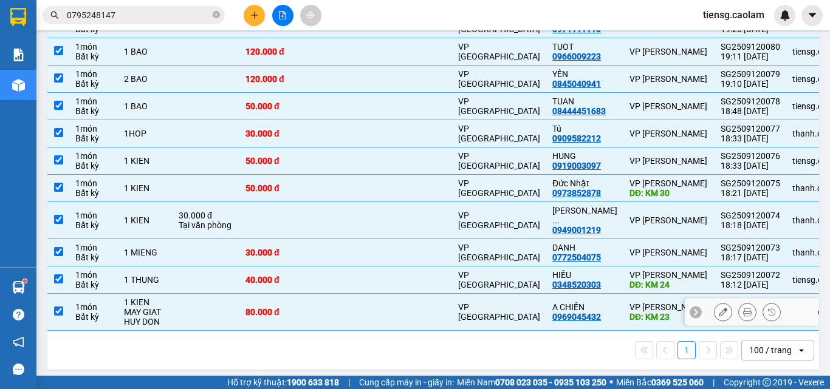
click at [431, 307] on div at bounding box center [418, 312] width 55 height 10
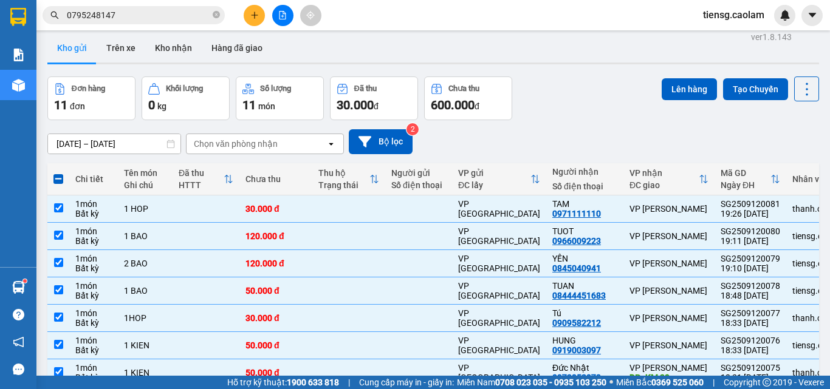
scroll to position [0, 0]
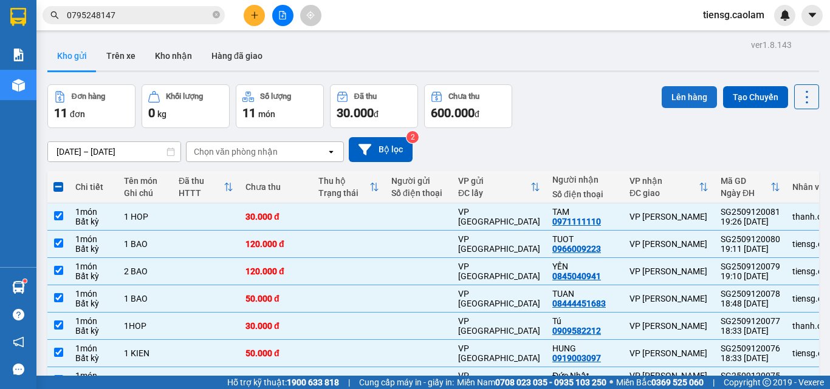
click at [685, 97] on button "Lên hàng" at bounding box center [688, 97] width 55 height 22
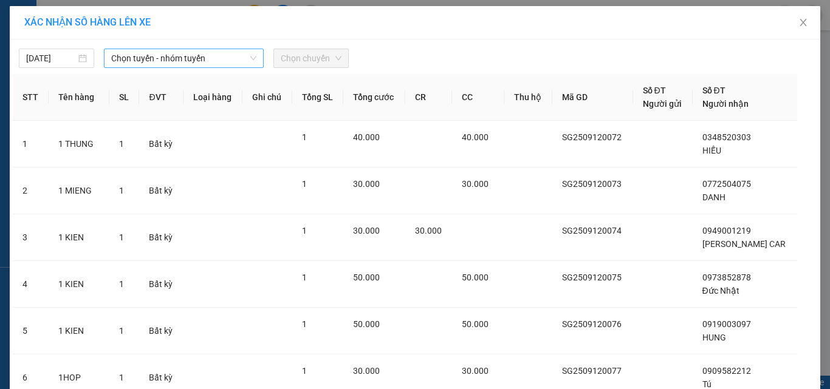
click at [194, 59] on span "Chọn tuyến - nhóm tuyến" at bounding box center [183, 58] width 145 height 18
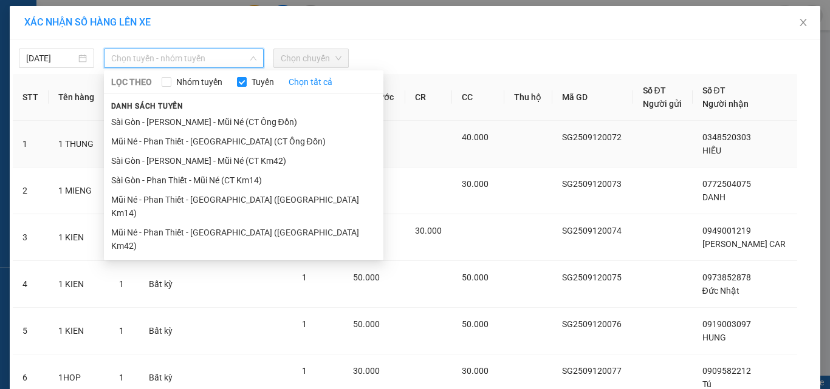
drag, startPoint x: 229, startPoint y: 162, endPoint x: 246, endPoint y: 132, distance: 33.7
click at [229, 161] on li "Sài Gòn - [PERSON_NAME] - Mũi Né (CT Km42)" at bounding box center [243, 160] width 279 height 19
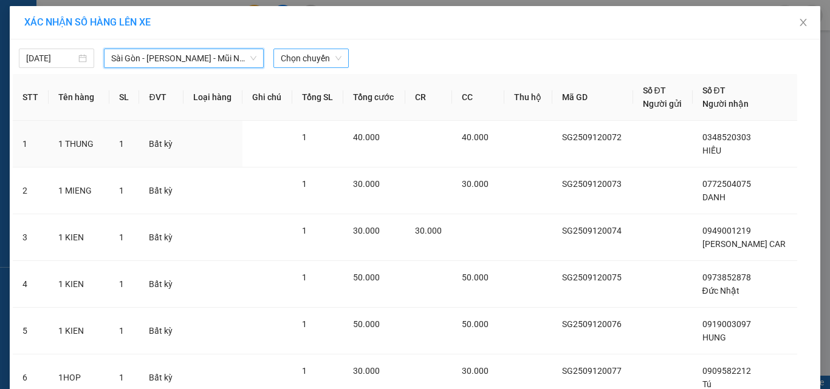
click at [308, 53] on span "Chọn chuyến" at bounding box center [311, 58] width 61 height 18
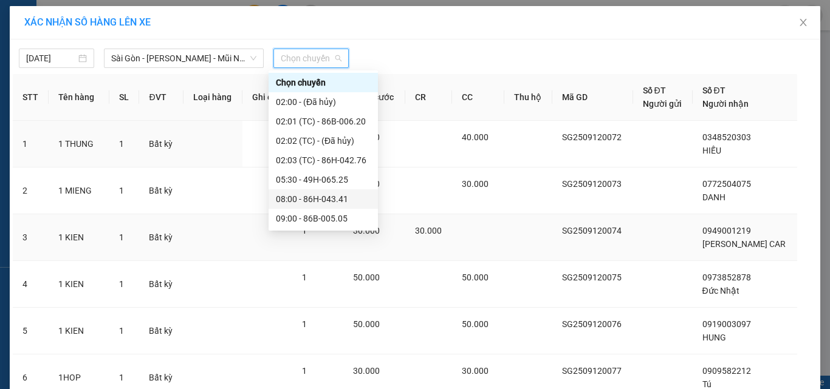
scroll to position [175, 0]
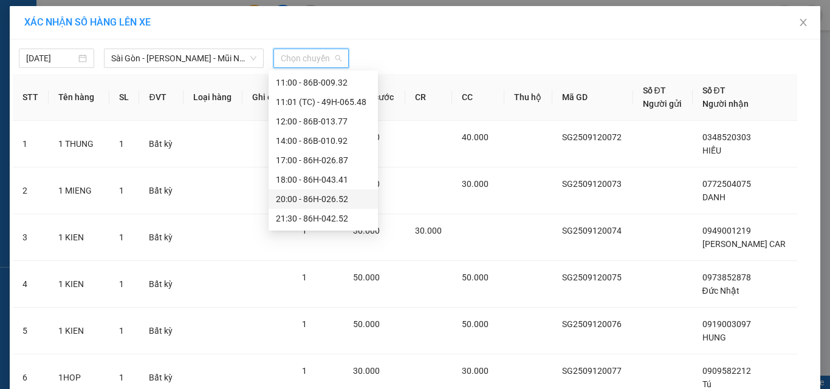
click at [309, 199] on div "20:00 - 86H-026.52" at bounding box center [323, 199] width 95 height 13
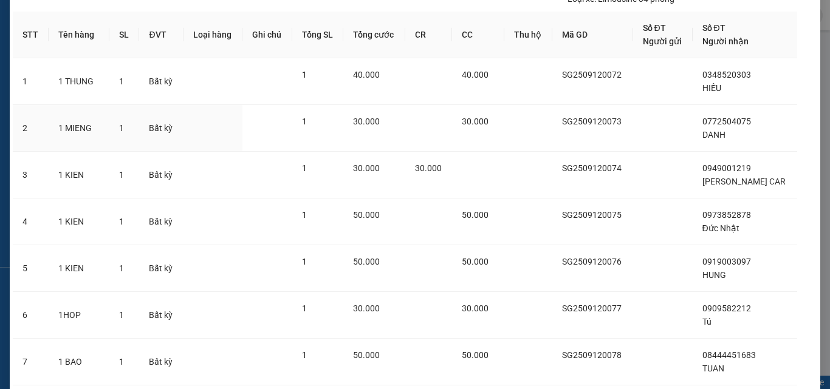
scroll to position [295, 0]
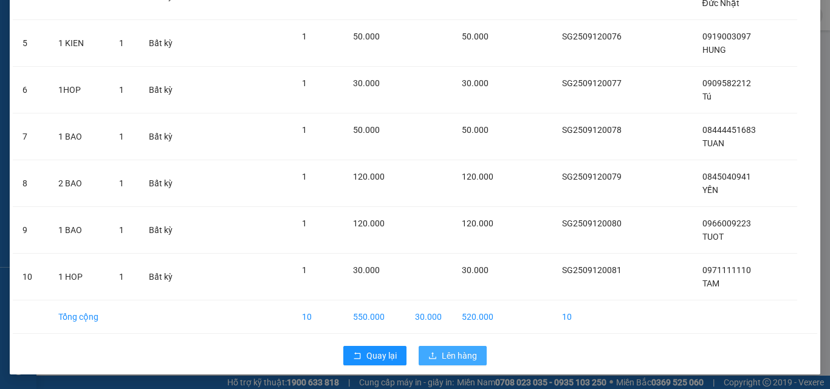
click at [437, 360] on button "Lên hàng" at bounding box center [452, 355] width 68 height 19
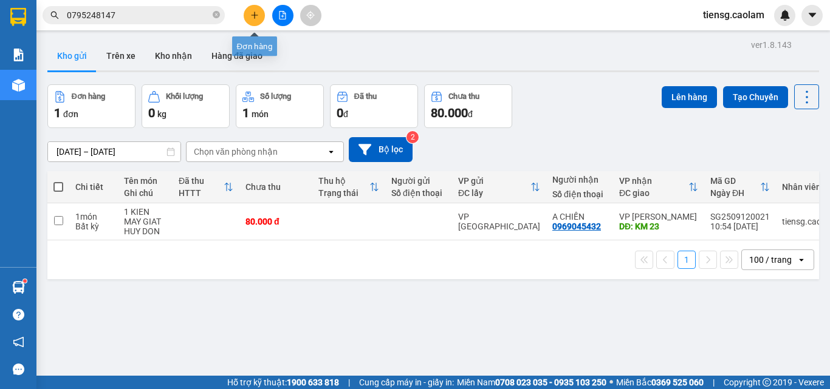
click at [245, 10] on button at bounding box center [254, 15] width 21 height 21
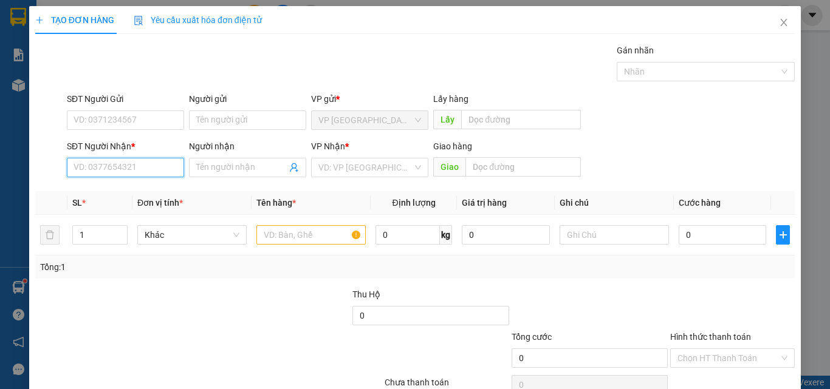
drag, startPoint x: 107, startPoint y: 175, endPoint x: 61, endPoint y: 152, distance: 51.1
click at [103, 174] on input "SĐT Người Nhận *" at bounding box center [125, 167] width 117 height 19
click at [114, 189] on div "0972324468 - HUY" at bounding box center [123, 191] width 101 height 13
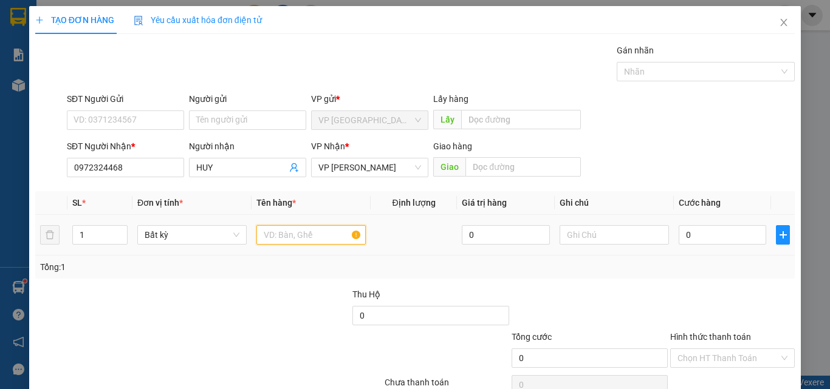
click at [294, 242] on input "text" at bounding box center [310, 234] width 109 height 19
click at [715, 229] on input "0" at bounding box center [721, 234] width 87 height 19
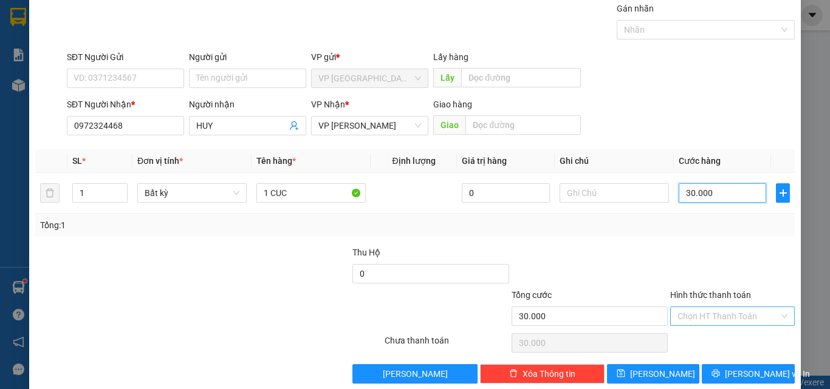
scroll to position [60, 0]
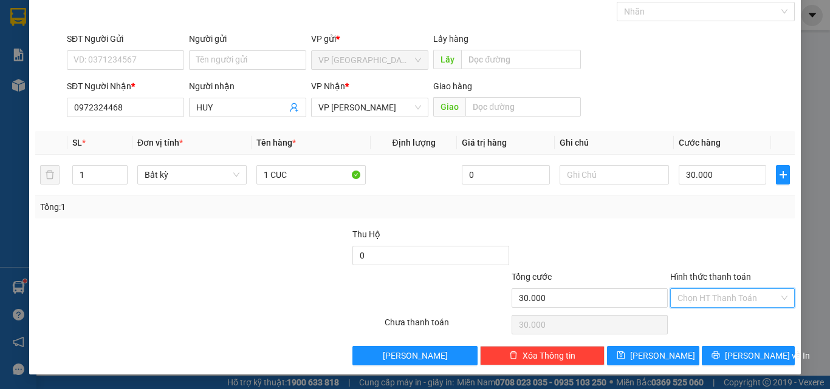
click at [729, 296] on input "Hình thức thanh toán" at bounding box center [727, 298] width 101 height 18
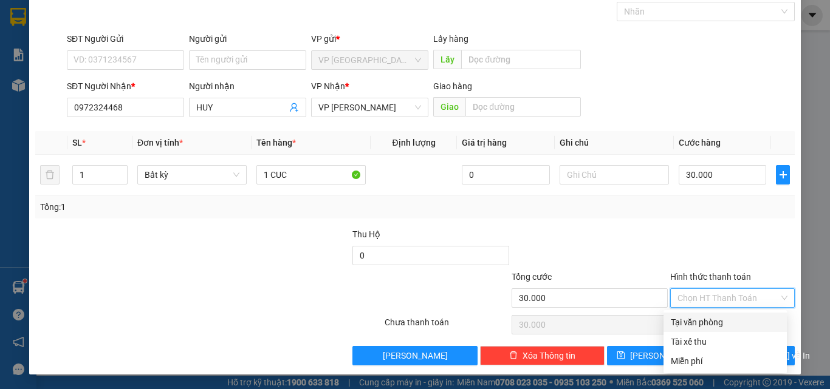
click at [697, 324] on div "Tại văn phòng" at bounding box center [724, 322] width 109 height 13
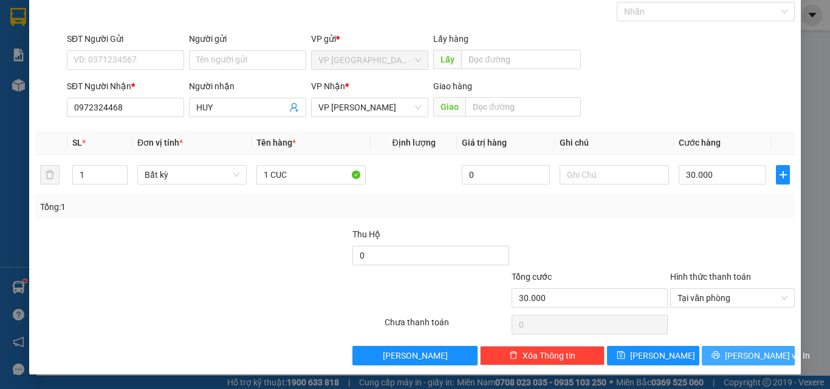
drag, startPoint x: 740, startPoint y: 353, endPoint x: 732, endPoint y: 346, distance: 10.3
click at [739, 353] on span "[PERSON_NAME] và In" at bounding box center [767, 355] width 85 height 13
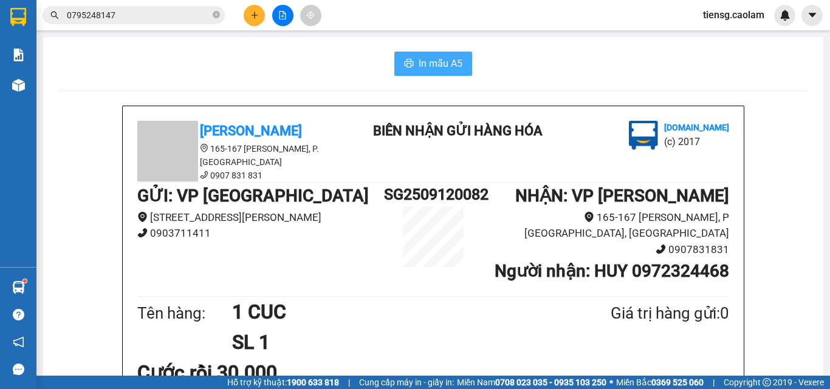
click at [422, 65] on span "In mẫu A5" at bounding box center [440, 63] width 44 height 15
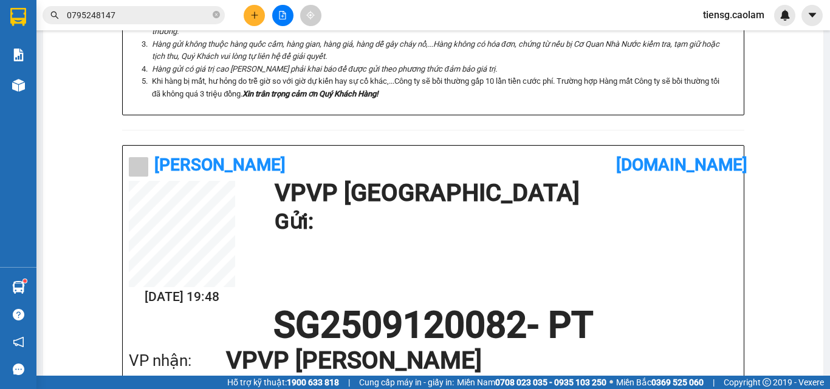
scroll to position [394, 0]
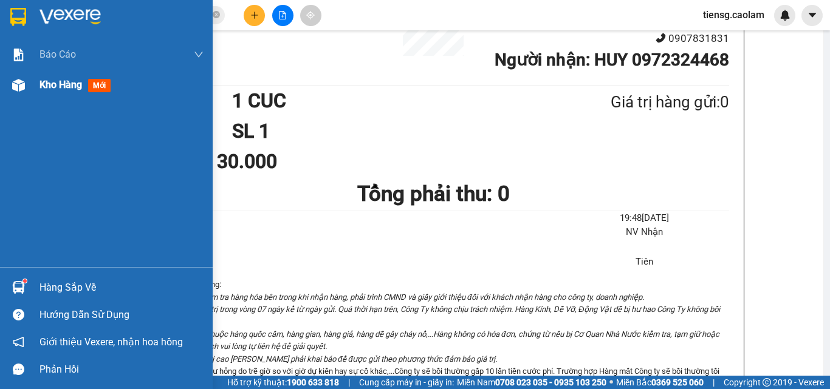
click at [58, 81] on span "Kho hàng" at bounding box center [60, 85] width 43 height 12
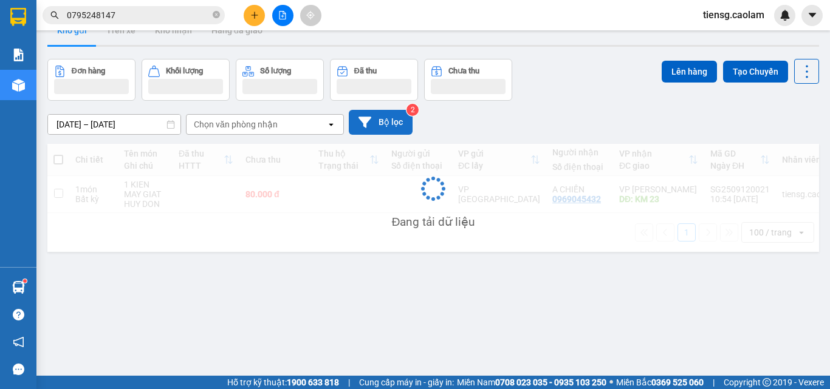
scroll to position [56, 0]
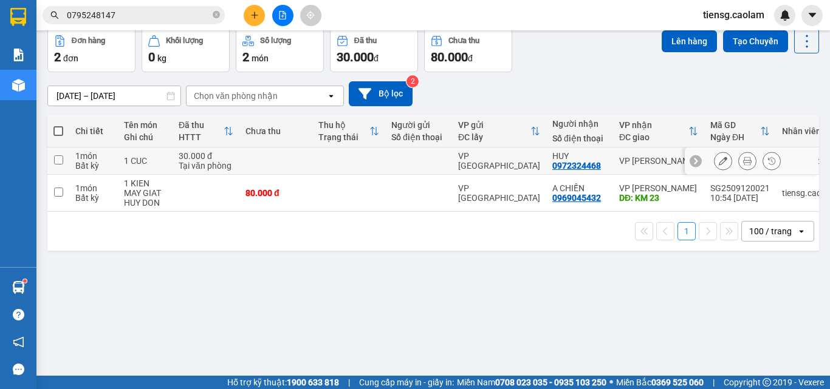
click at [302, 169] on td at bounding box center [275, 161] width 73 height 27
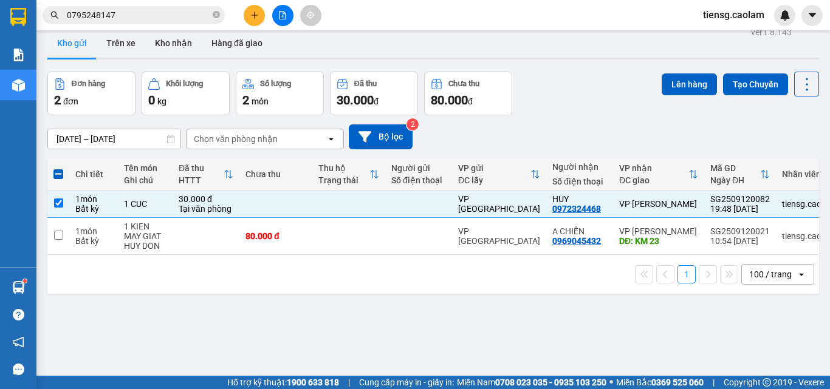
scroll to position [0, 0]
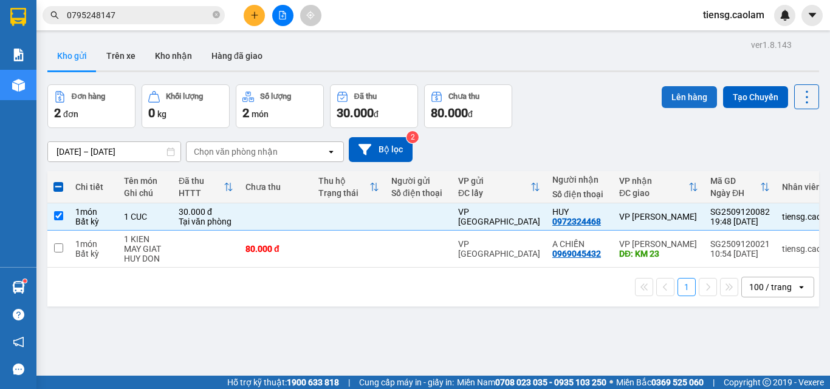
click at [675, 99] on button "Lên hàng" at bounding box center [688, 97] width 55 height 22
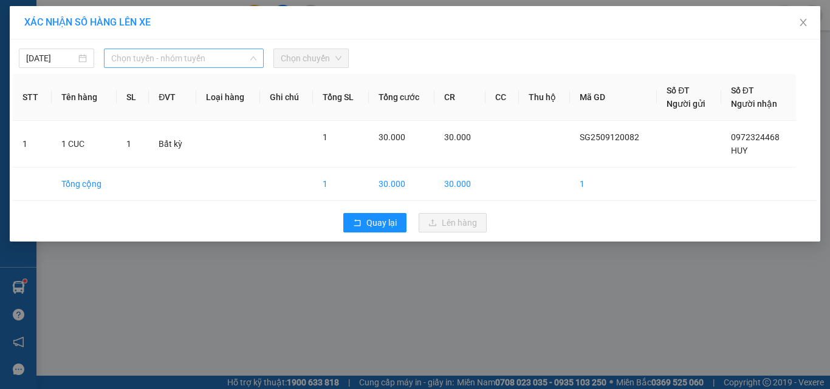
click at [194, 60] on span "Chọn tuyến - nhóm tuyến" at bounding box center [183, 58] width 145 height 18
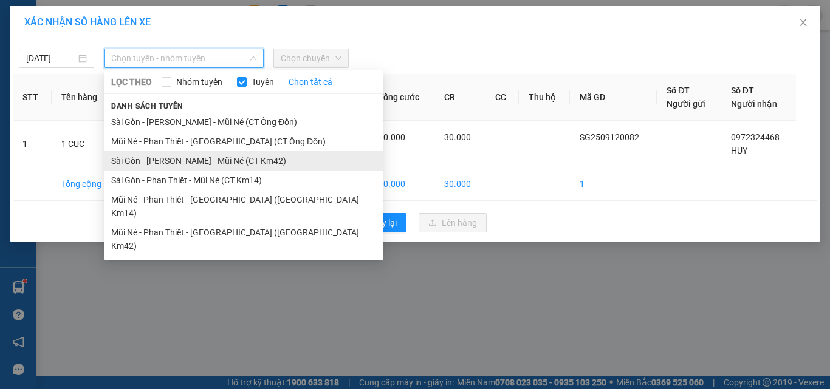
click at [245, 162] on li "Sài Gòn - [PERSON_NAME] - Mũi Né (CT Km42)" at bounding box center [243, 160] width 279 height 19
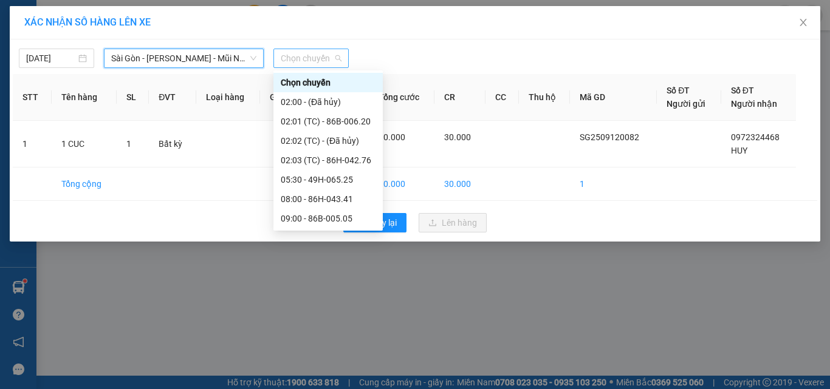
click at [310, 55] on span "Chọn chuyến" at bounding box center [311, 58] width 61 height 18
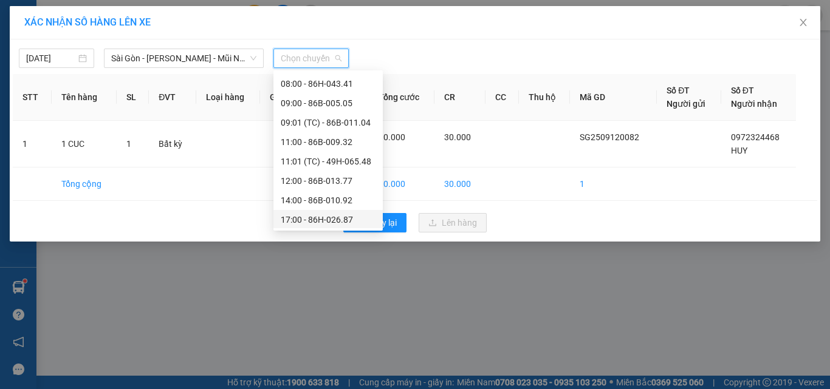
scroll to position [175, 0]
click at [324, 199] on div "20:00 - 86H-026.52" at bounding box center [328, 199] width 95 height 13
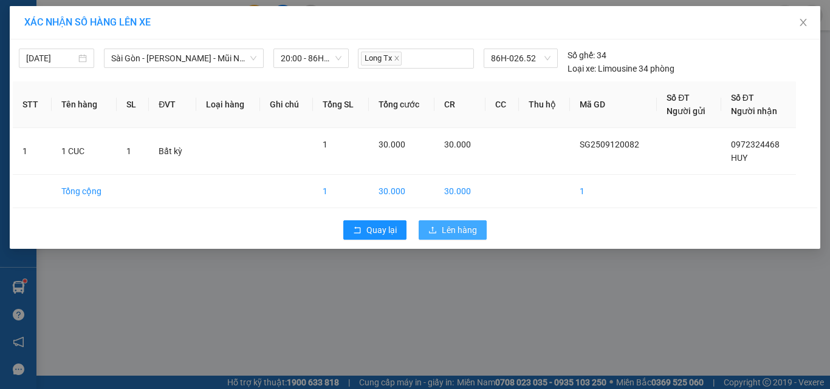
drag, startPoint x: 459, startPoint y: 234, endPoint x: 449, endPoint y: 233, distance: 9.7
click at [457, 234] on span "Lên hàng" at bounding box center [459, 229] width 35 height 13
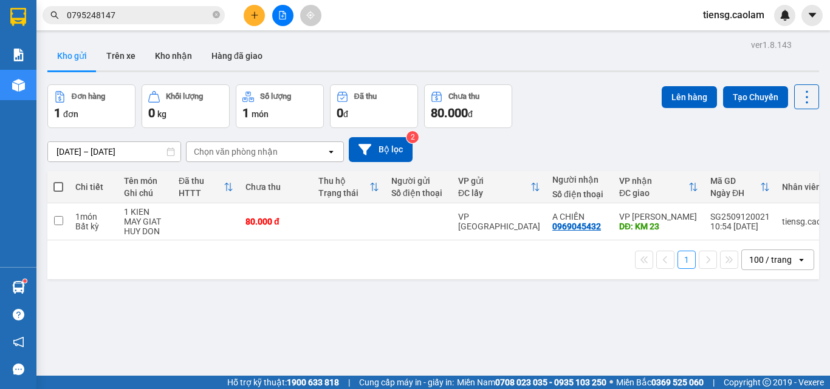
click at [283, 9] on button at bounding box center [282, 15] width 21 height 21
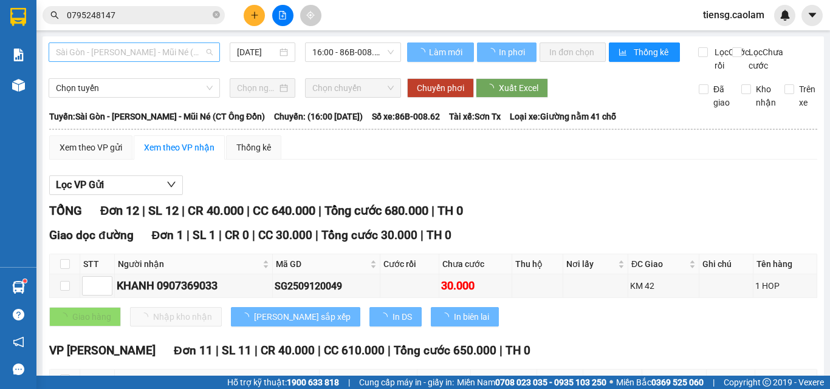
click at [188, 55] on span "Sài Gòn - [PERSON_NAME] - Mũi Né (CT Ông Đồn)" at bounding box center [134, 52] width 157 height 18
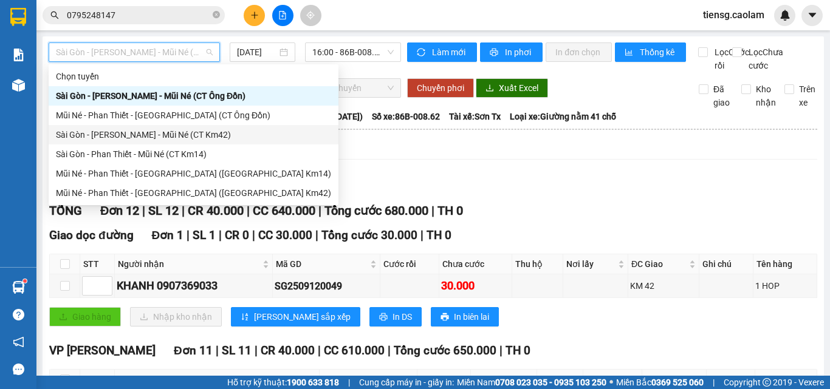
click at [179, 131] on div "Sài Gòn - [PERSON_NAME] - Mũi Né (CT Km42)" at bounding box center [193, 134] width 275 height 13
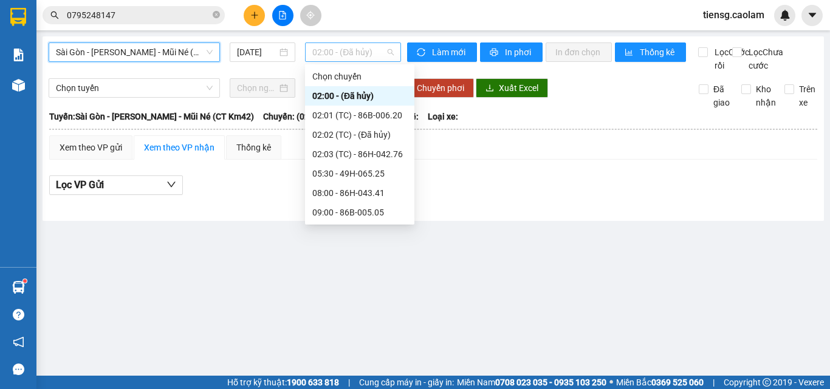
click at [342, 53] on span "02:00 - (Đã hủy)" at bounding box center [352, 52] width 81 height 18
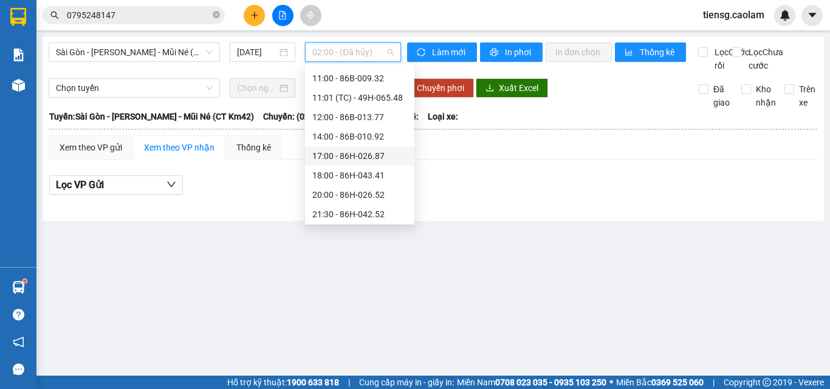
scroll to position [175, 0]
click at [341, 189] on div "20:00 - 86H-026.52" at bounding box center [359, 192] width 95 height 13
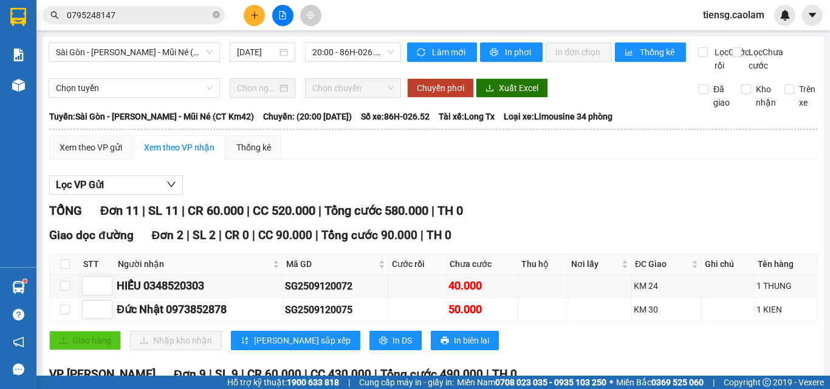
drag, startPoint x: 341, startPoint y: 189, endPoint x: 391, endPoint y: 227, distance: 62.8
click at [507, 50] on span "In phơi" at bounding box center [519, 52] width 28 height 13
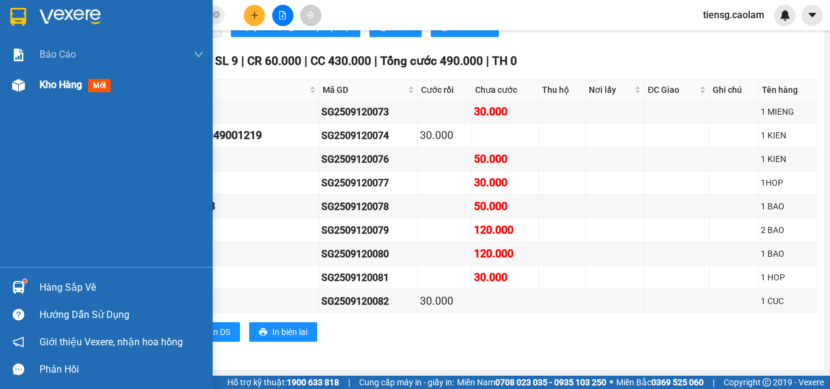
click at [40, 81] on span "Kho hàng" at bounding box center [60, 85] width 43 height 12
